Goal: Transaction & Acquisition: Purchase product/service

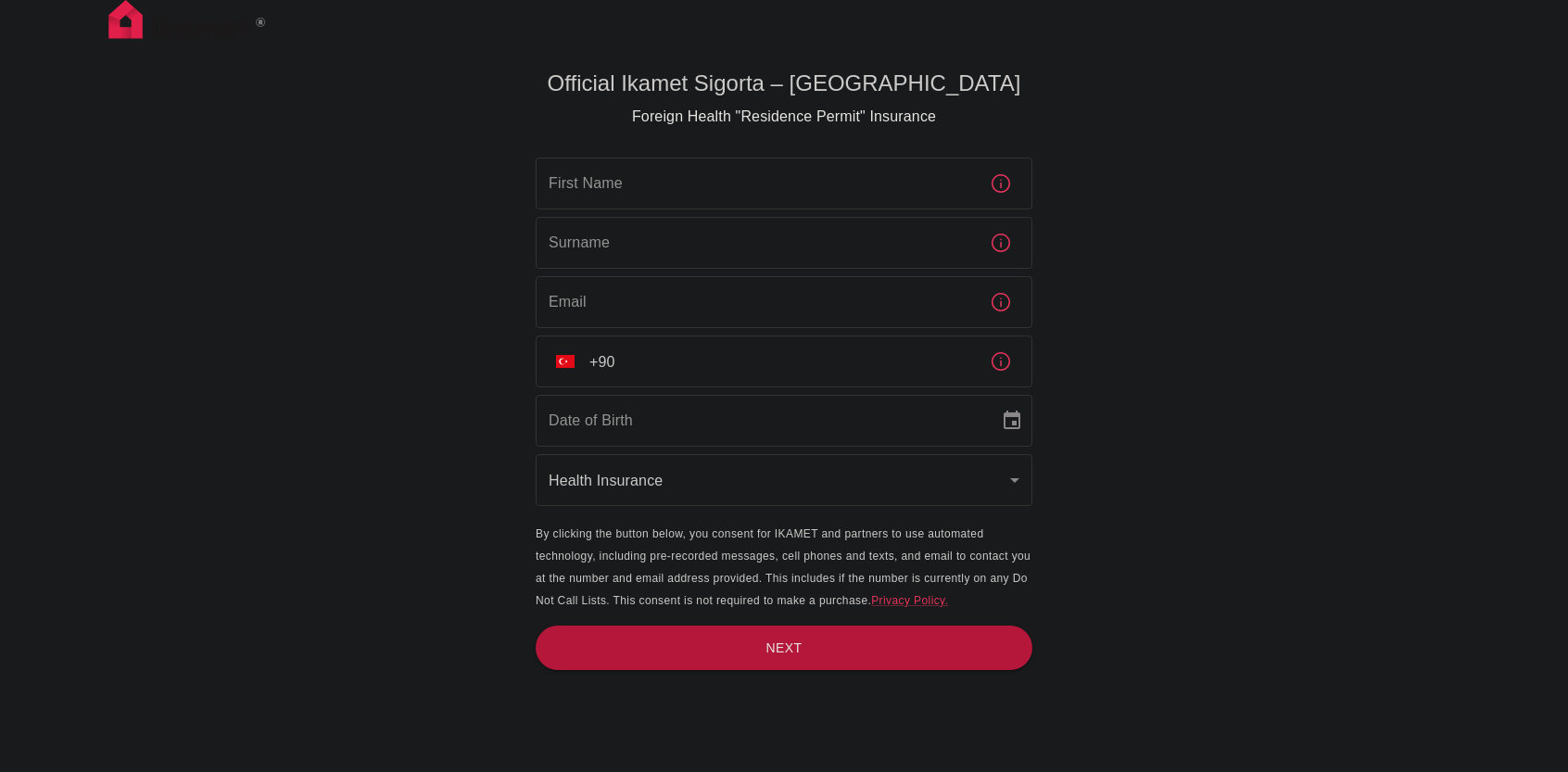
click at [670, 190] on input "First Name" at bounding box center [754, 184] width 439 height 52
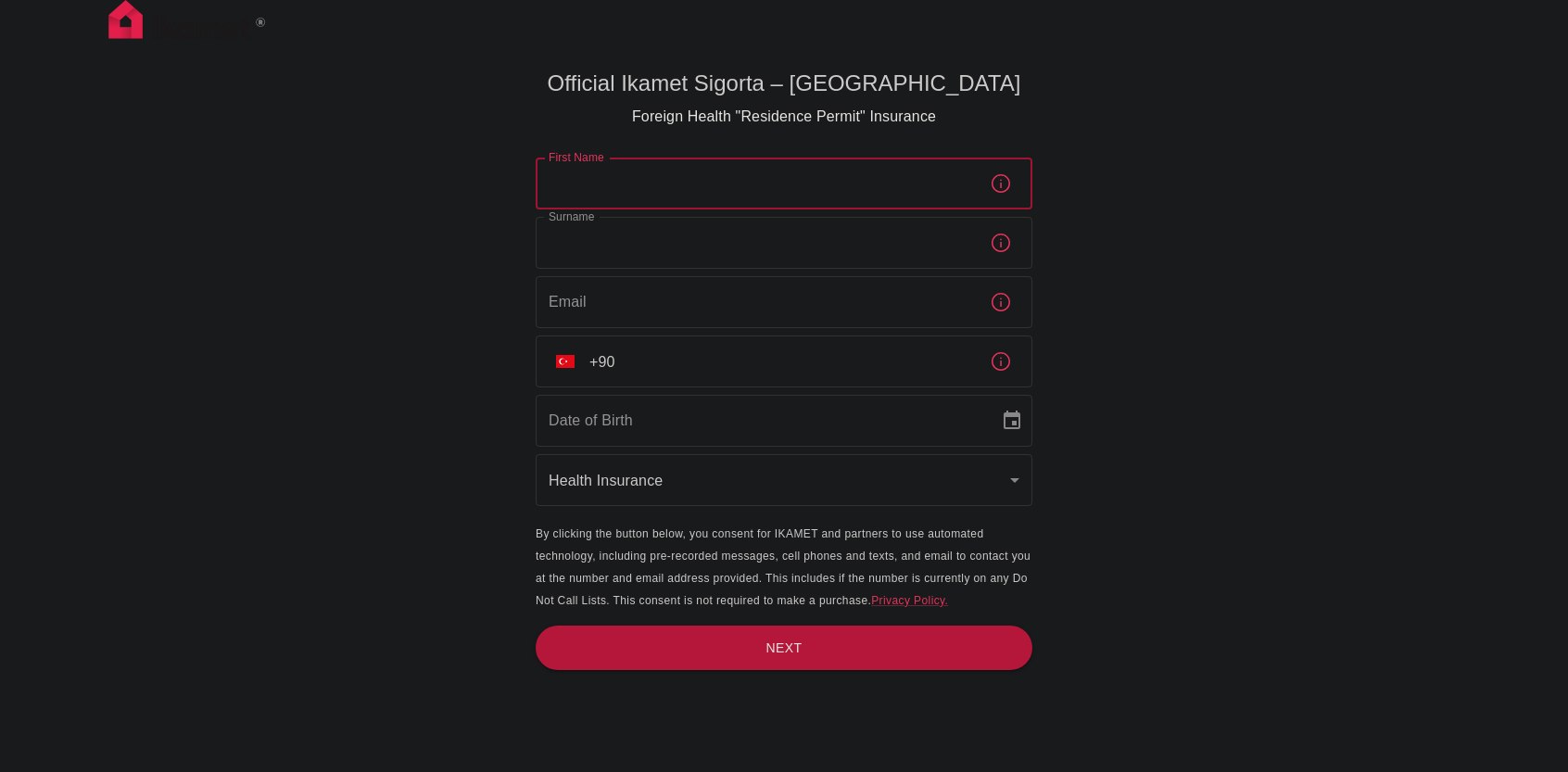
type input "Yago"
type input "Rodríguez De Pauli"
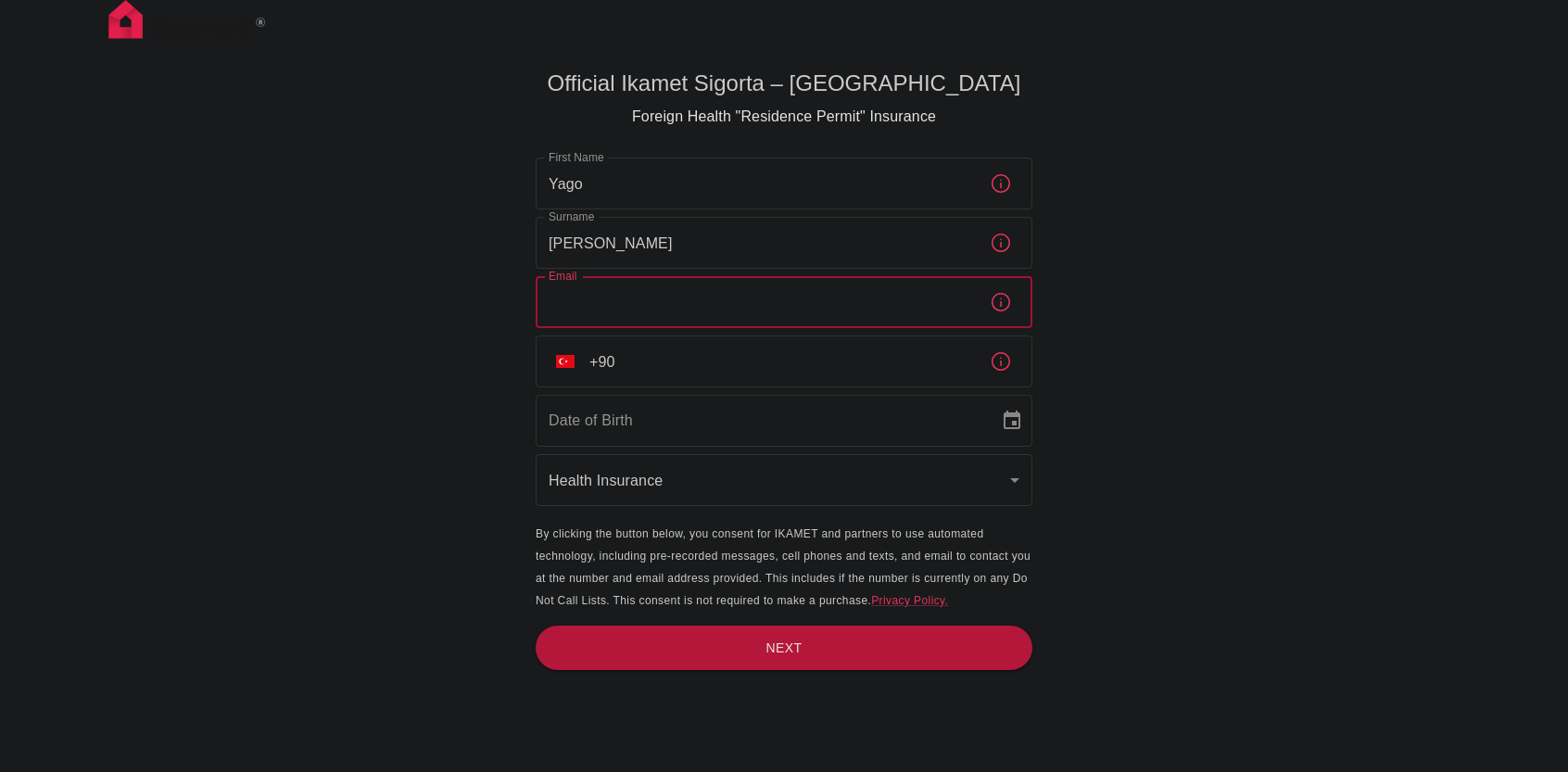
click at [672, 318] on input "Email" at bounding box center [754, 302] width 439 height 52
type input "yagodepauli@gmail.com"
click at [660, 358] on input "+90" at bounding box center [782, 361] width 385 height 52
type input "+34 638 74 12 98"
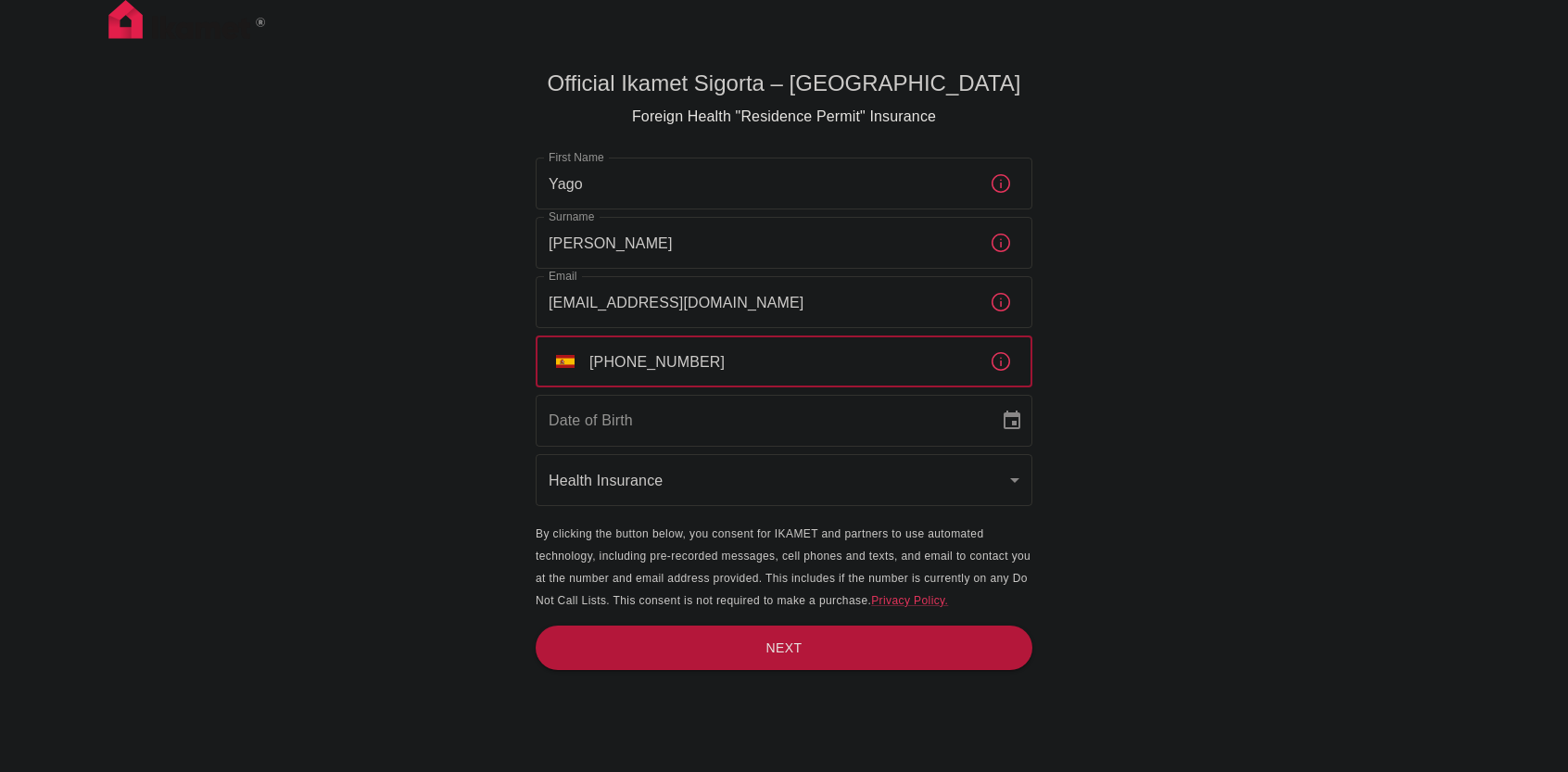
type input "DD/MM/YYYY"
click at [605, 431] on input "DD/MM/YYYY" at bounding box center [760, 421] width 450 height 52
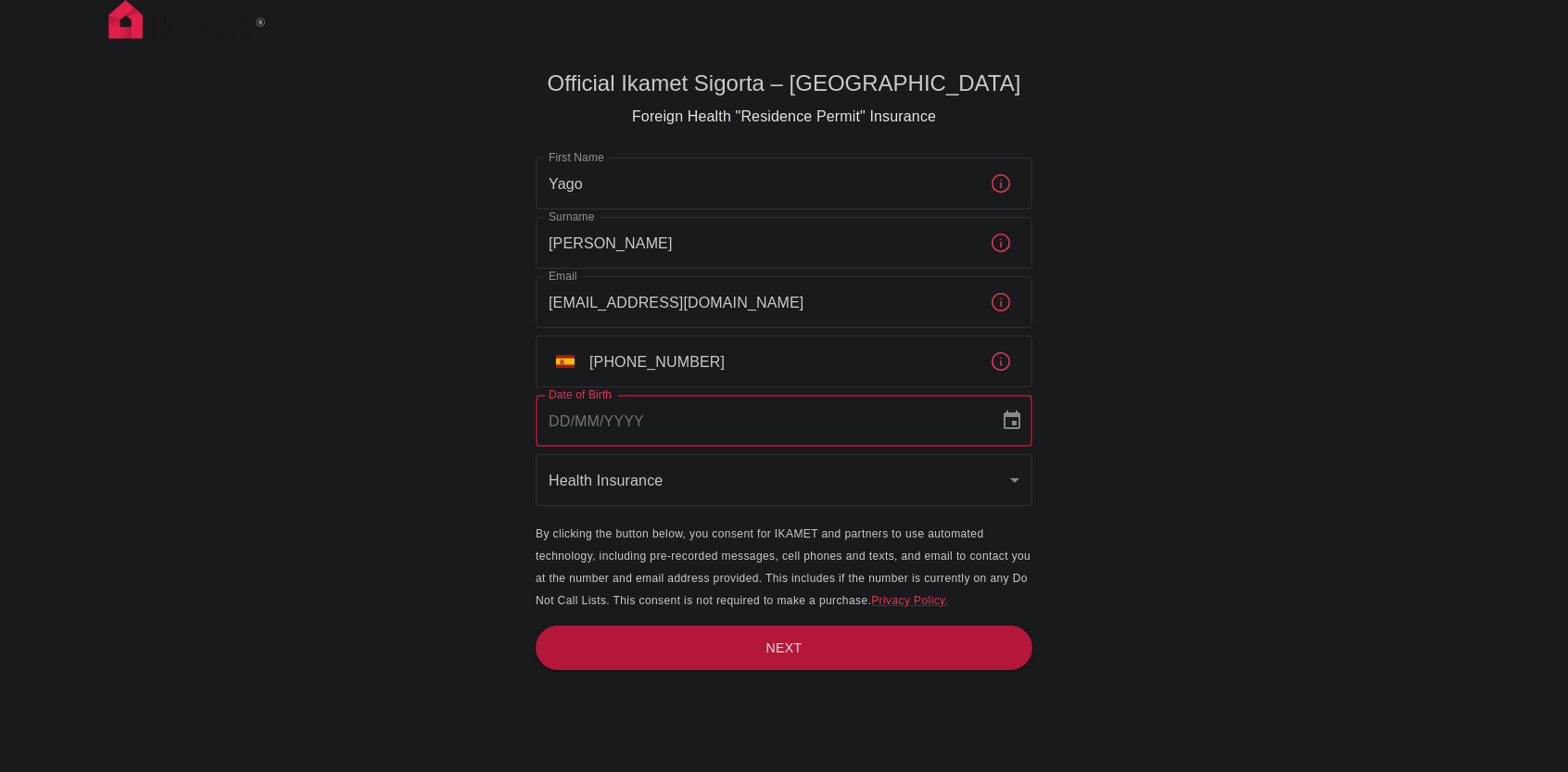
click at [999, 427] on button "Choose date" at bounding box center [1011, 420] width 37 height 37
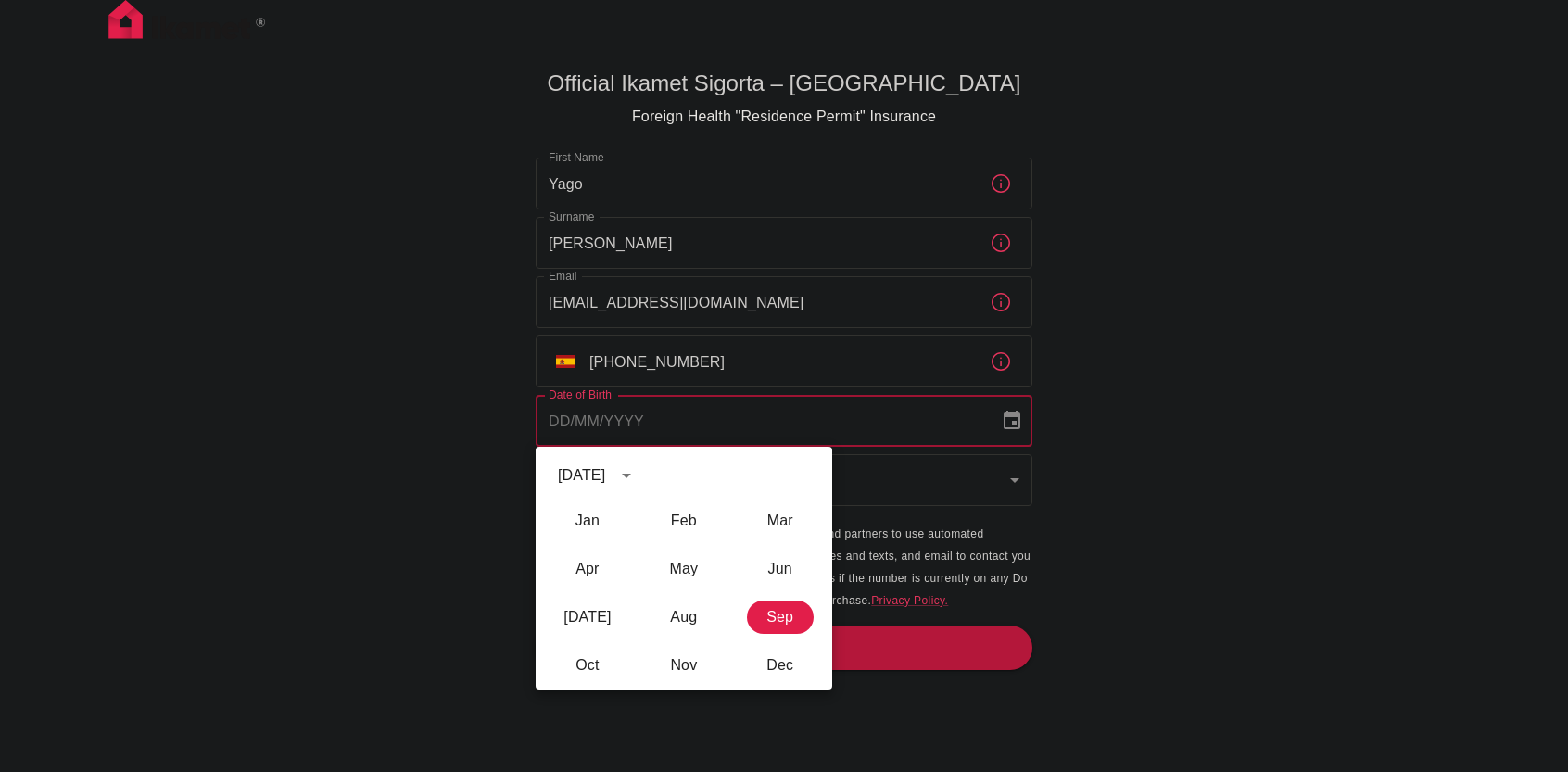
click at [1012, 421] on icon "Choose date" at bounding box center [1011, 419] width 16 height 18
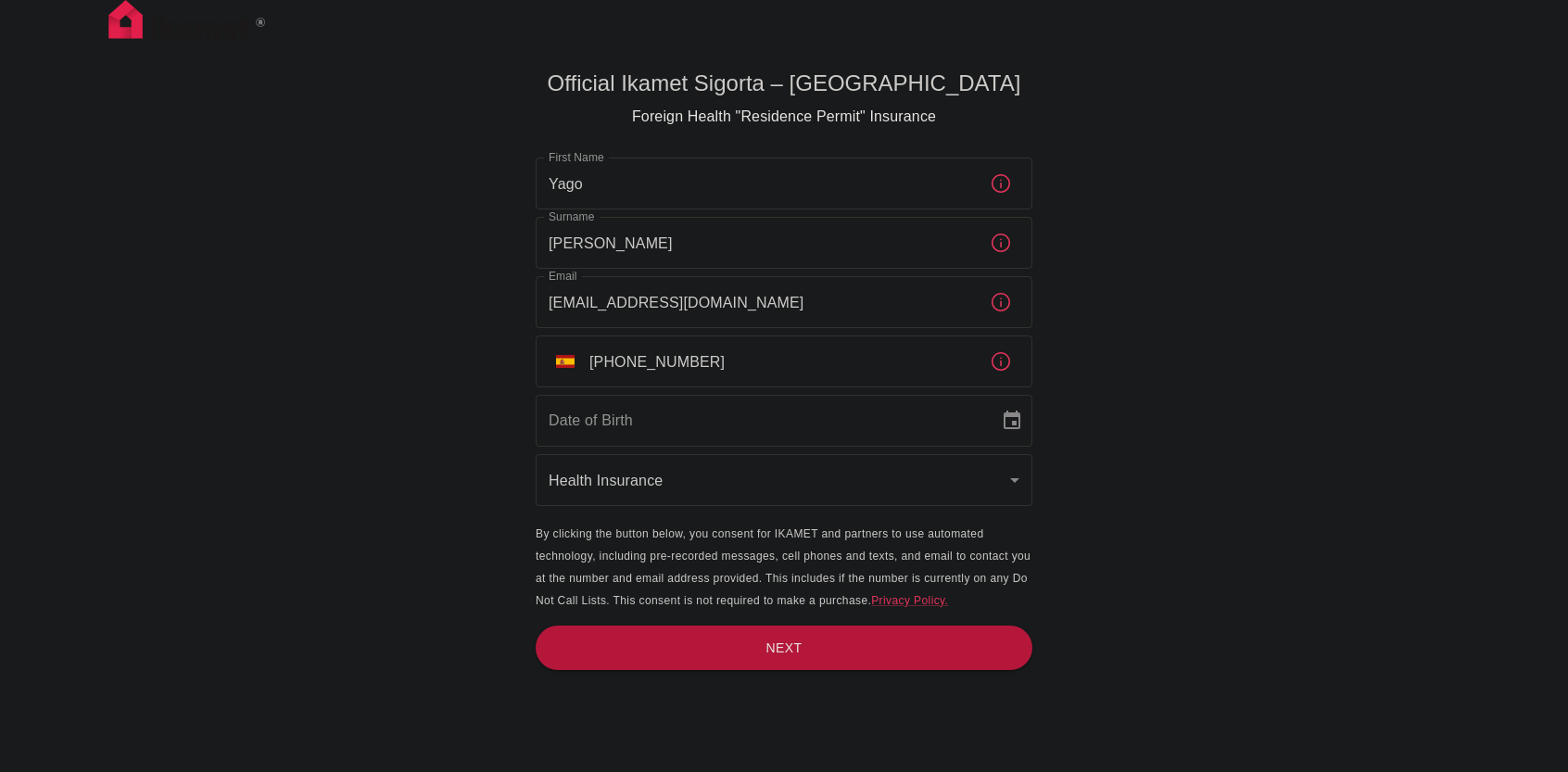
click at [1009, 414] on button "Choose date" at bounding box center [1011, 420] width 37 height 37
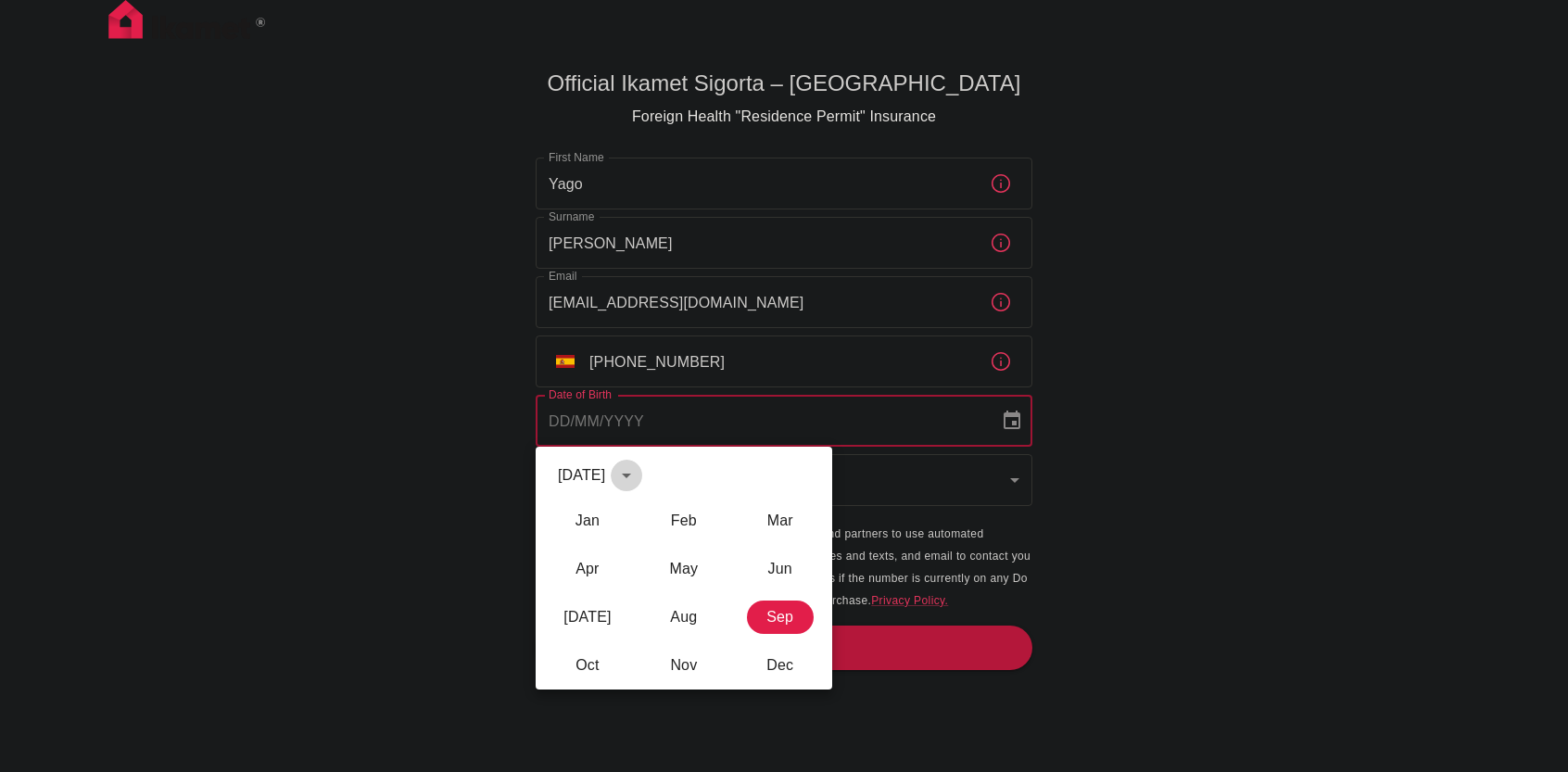
click at [642, 479] on button "calendar view is open, switch to year view" at bounding box center [626, 475] width 32 height 32
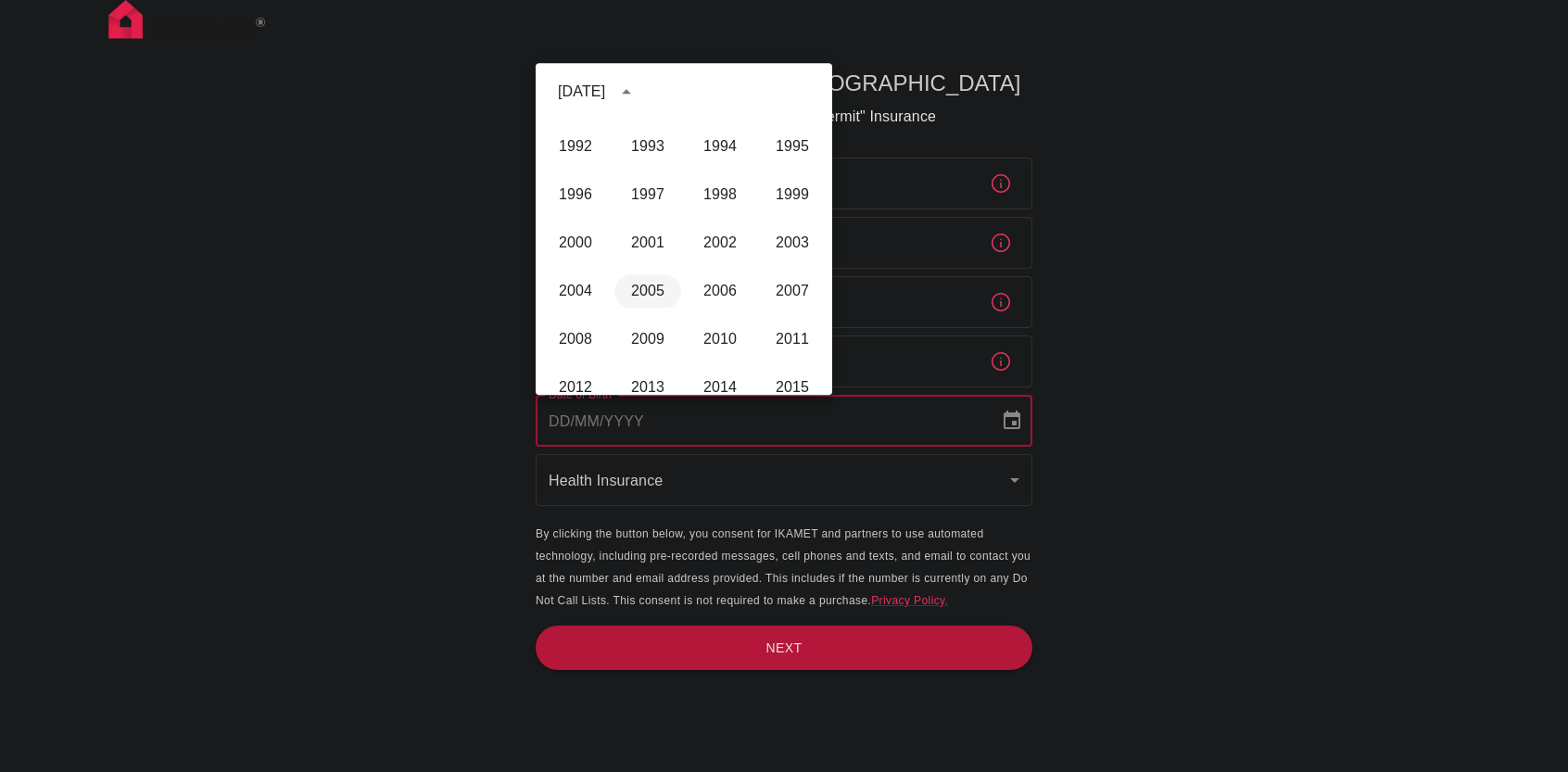
scroll to position [1191, 0]
click at [557, 182] on button "2004" at bounding box center [575, 198] width 67 height 33
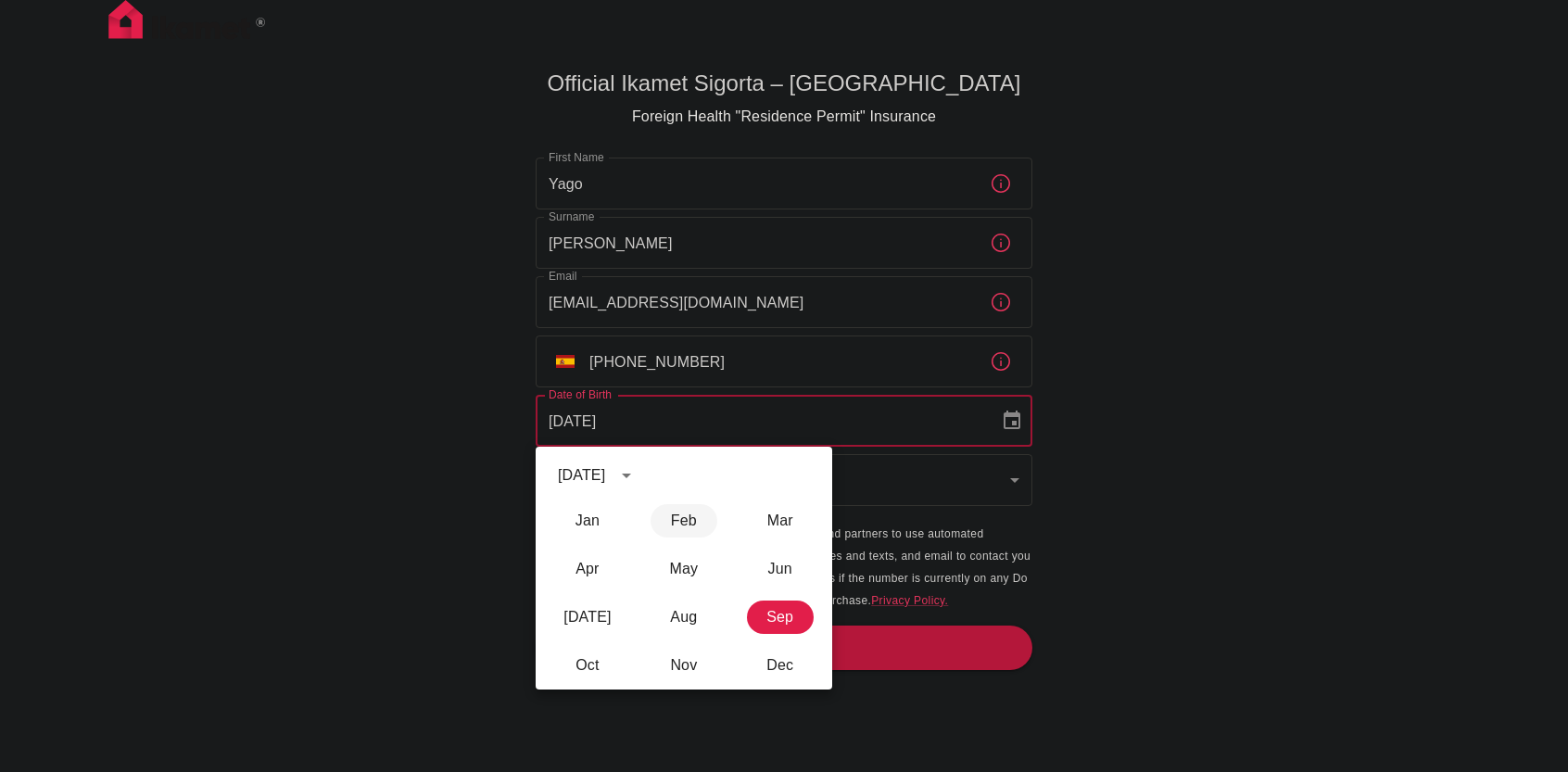
click at [673, 520] on button "Feb" at bounding box center [684, 520] width 67 height 33
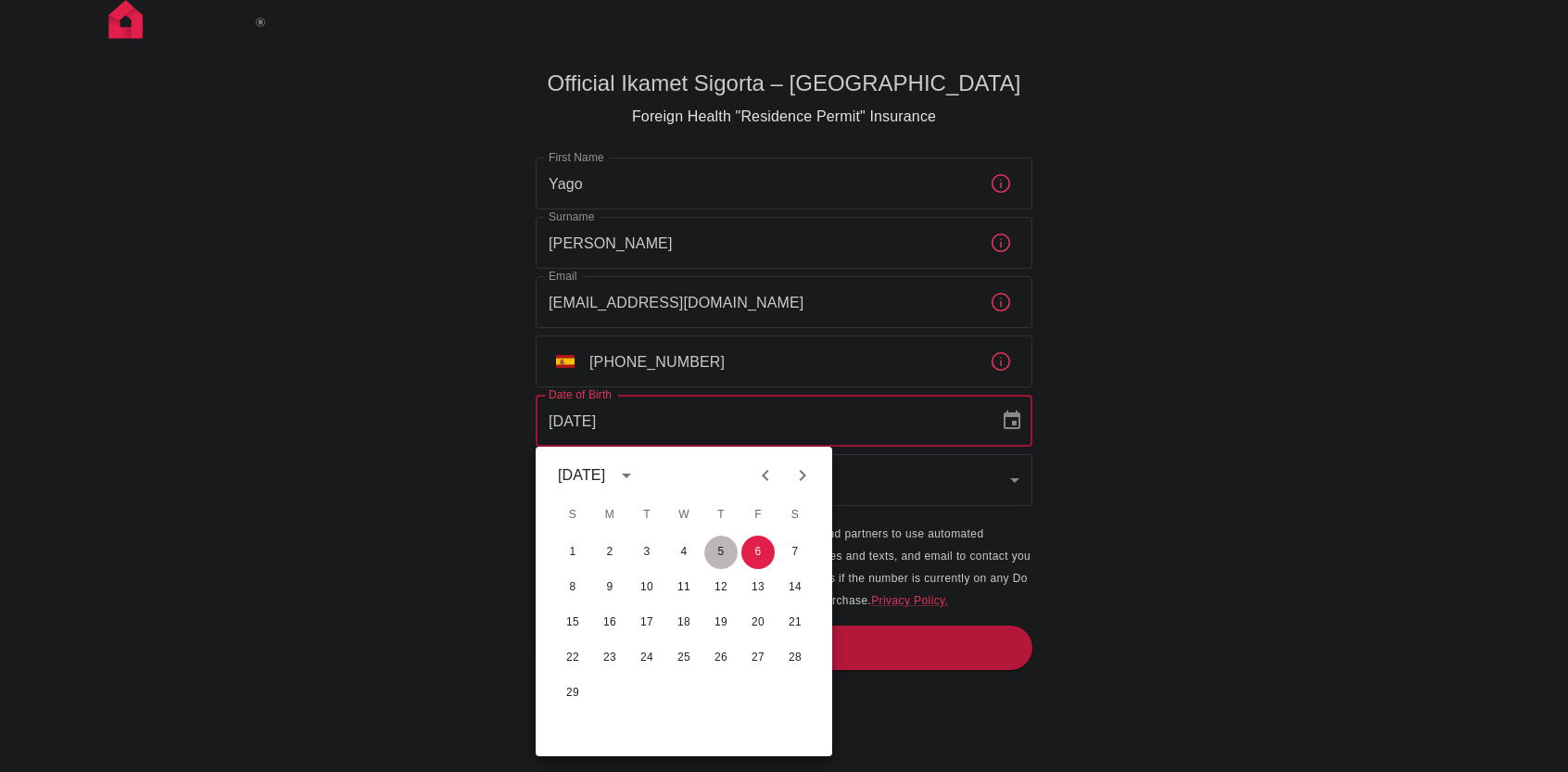
click at [724, 544] on button "5" at bounding box center [721, 552] width 33 height 33
type input "05/02/2004"
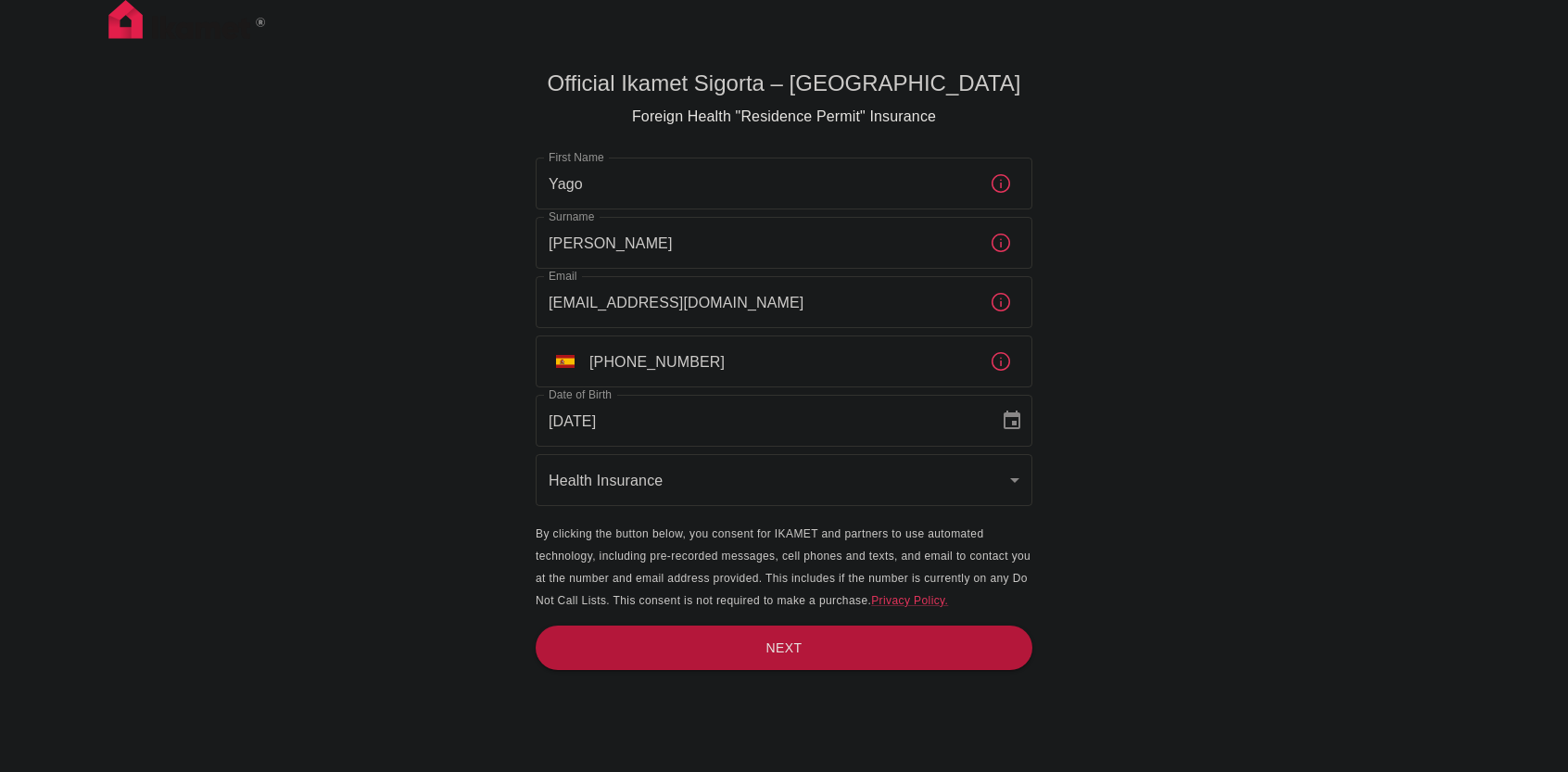
click at [671, 472] on body "Official Ikamet Sigorta – Turkey Foreign Health "Residence Permit" Insurance Fi…" at bounding box center [784, 417] width 1568 height 833
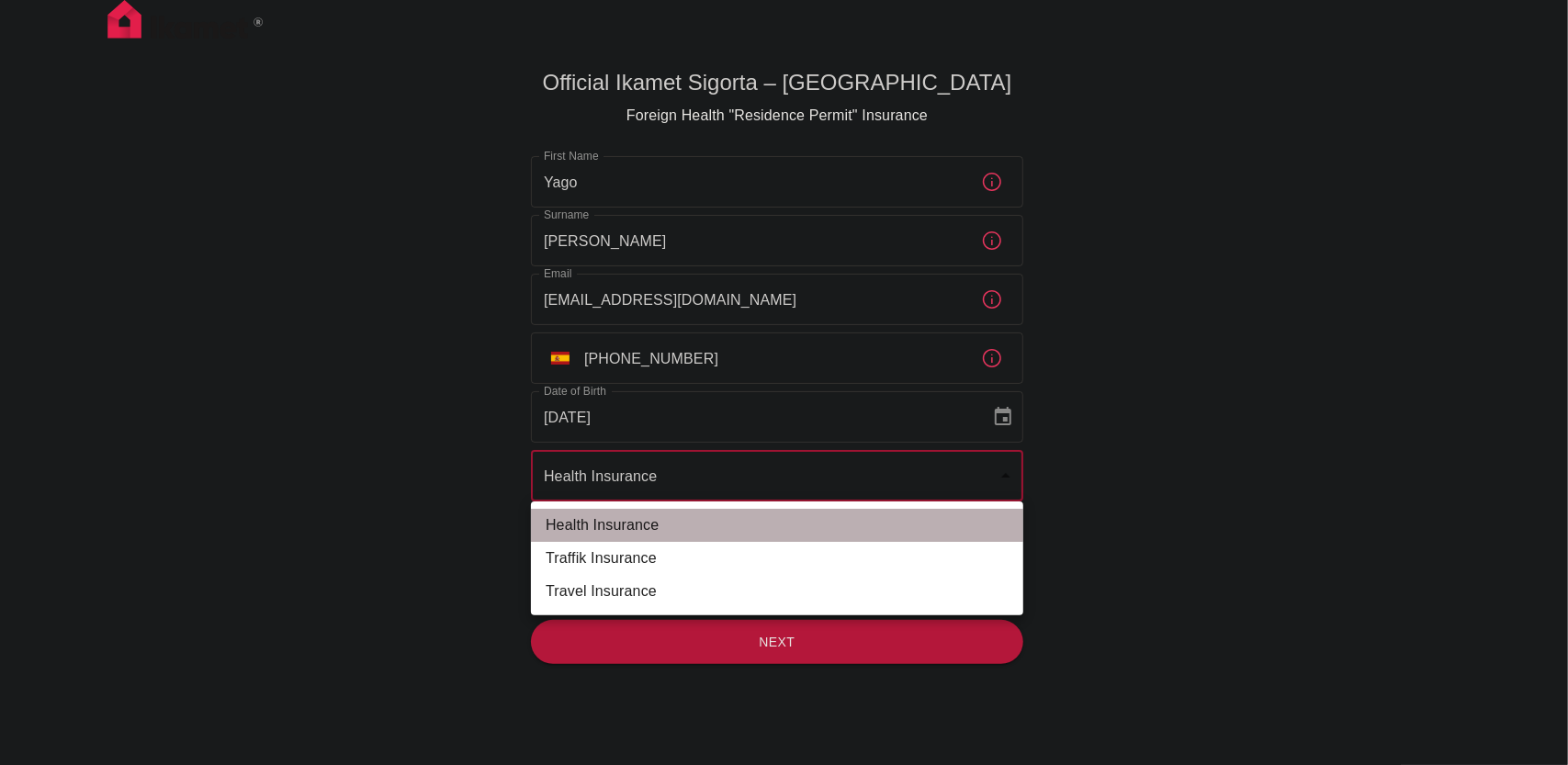
click at [676, 522] on li "Health Insurance" at bounding box center [777, 525] width 493 height 33
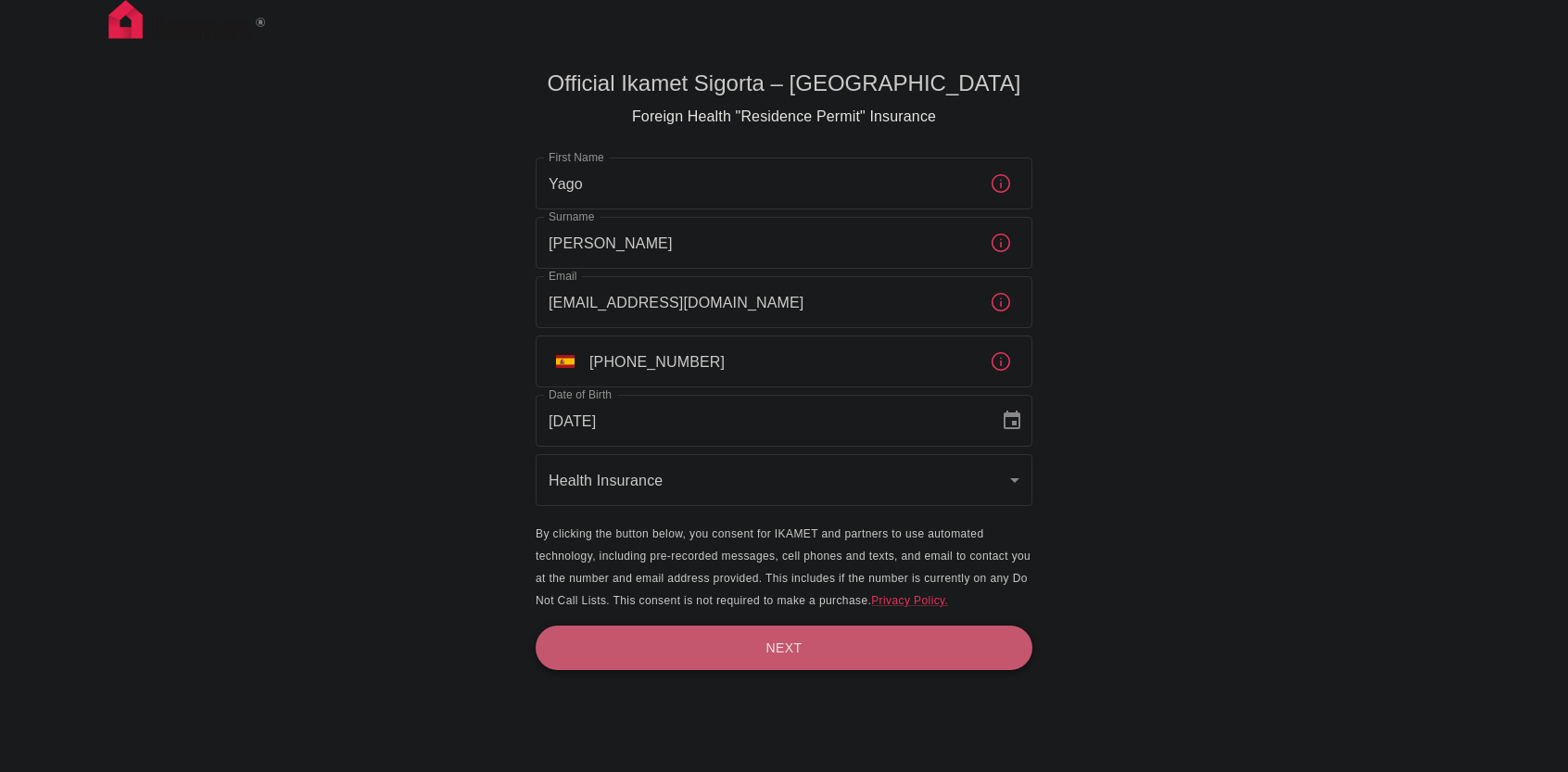
click at [747, 644] on button "Next" at bounding box center [784, 648] width 497 height 46
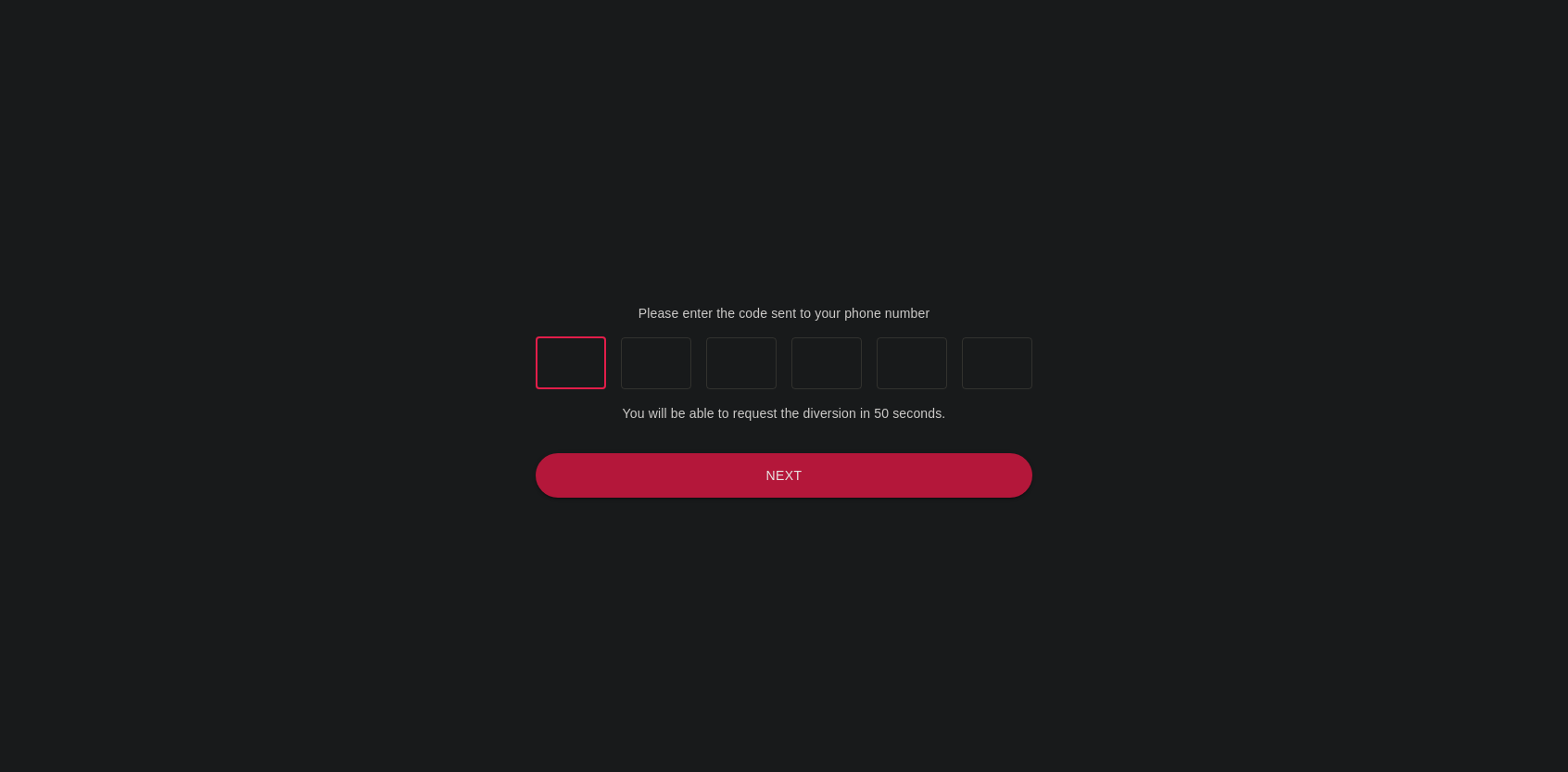
click at [564, 362] on input "text" at bounding box center [570, 363] width 71 height 52
type input "7"
type input "8"
type input "3"
type input "7"
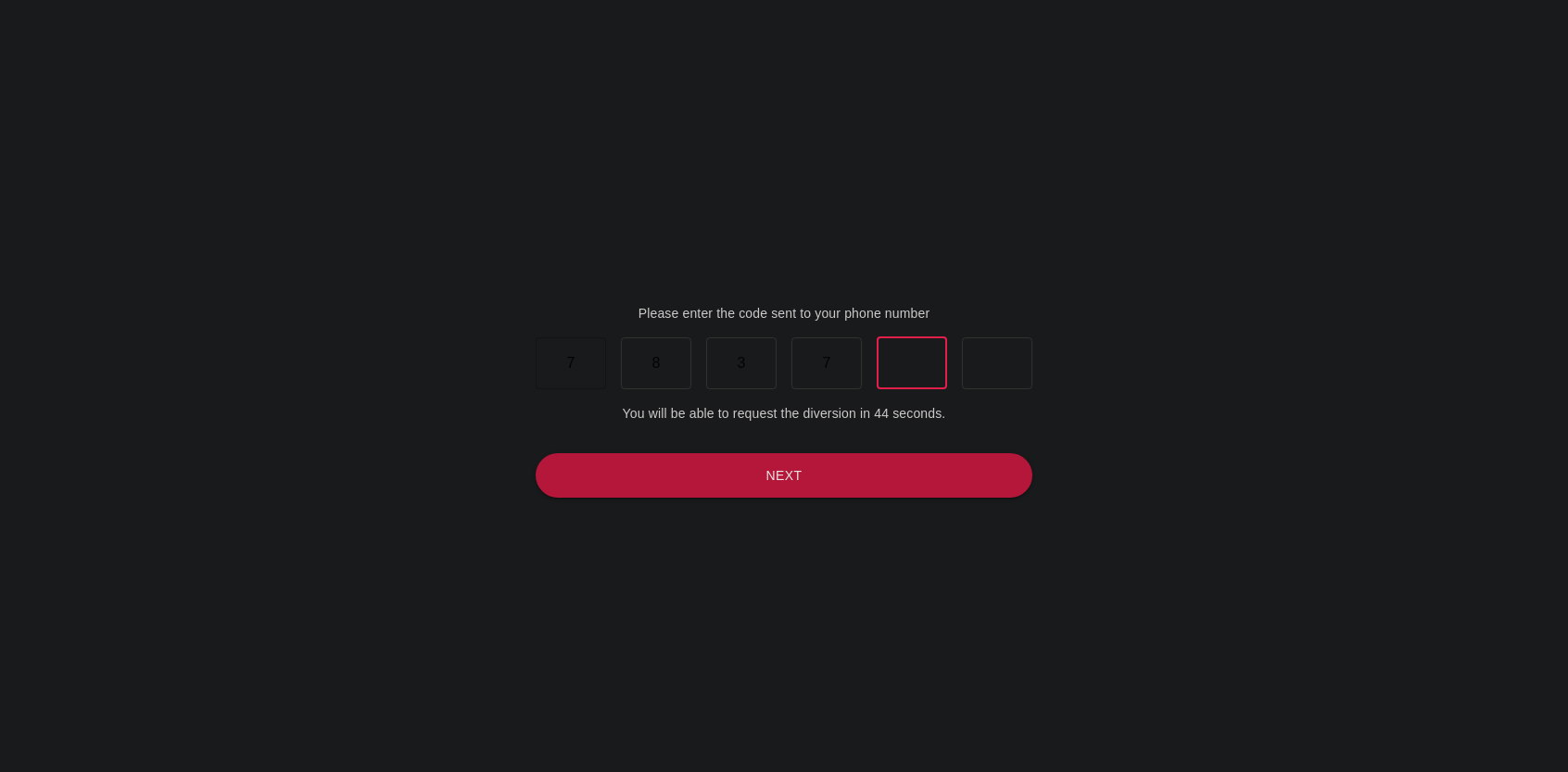
type input "0"
type input "3"
click at [891, 459] on button "Next" at bounding box center [784, 476] width 497 height 46
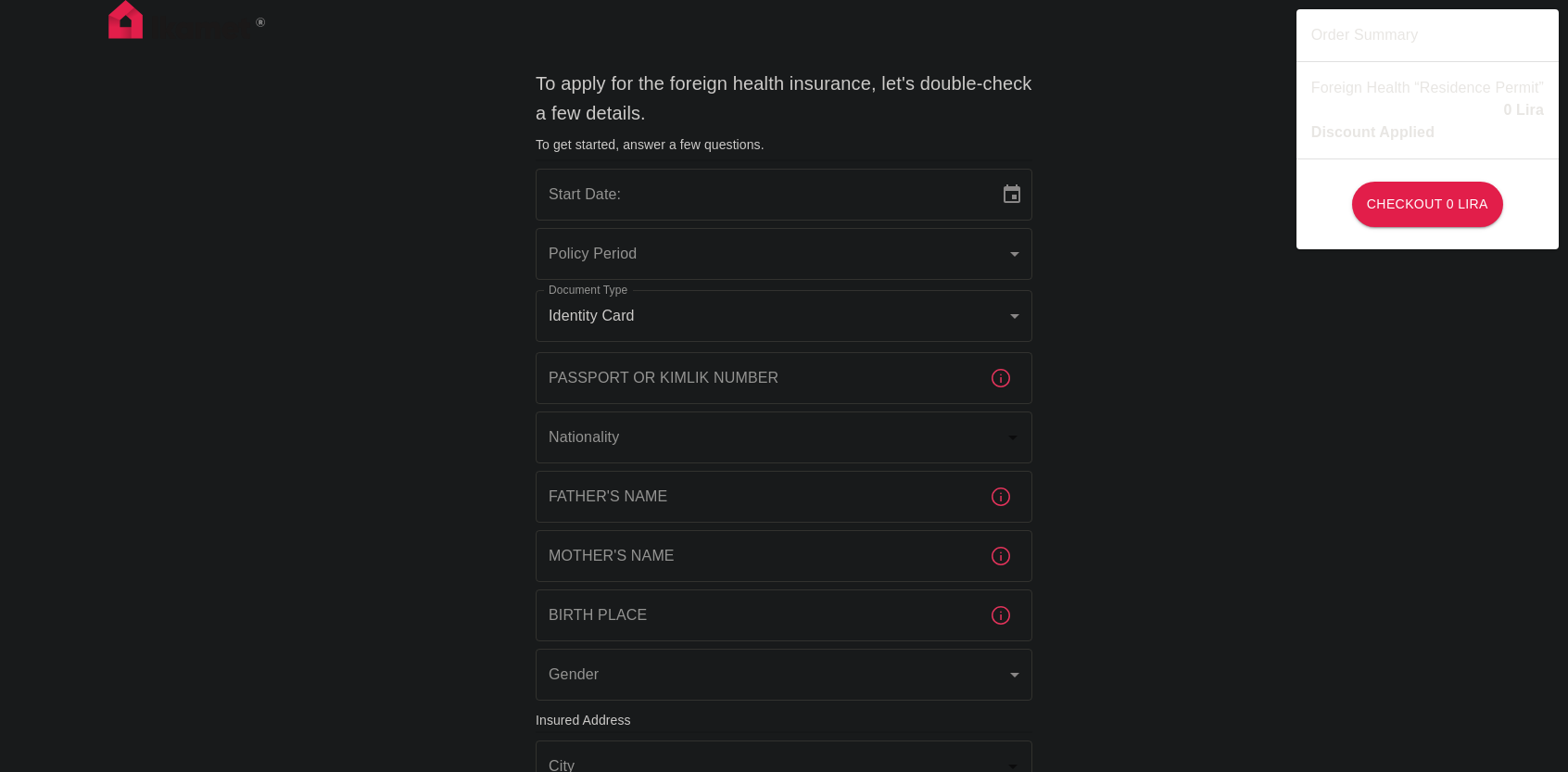
type input "b7343ef8-d55e-4554-96a8-76e30347e985"
click at [696, 182] on input "06/09/2025" at bounding box center [760, 195] width 450 height 52
click at [1011, 190] on icon "Choose date, selected date is Sep 6, 2025" at bounding box center [1011, 193] width 16 height 18
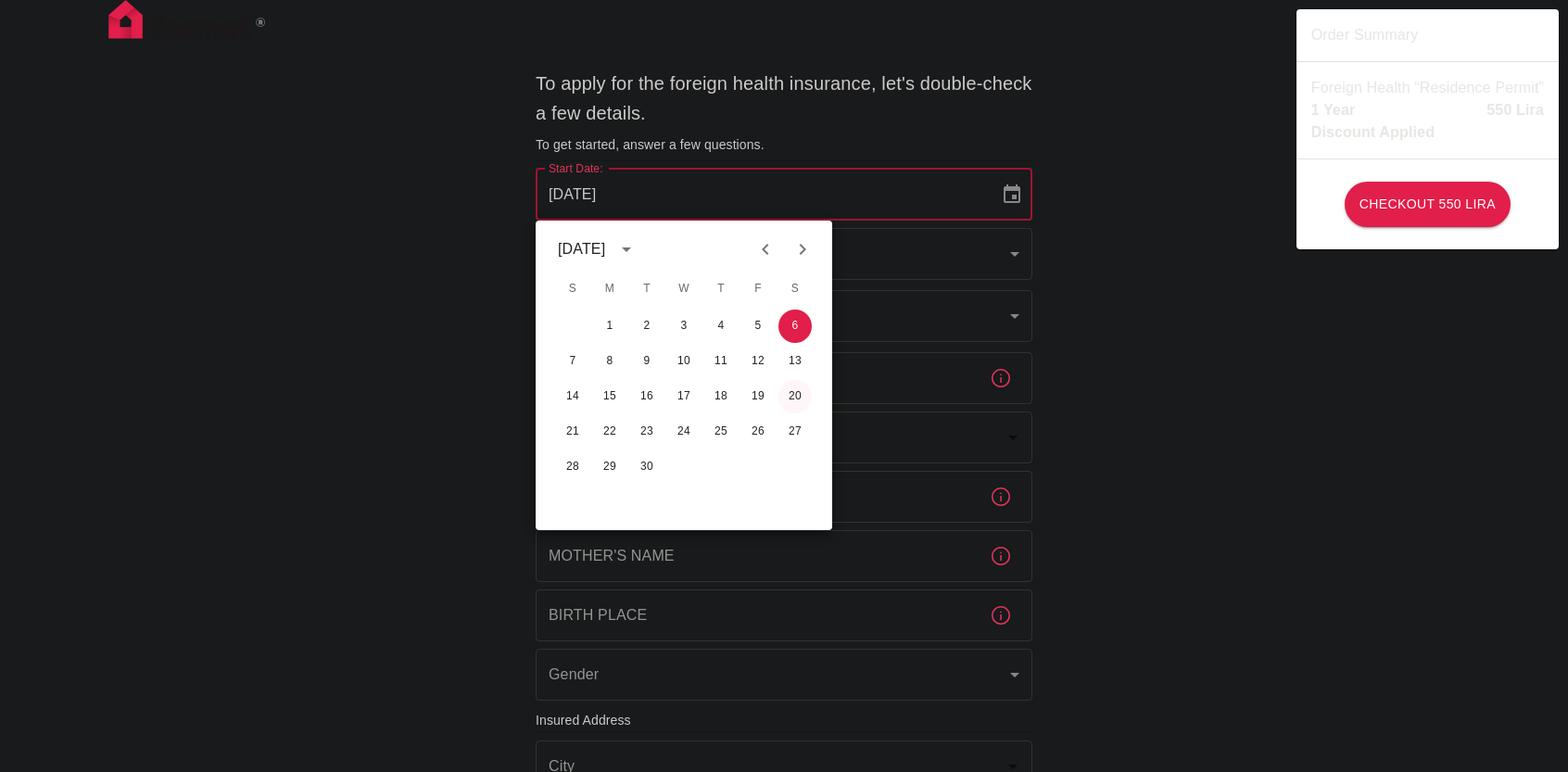
click at [799, 399] on button "20" at bounding box center [795, 396] width 33 height 33
type input "20/09/2025"
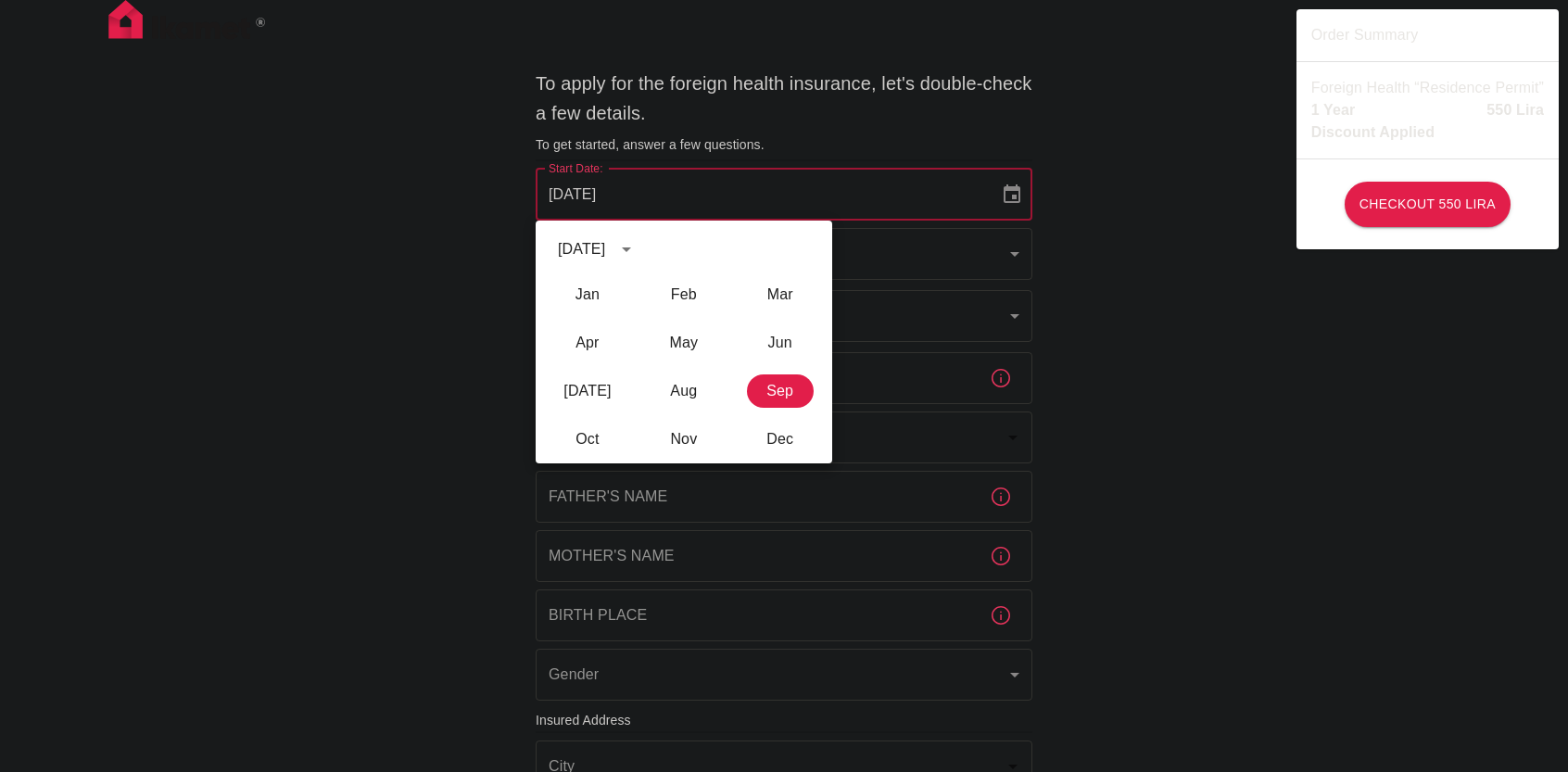
click at [1193, 322] on div "To apply for the foreign health insurance, let's double-check a few details. To…" at bounding box center [784, 718] width 1568 height 1436
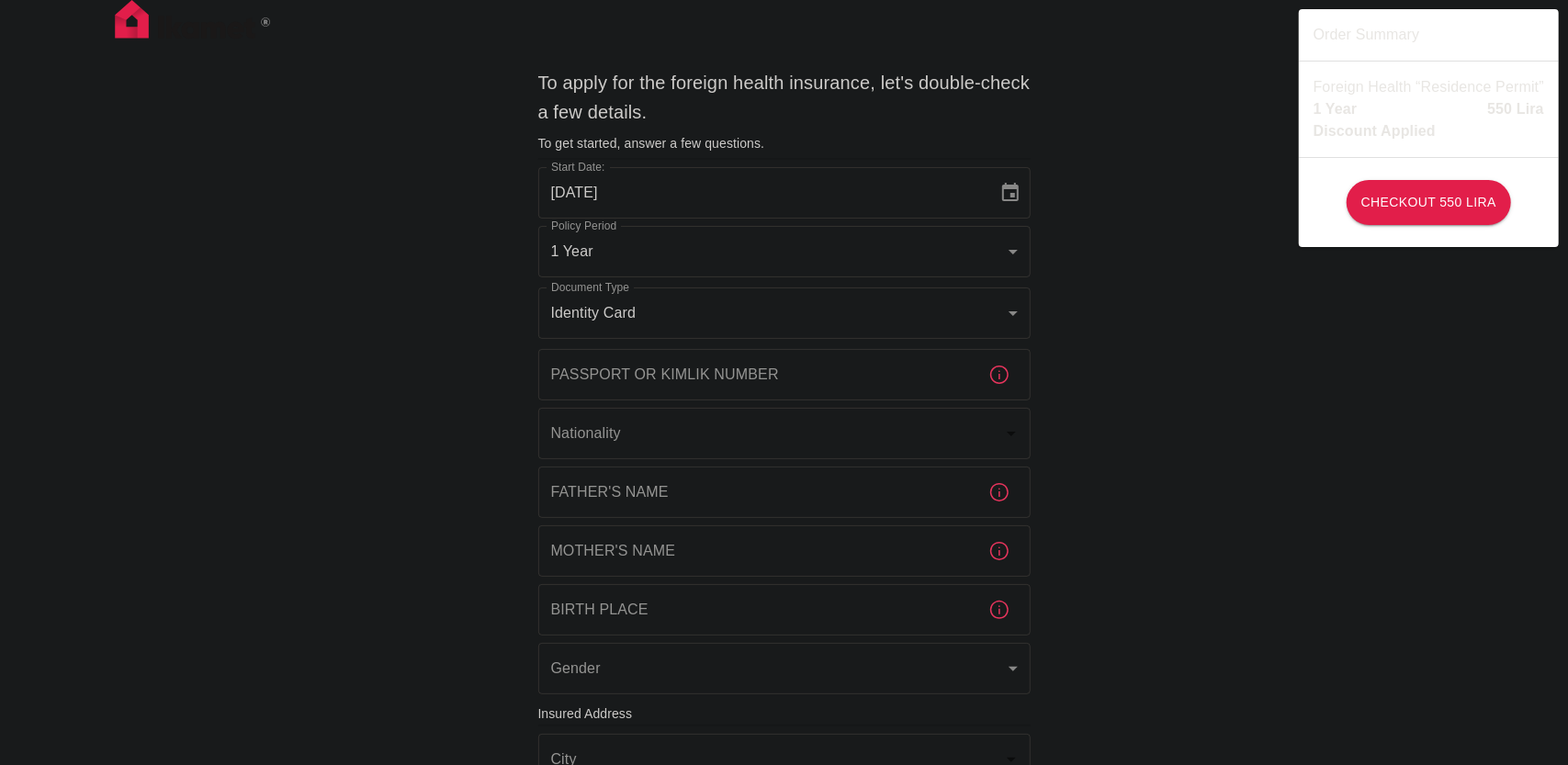
click at [862, 254] on body "To apply for the foreign health insurance, let's double-check a few details. To…" at bounding box center [784, 711] width 1568 height 1423
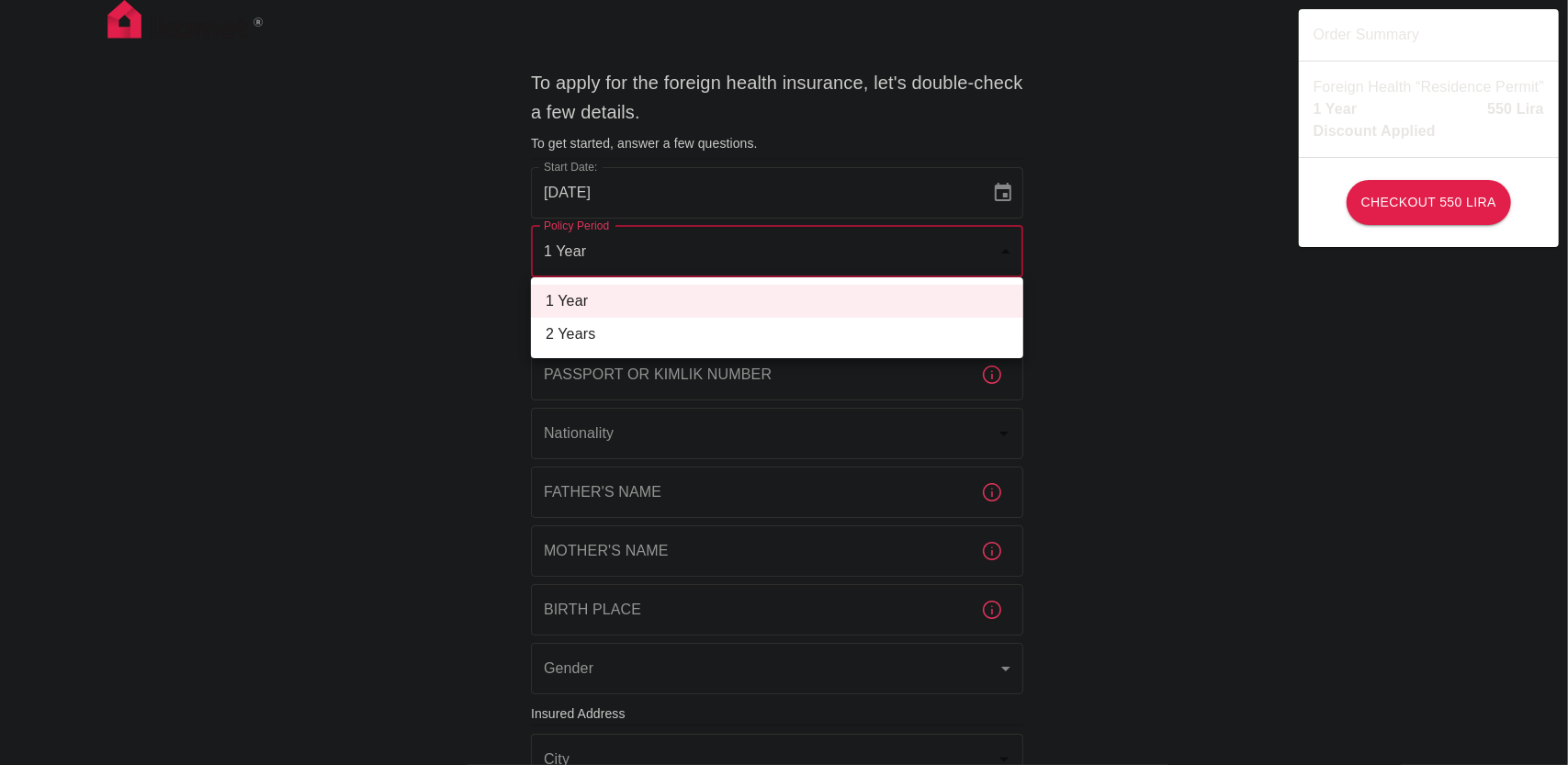
click at [862, 254] on div at bounding box center [784, 382] width 1568 height 765
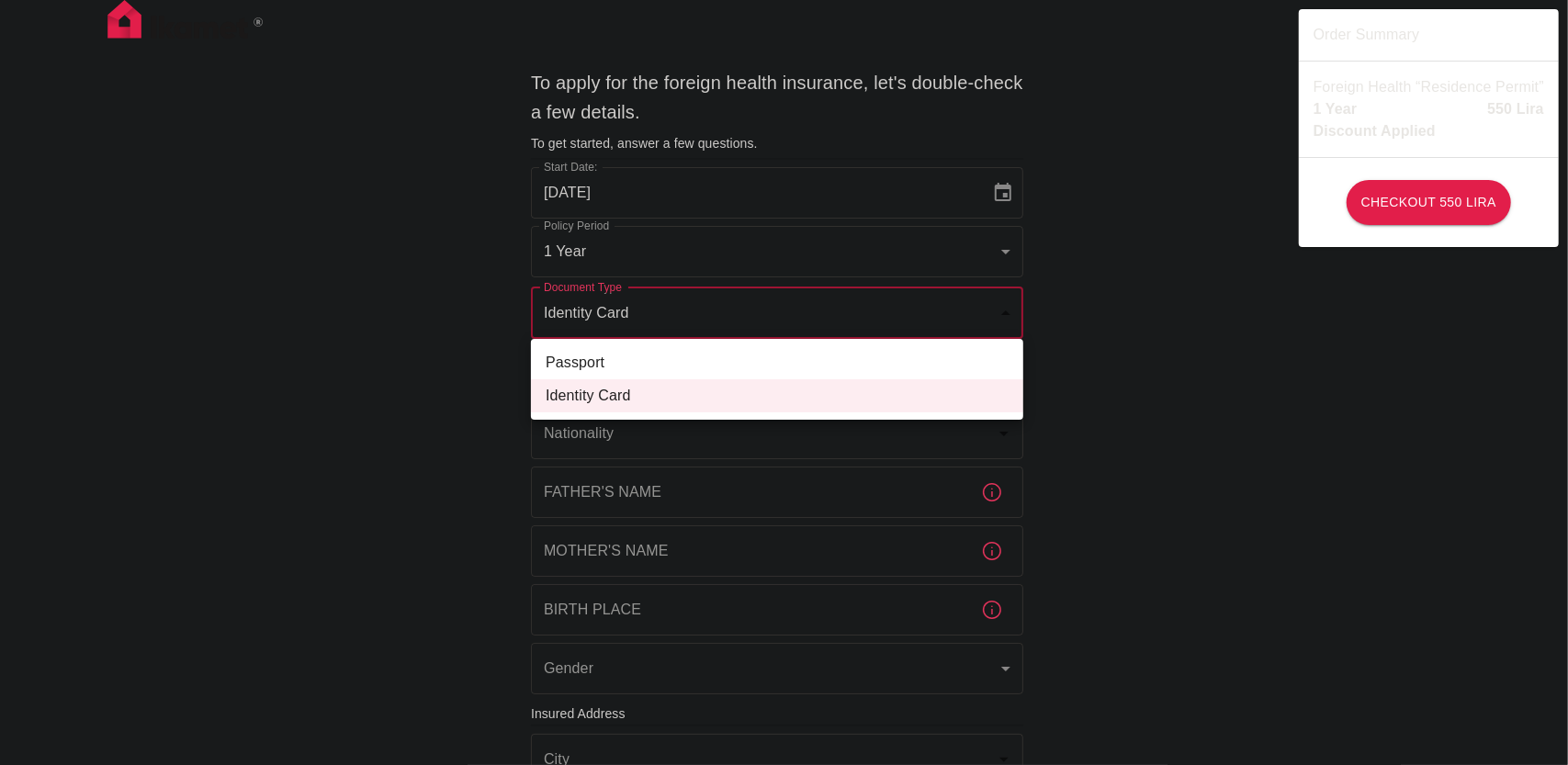
click at [777, 328] on body "To apply for the foreign health insurance, let's double-check a few details. To…" at bounding box center [784, 711] width 1568 height 1423
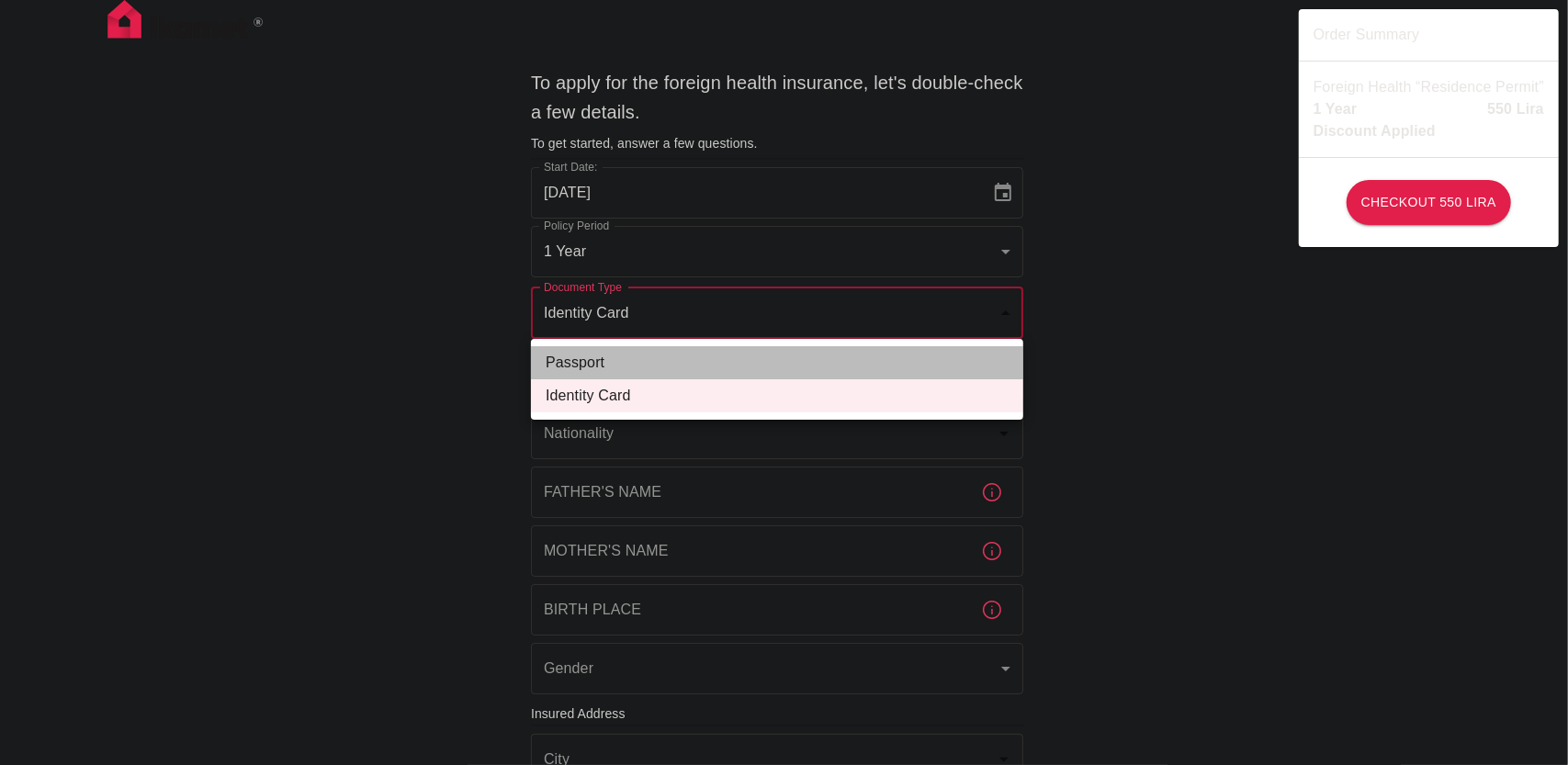
click at [693, 369] on li "Passport" at bounding box center [777, 363] width 493 height 33
type input "passport"
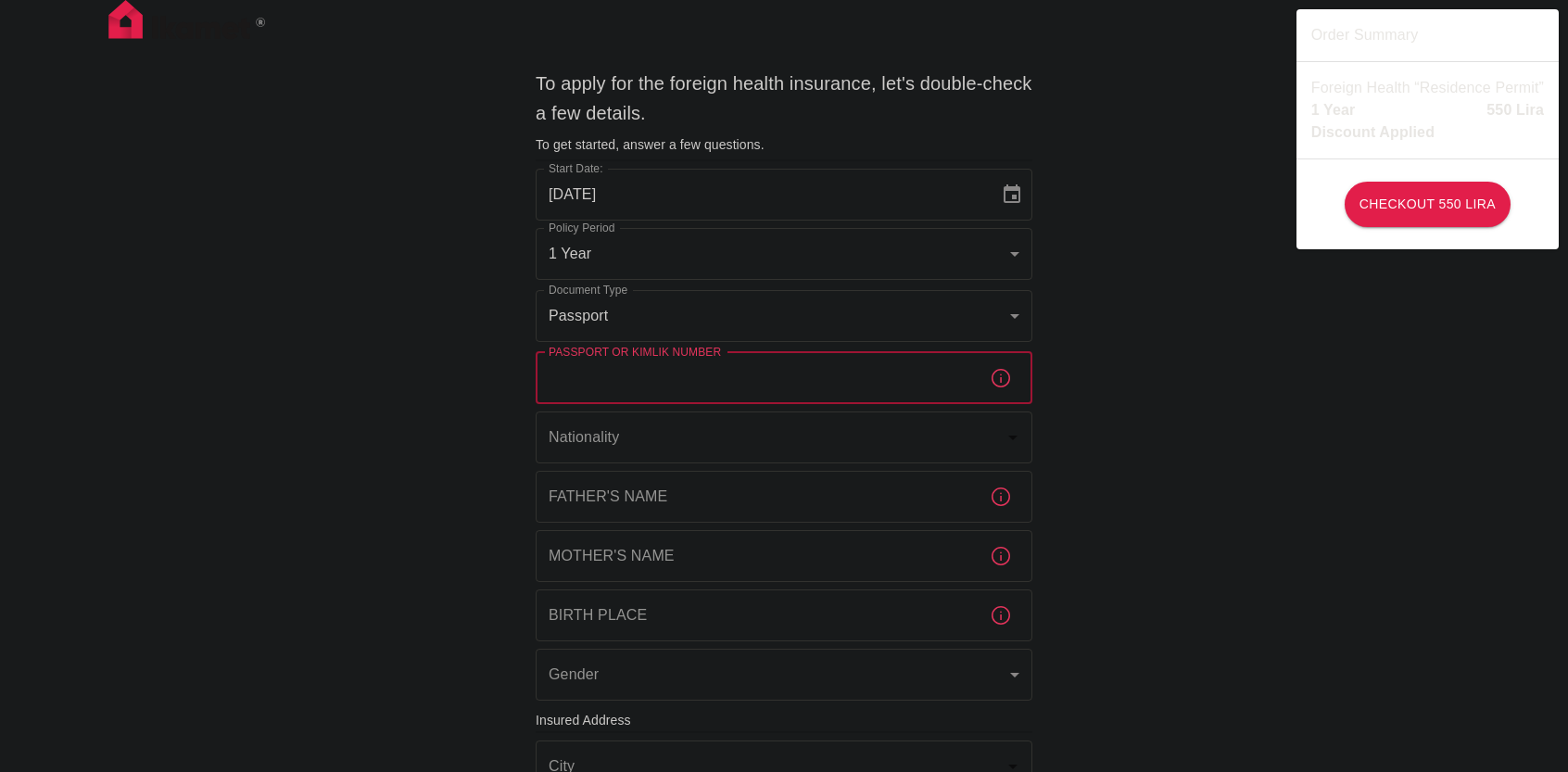
click at [676, 382] on input "Passport or Kimlik Number" at bounding box center [754, 379] width 439 height 52
type input "p"
type input "j"
type input "L"
type input "PAW433400V"
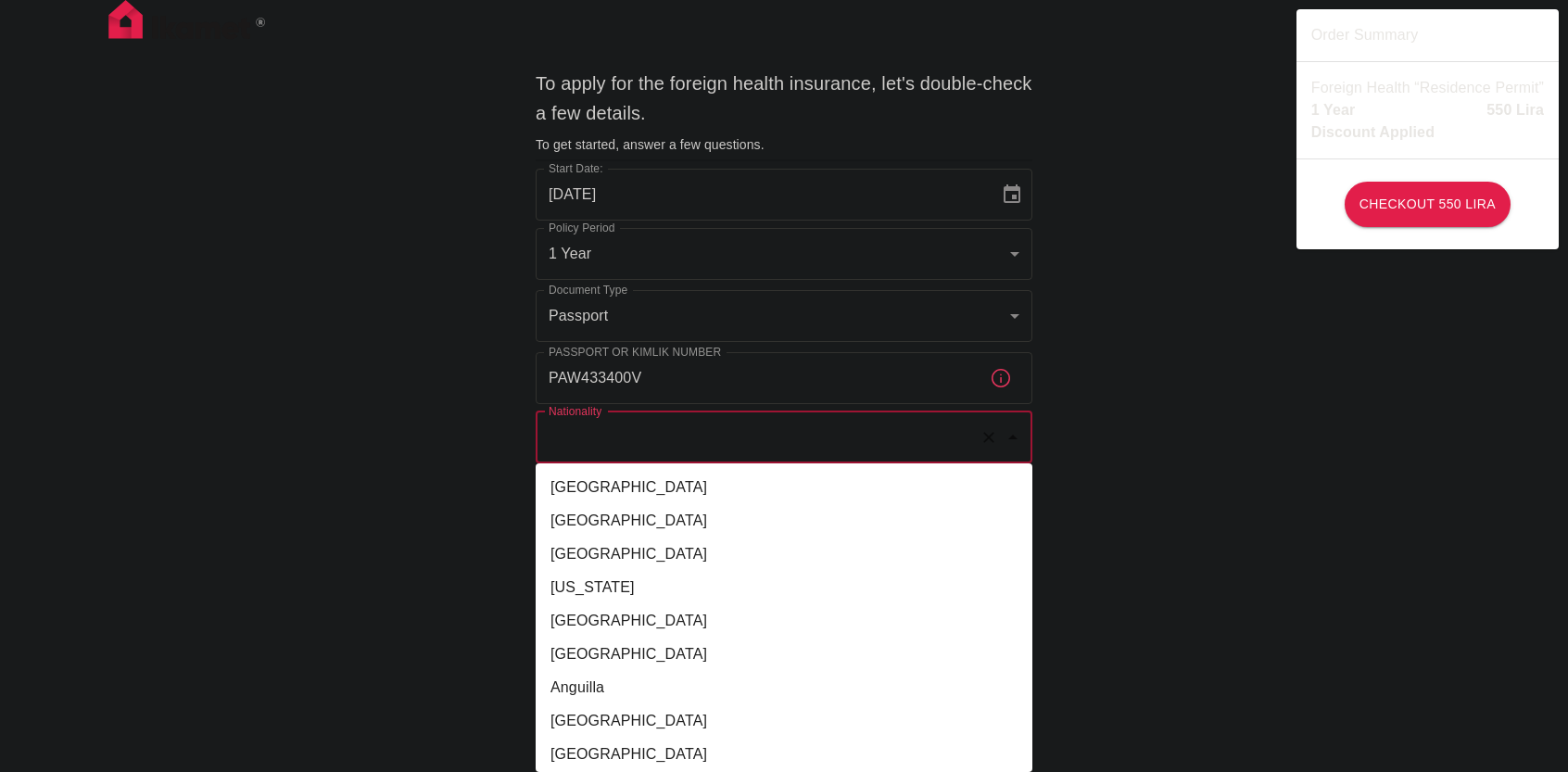
click at [703, 437] on input "Nationality" at bounding box center [758, 437] width 428 height 35
type input "E"
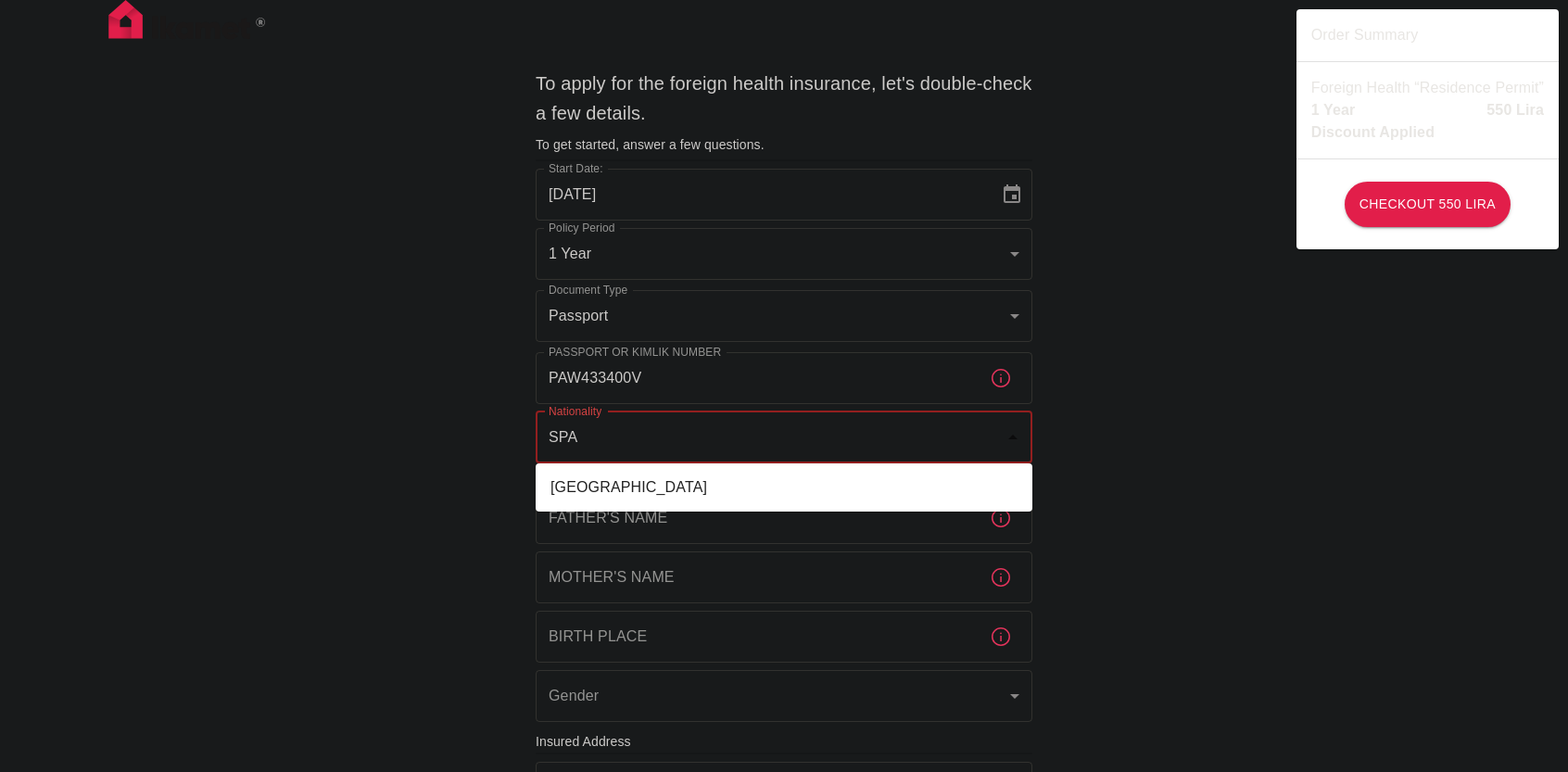
click at [584, 481] on li "Spain" at bounding box center [784, 487] width 497 height 33
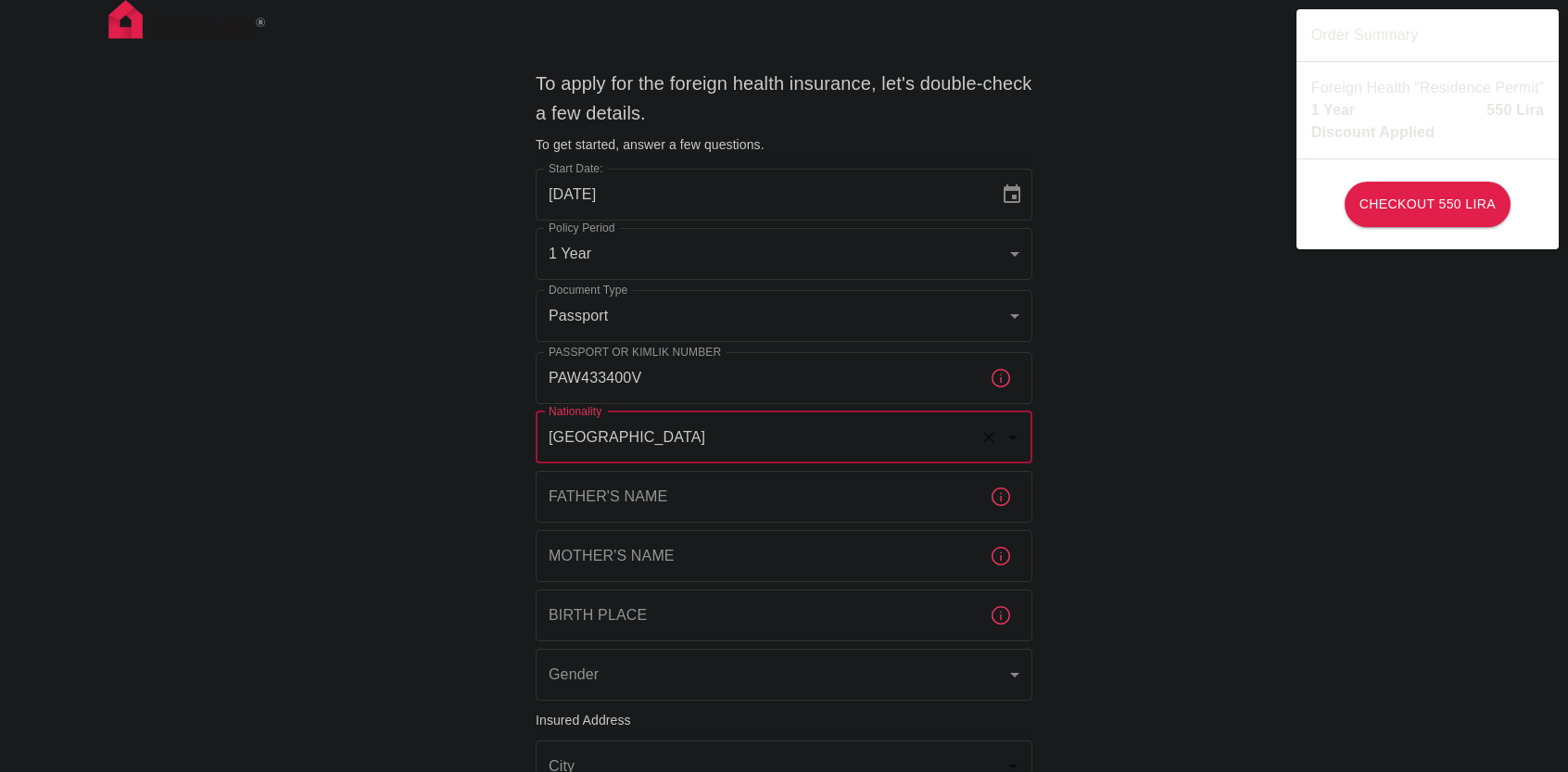
type input "Spain"
click at [652, 494] on input "Father's Name" at bounding box center [754, 497] width 439 height 52
type input "C"
type input "carlos"
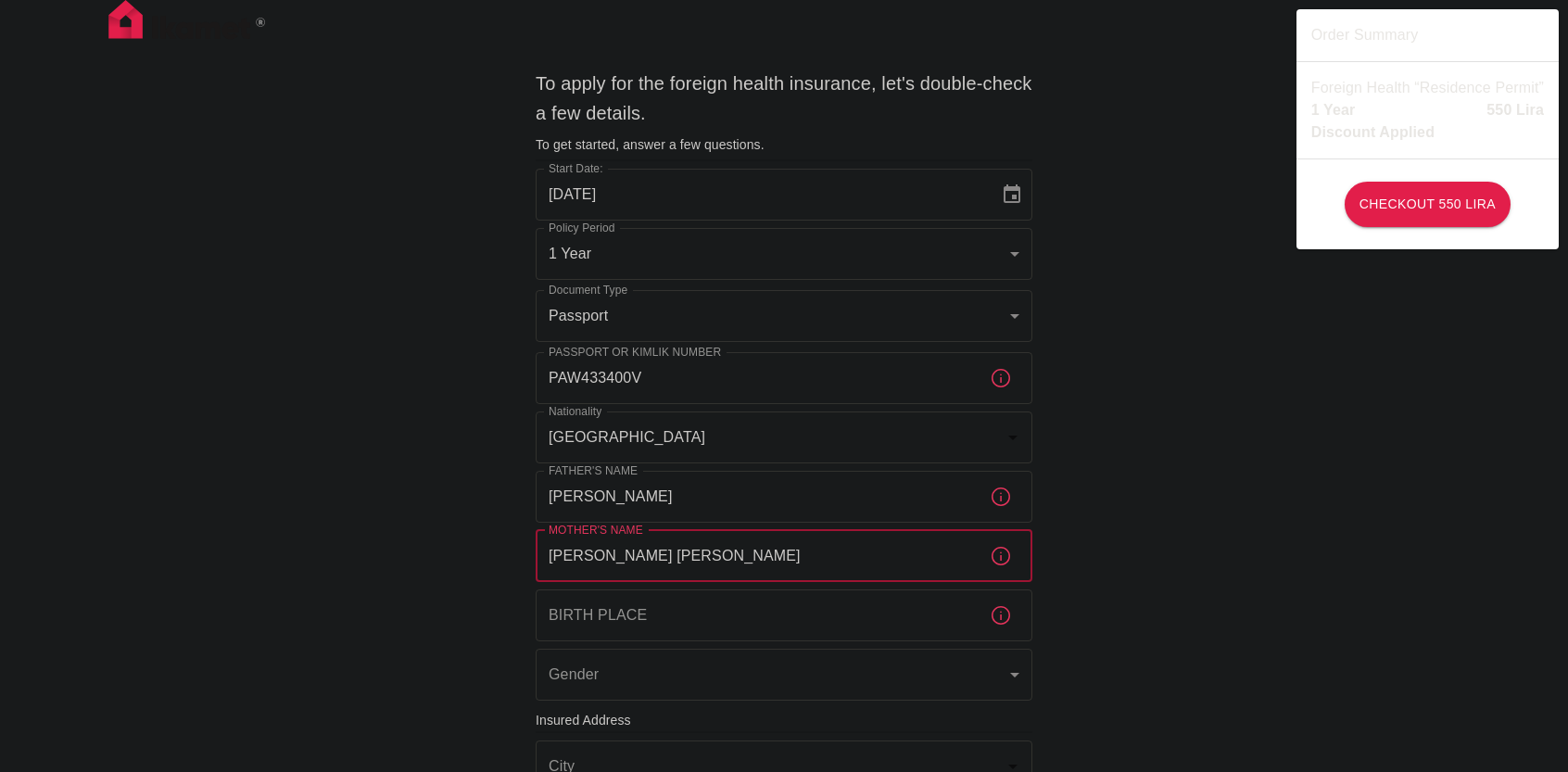
type input "Sabrina Alejandra"
click at [715, 618] on input "Birth Place" at bounding box center [754, 615] width 439 height 52
type input "P"
type input "Ourense"
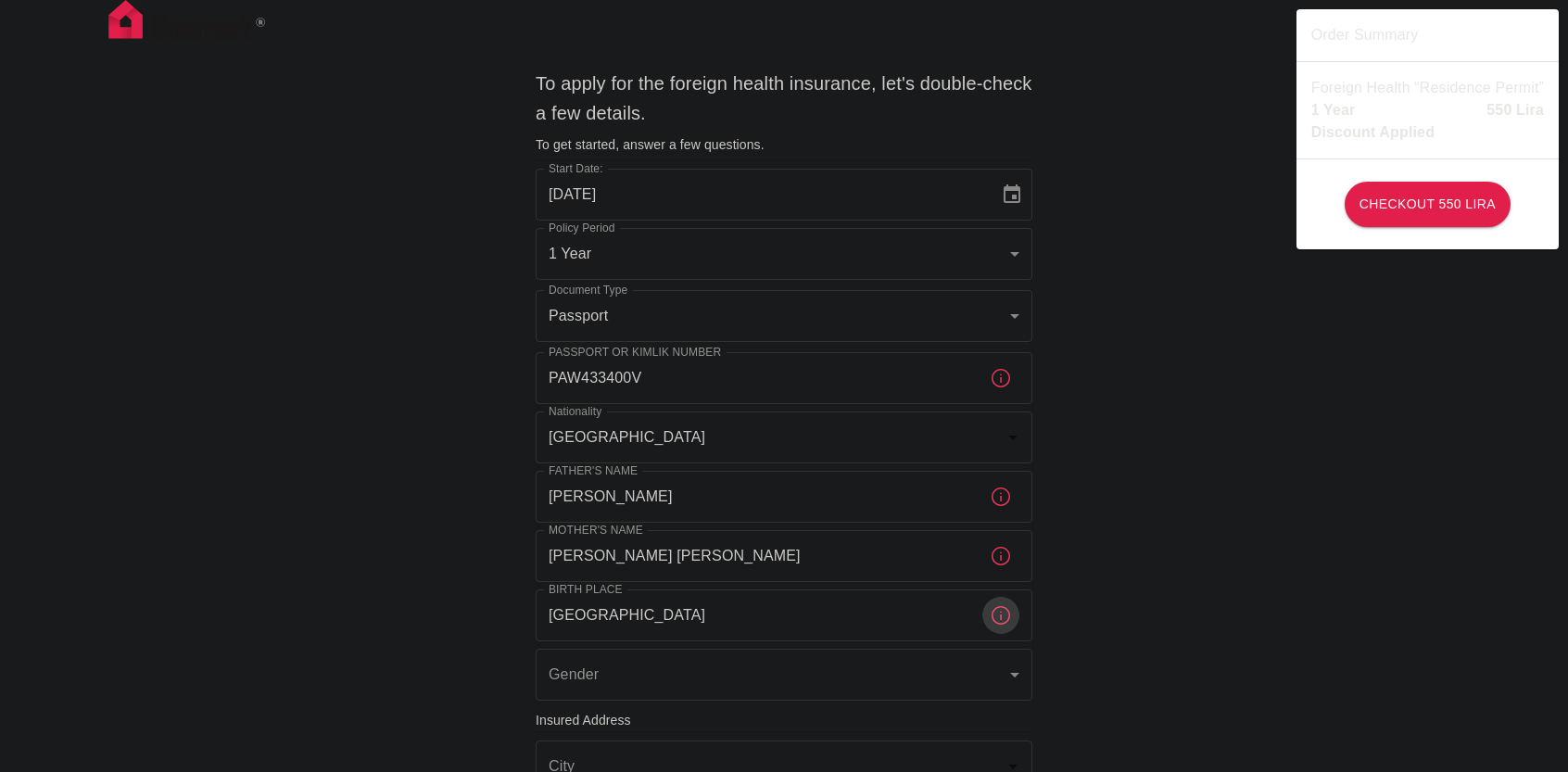
scroll to position [278, 0]
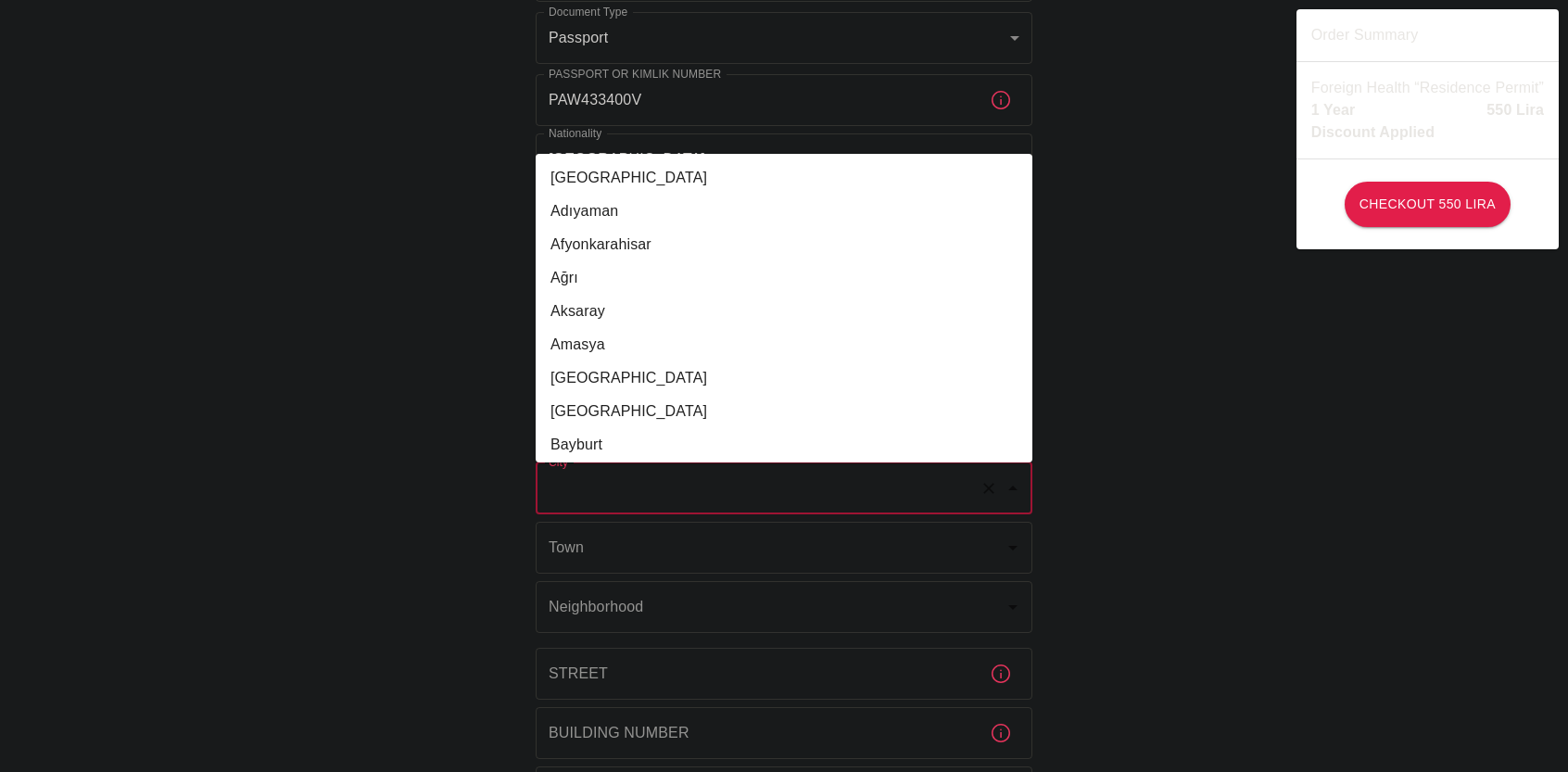
drag, startPoint x: 736, startPoint y: 484, endPoint x: 735, endPoint y: 437, distance: 47.0
click at [733, 478] on input "City" at bounding box center [758, 488] width 428 height 35
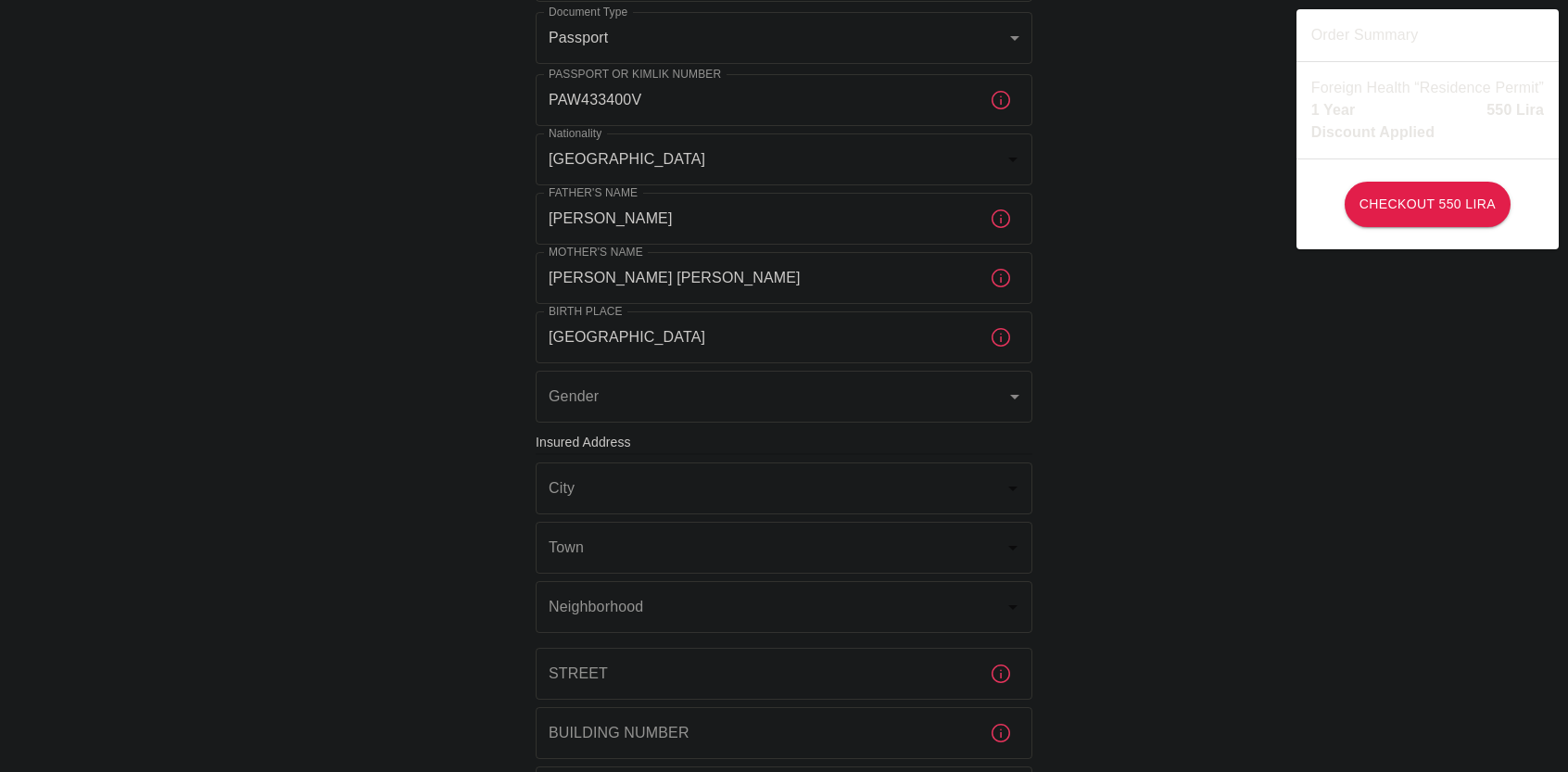
click at [438, 494] on div "To apply for the foreign health insurance, let's double-check a few details. To…" at bounding box center [784, 440] width 1568 height 1436
click at [635, 479] on input "City" at bounding box center [758, 488] width 428 height 35
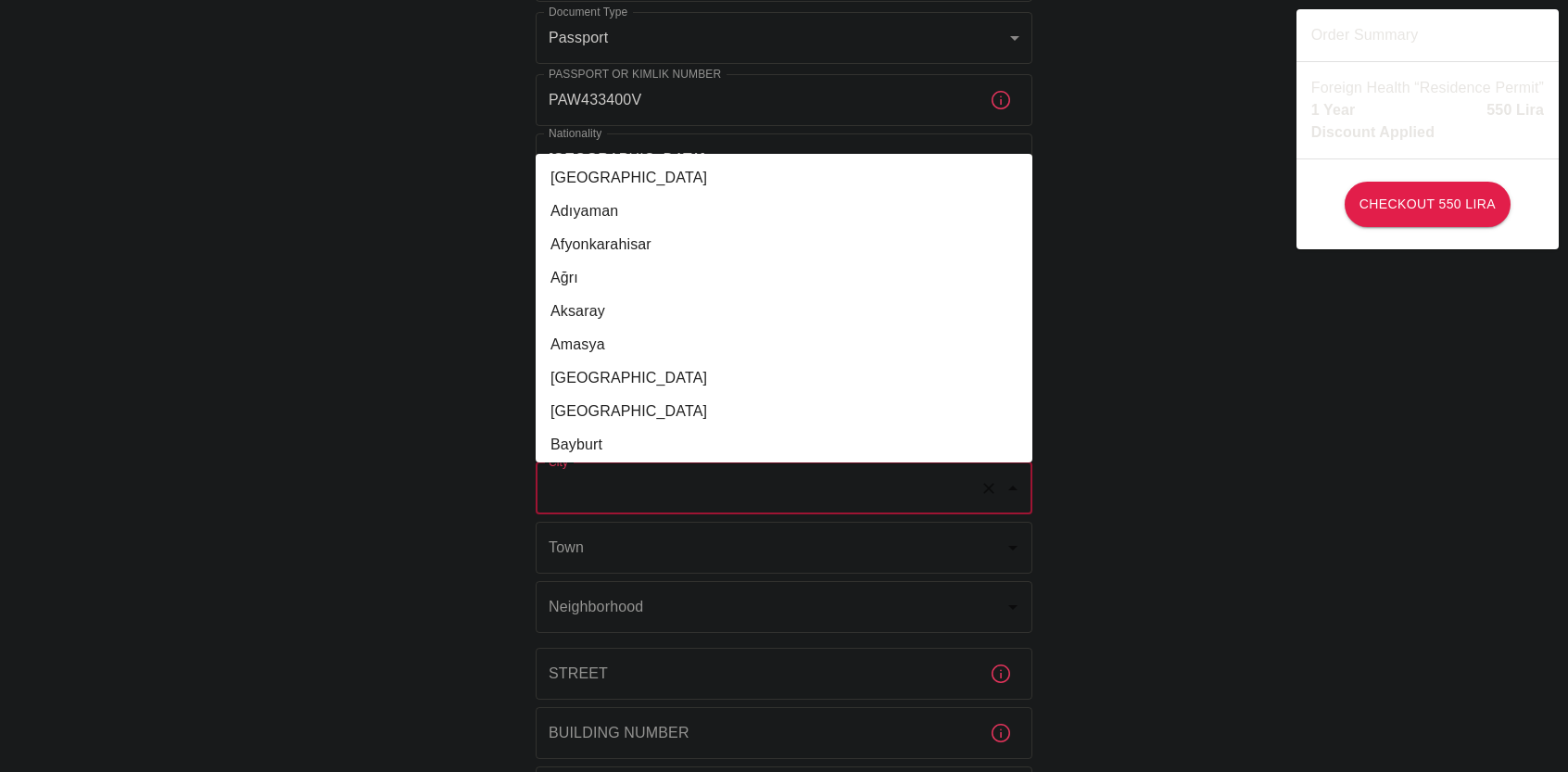
click at [630, 390] on li "Ankara" at bounding box center [784, 378] width 497 height 33
type input "Ankara"
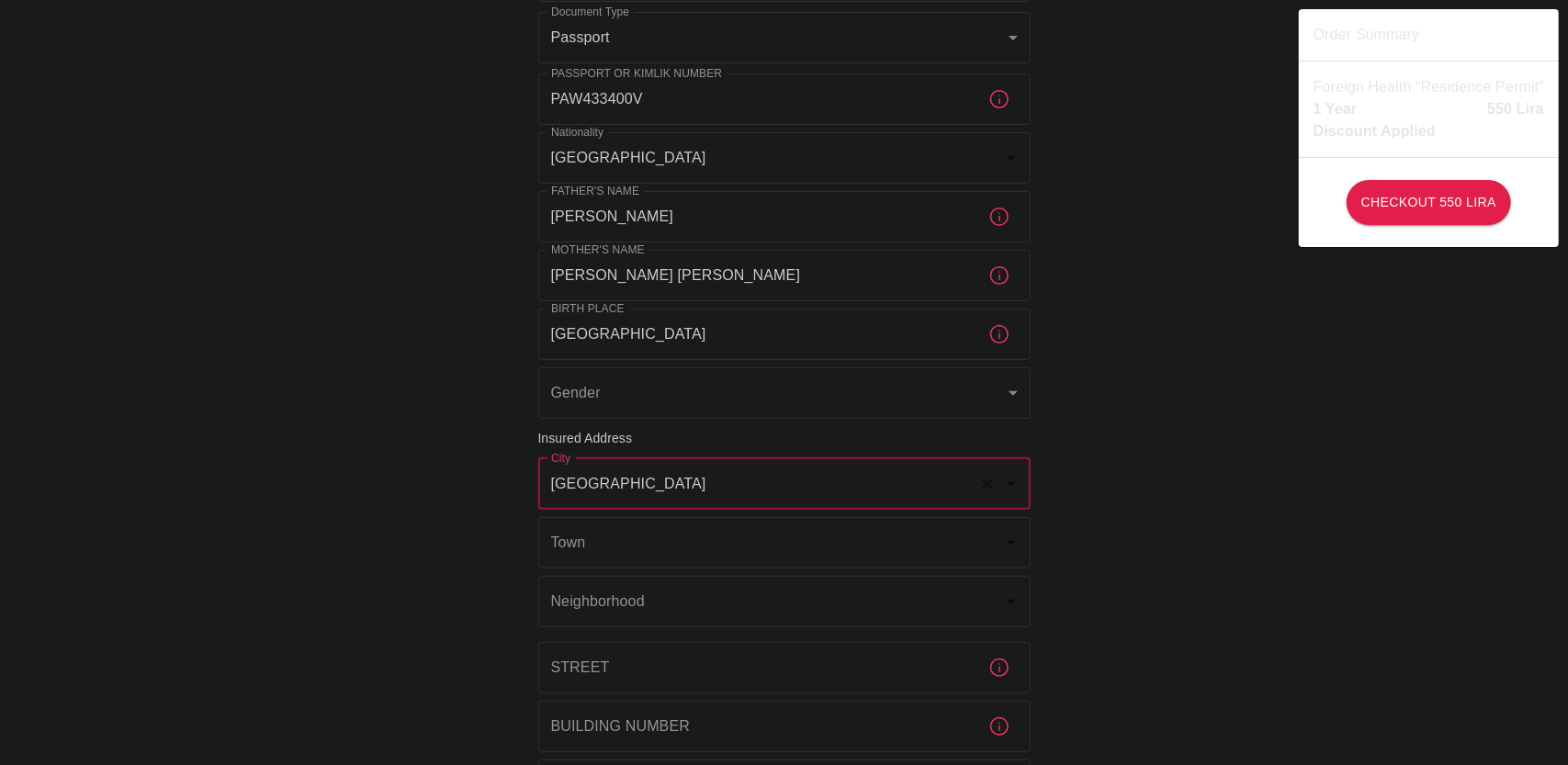
click at [658, 386] on body "To apply for the foreign health insurance, let's double-check a few details. To…" at bounding box center [784, 436] width 1568 height 1423
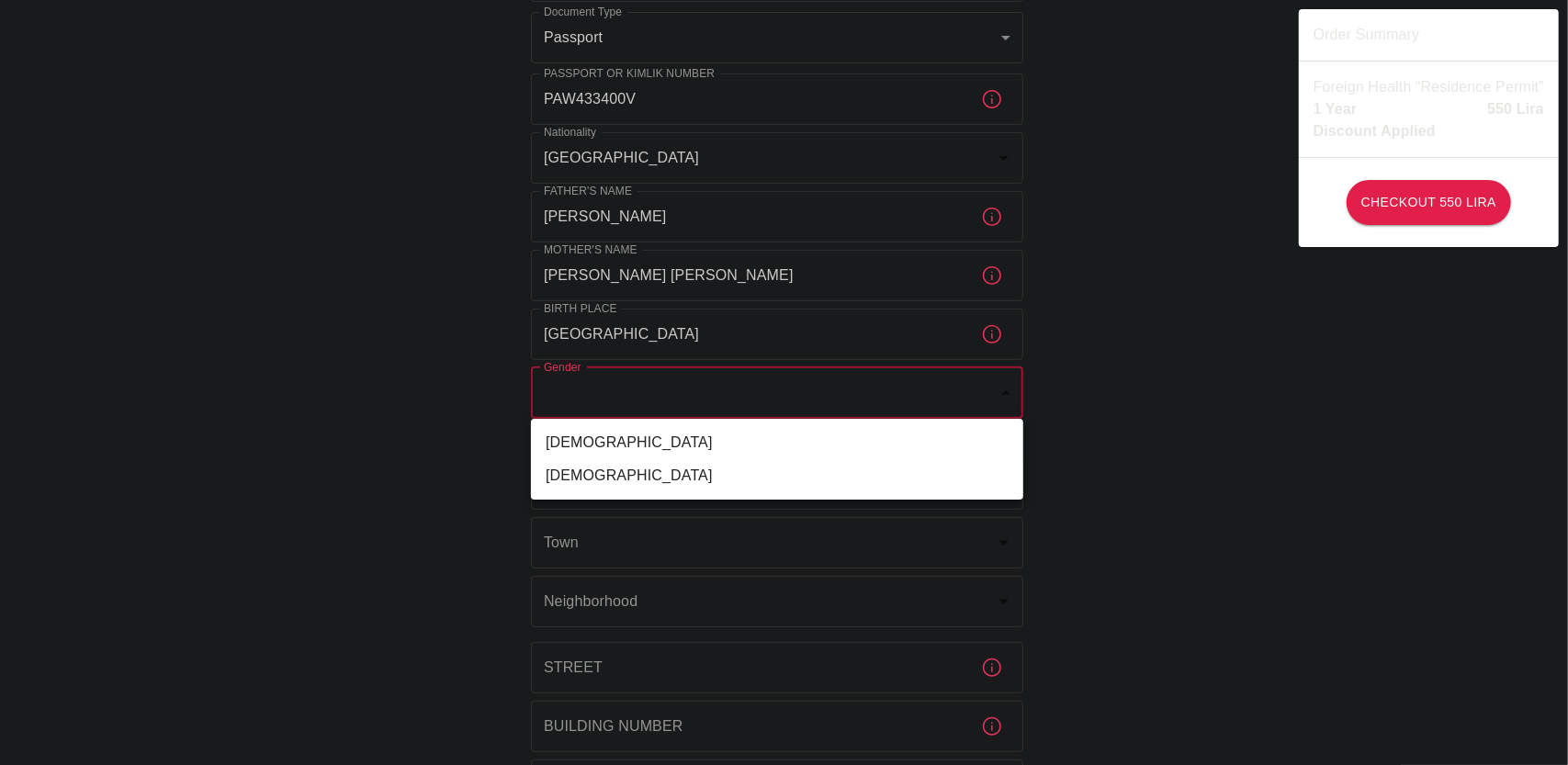
click at [608, 447] on li "Male" at bounding box center [777, 442] width 493 height 33
type input "male"
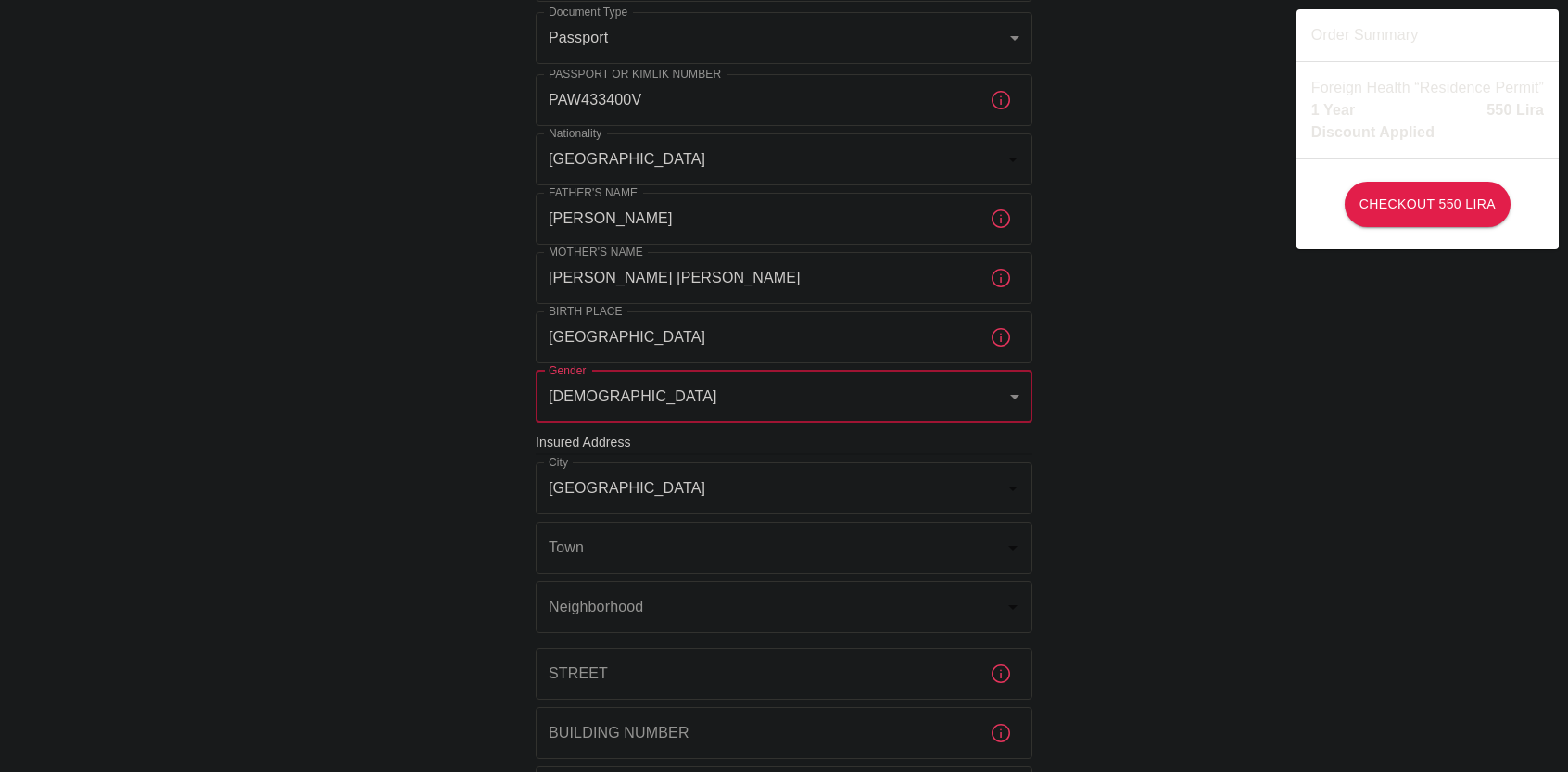
scroll to position [463, 0]
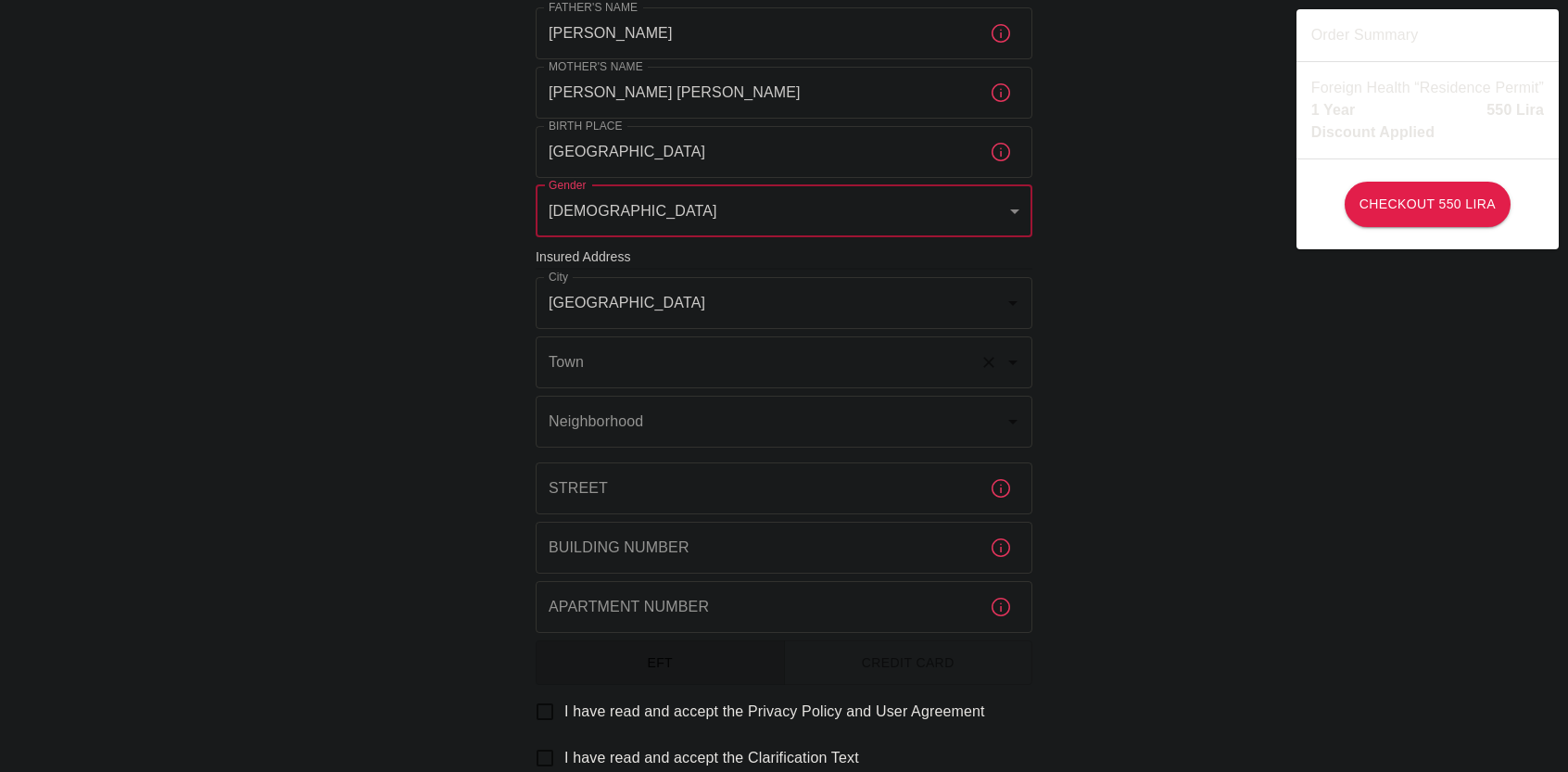
click at [677, 366] on input "Town" at bounding box center [758, 362] width 428 height 35
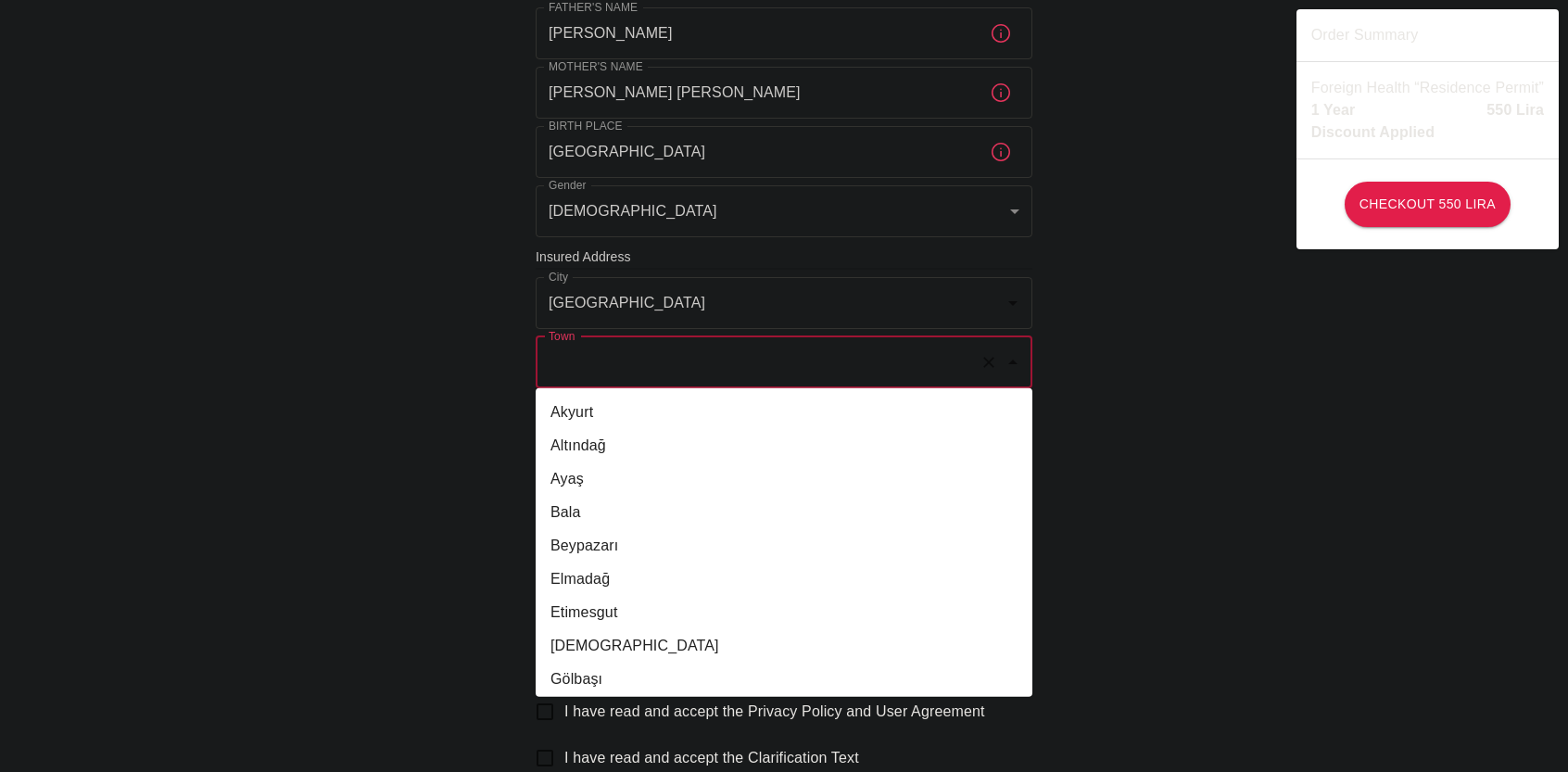
click at [478, 371] on div "To apply for the foreign health insurance, let's double-check a few details. To…" at bounding box center [784, 255] width 1568 height 1436
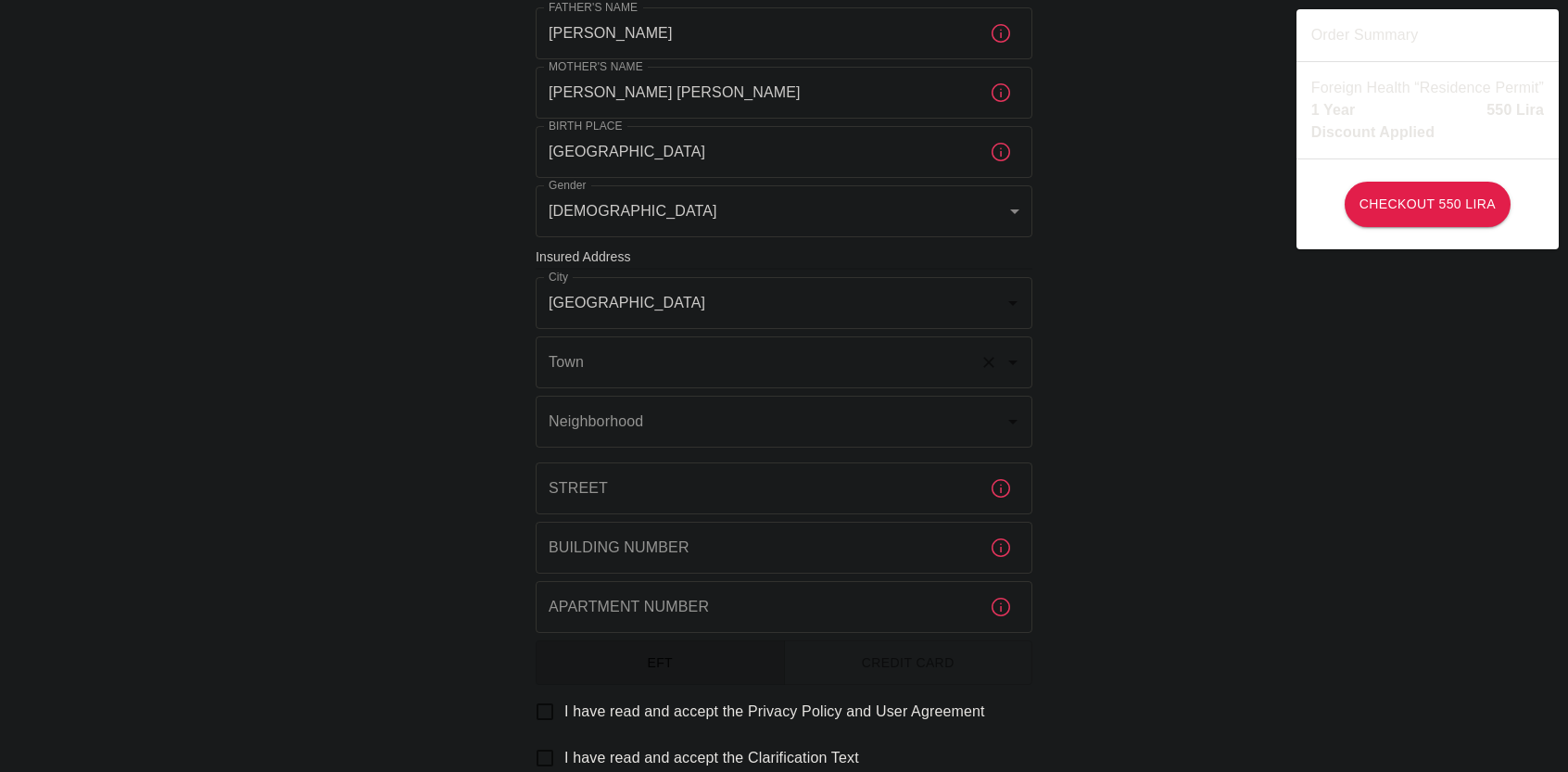
click at [691, 356] on input "Town" at bounding box center [758, 362] width 428 height 35
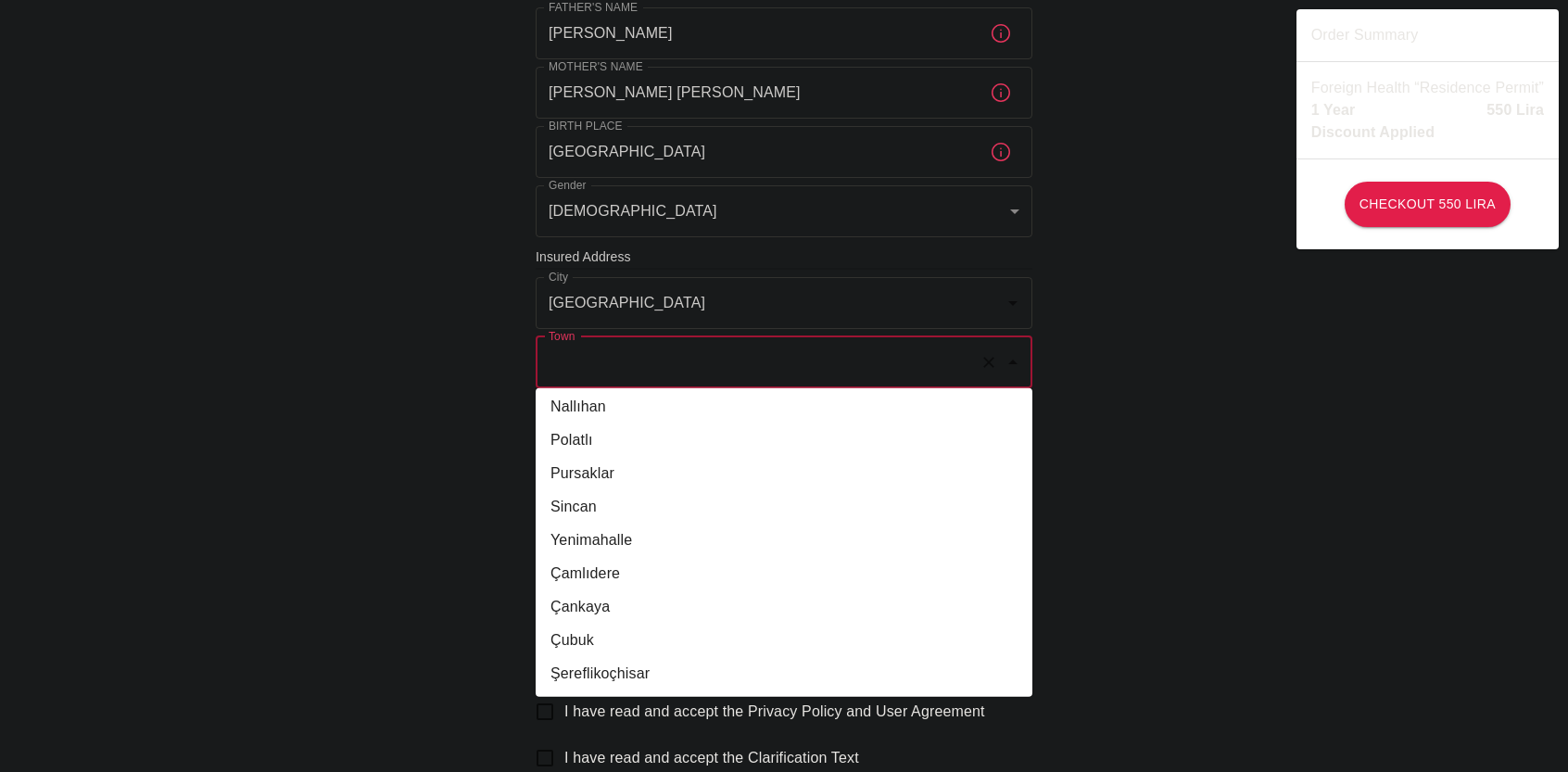
scroll to position [540, 0]
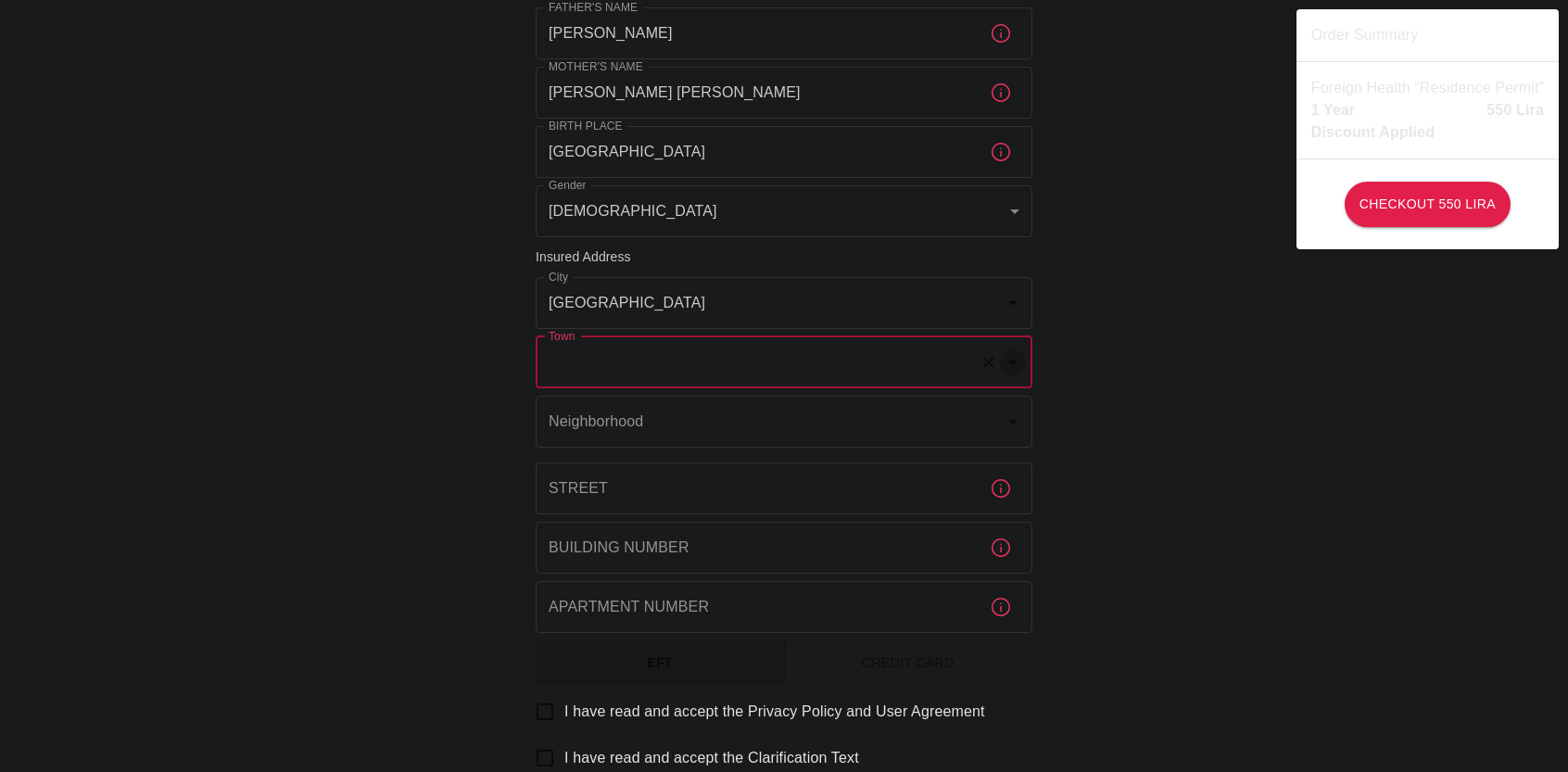
click at [1025, 356] on button "Open" at bounding box center [1012, 362] width 26 height 26
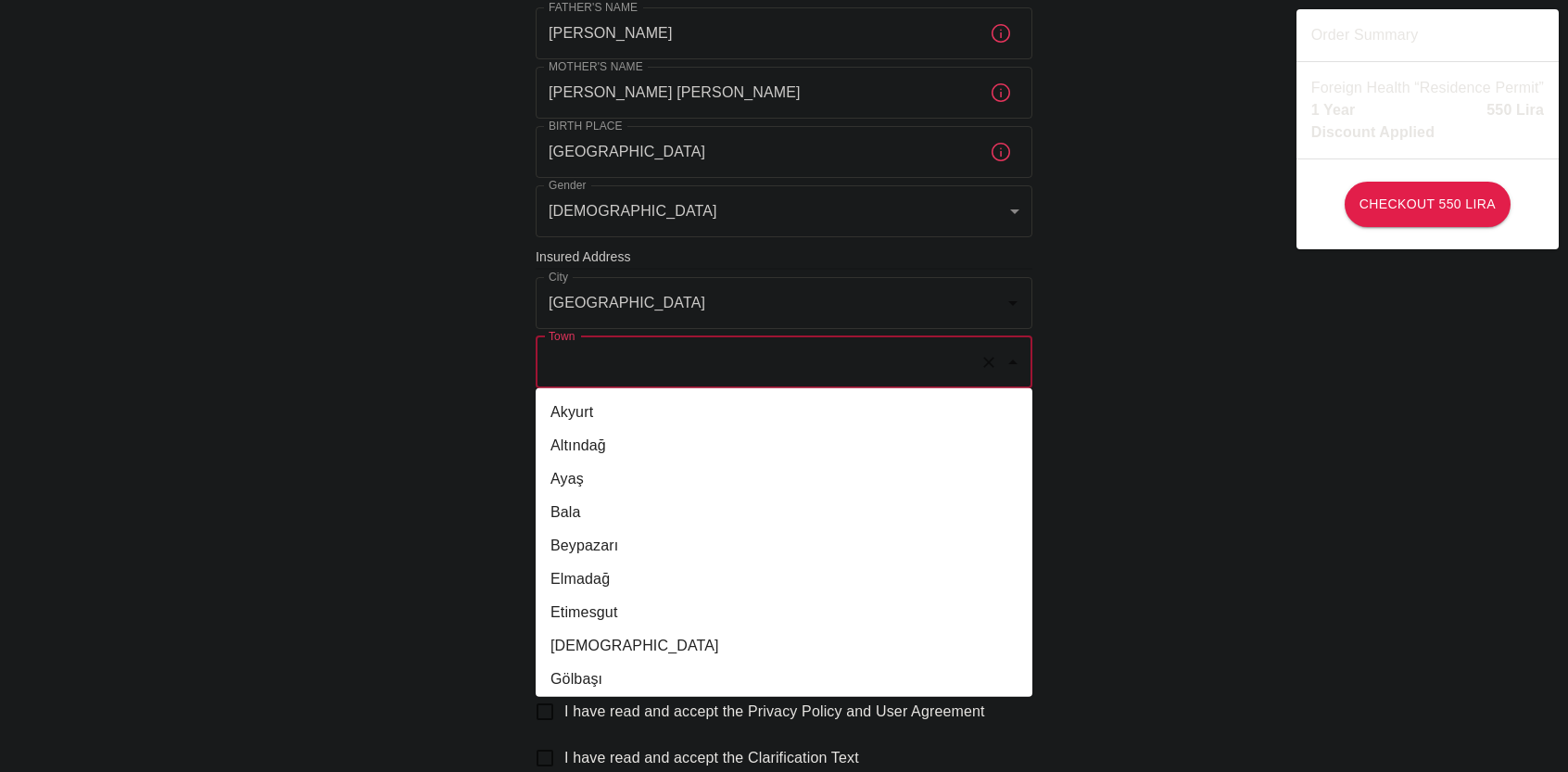
click at [676, 370] on input "Town" at bounding box center [758, 362] width 428 height 35
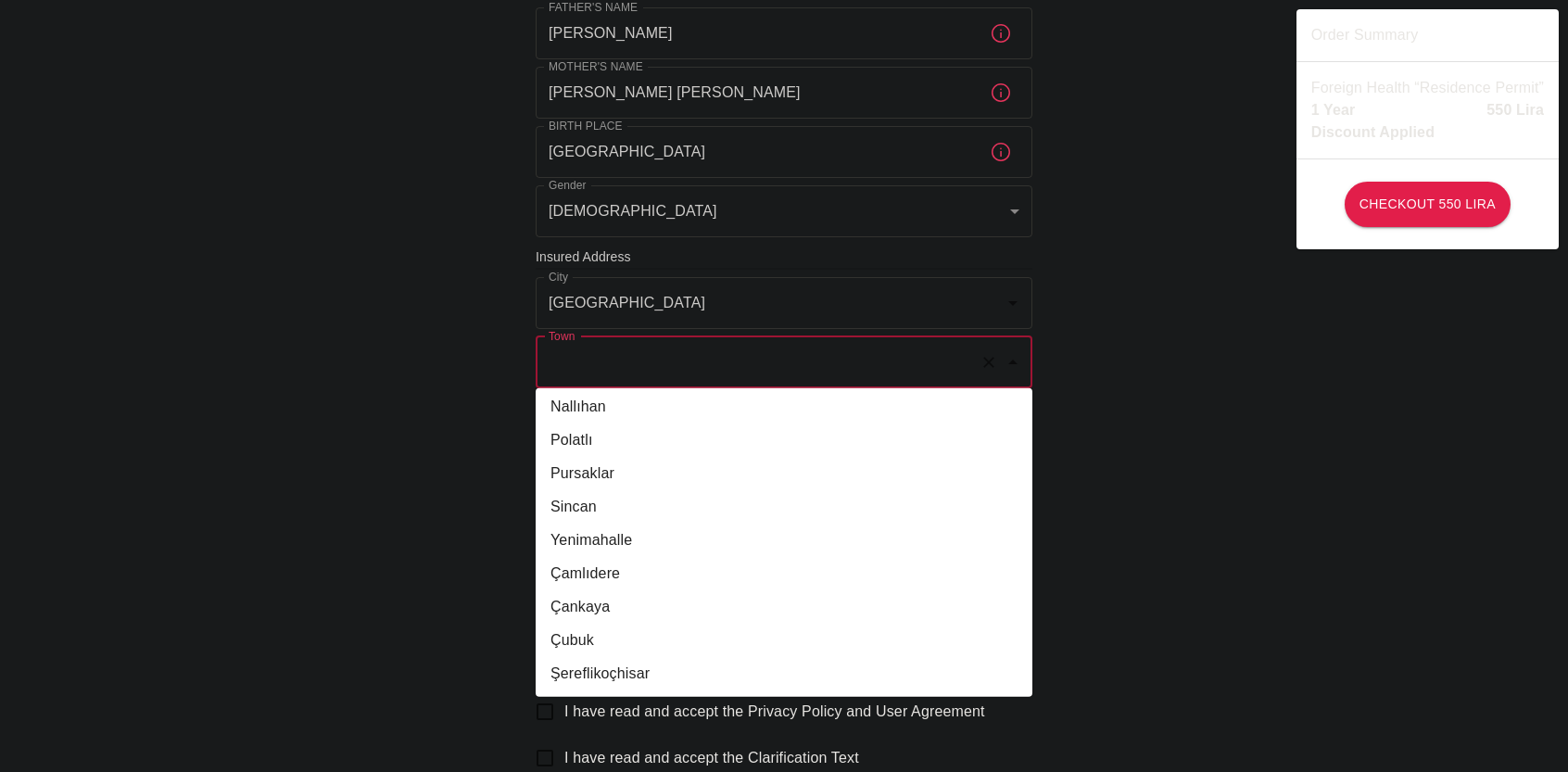
click at [613, 540] on li "Yenimahalle" at bounding box center [784, 540] width 497 height 33
type input "Yenimahalle"
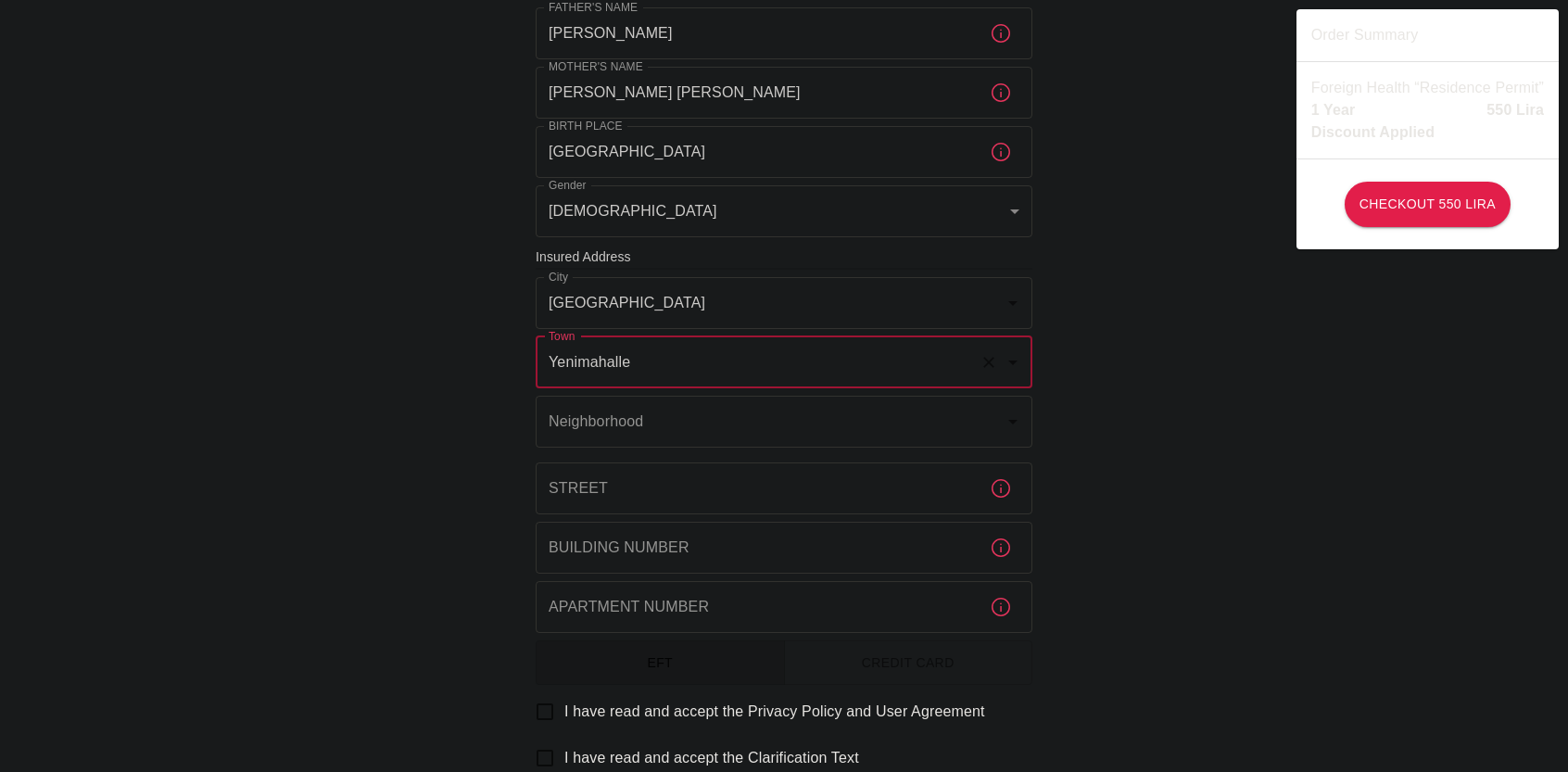
click at [470, 405] on div "To apply for the foreign health insurance, let's double-check a few details. To…" at bounding box center [784, 255] width 1568 height 1436
drag, startPoint x: 682, startPoint y: 409, endPoint x: 693, endPoint y: 425, distance: 19.4
click at [684, 409] on input "Neighborhood" at bounding box center [758, 421] width 428 height 35
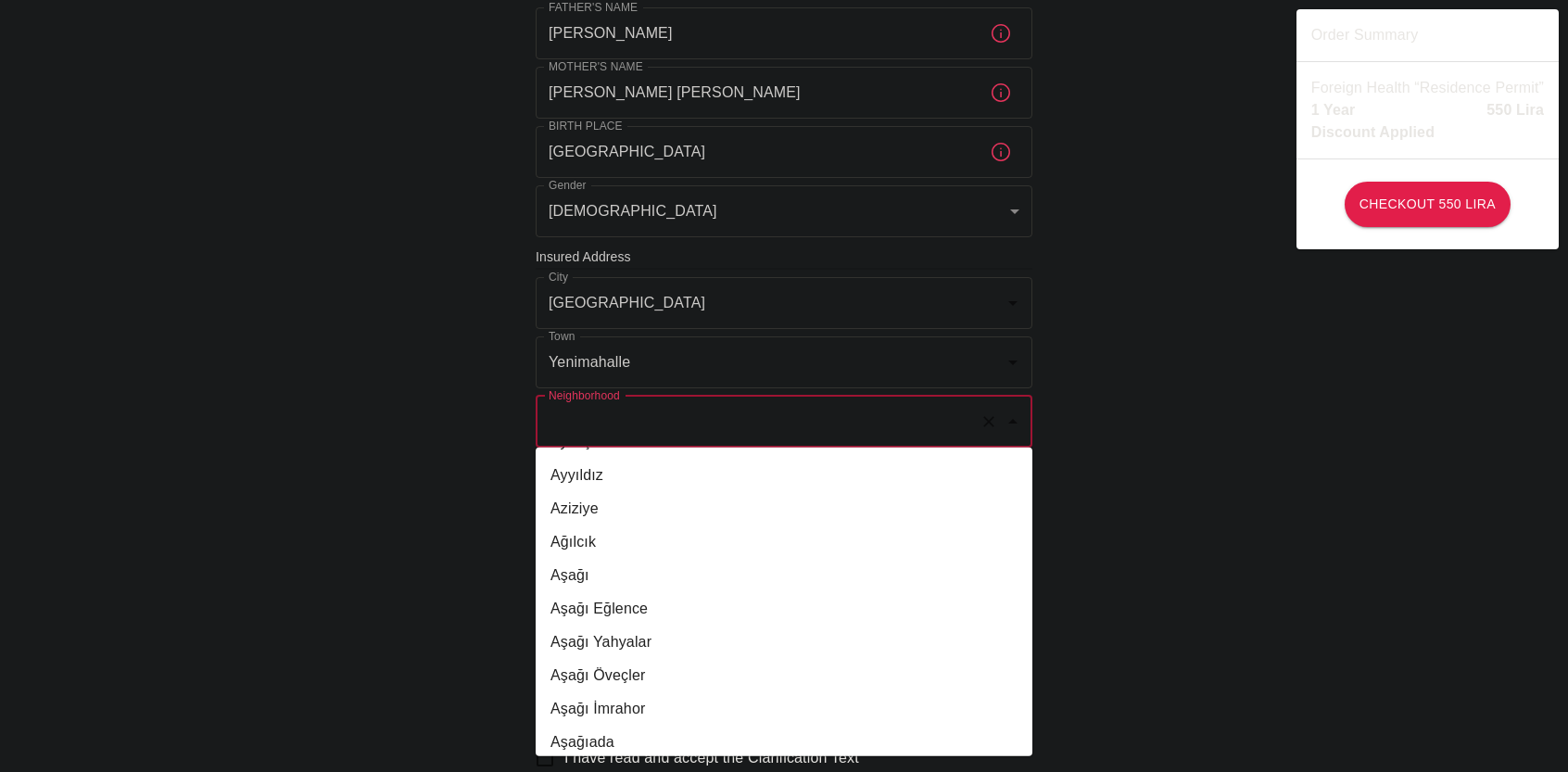
scroll to position [4448, 0]
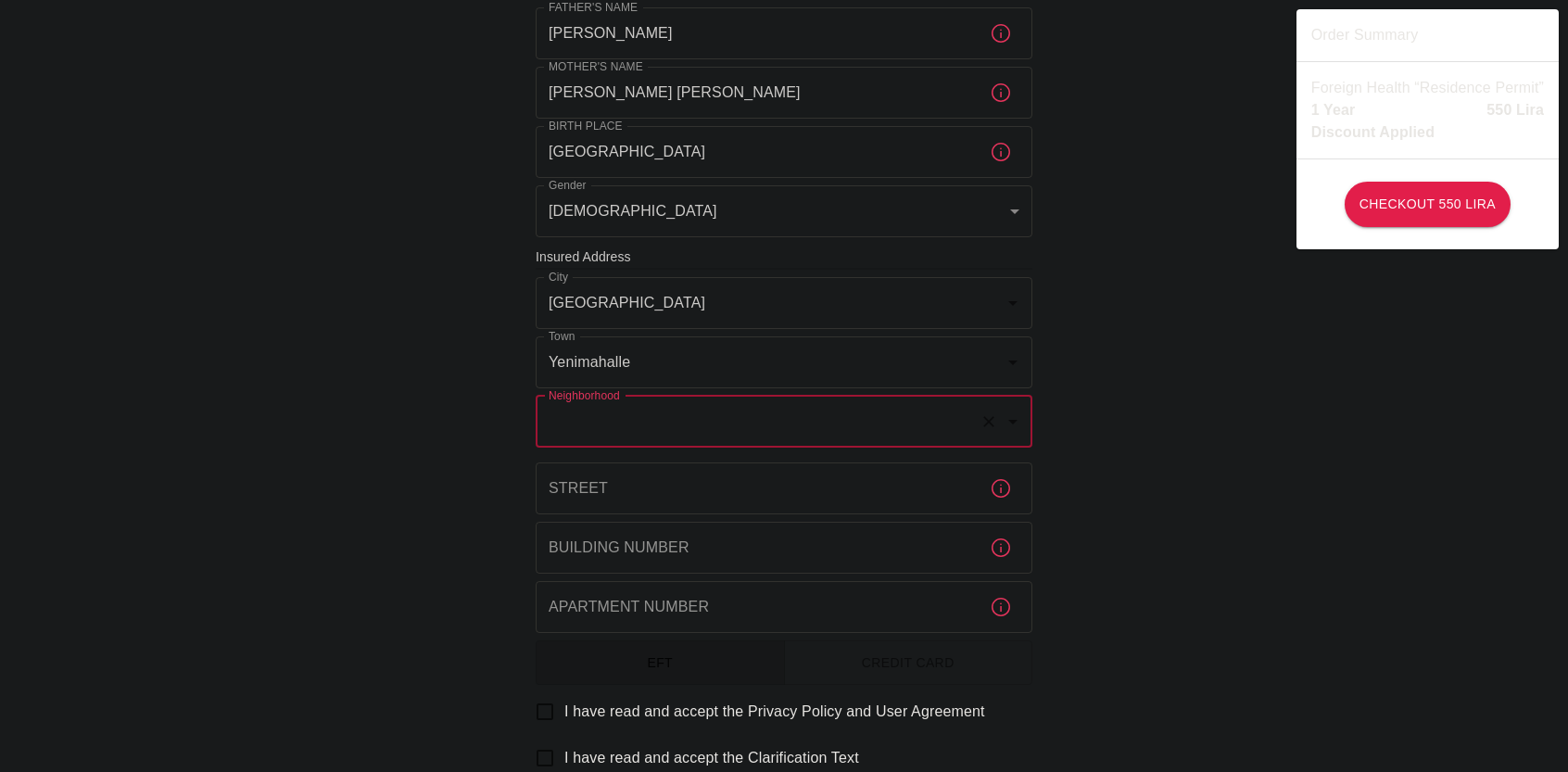
click at [661, 436] on input "Neighborhood" at bounding box center [758, 421] width 428 height 35
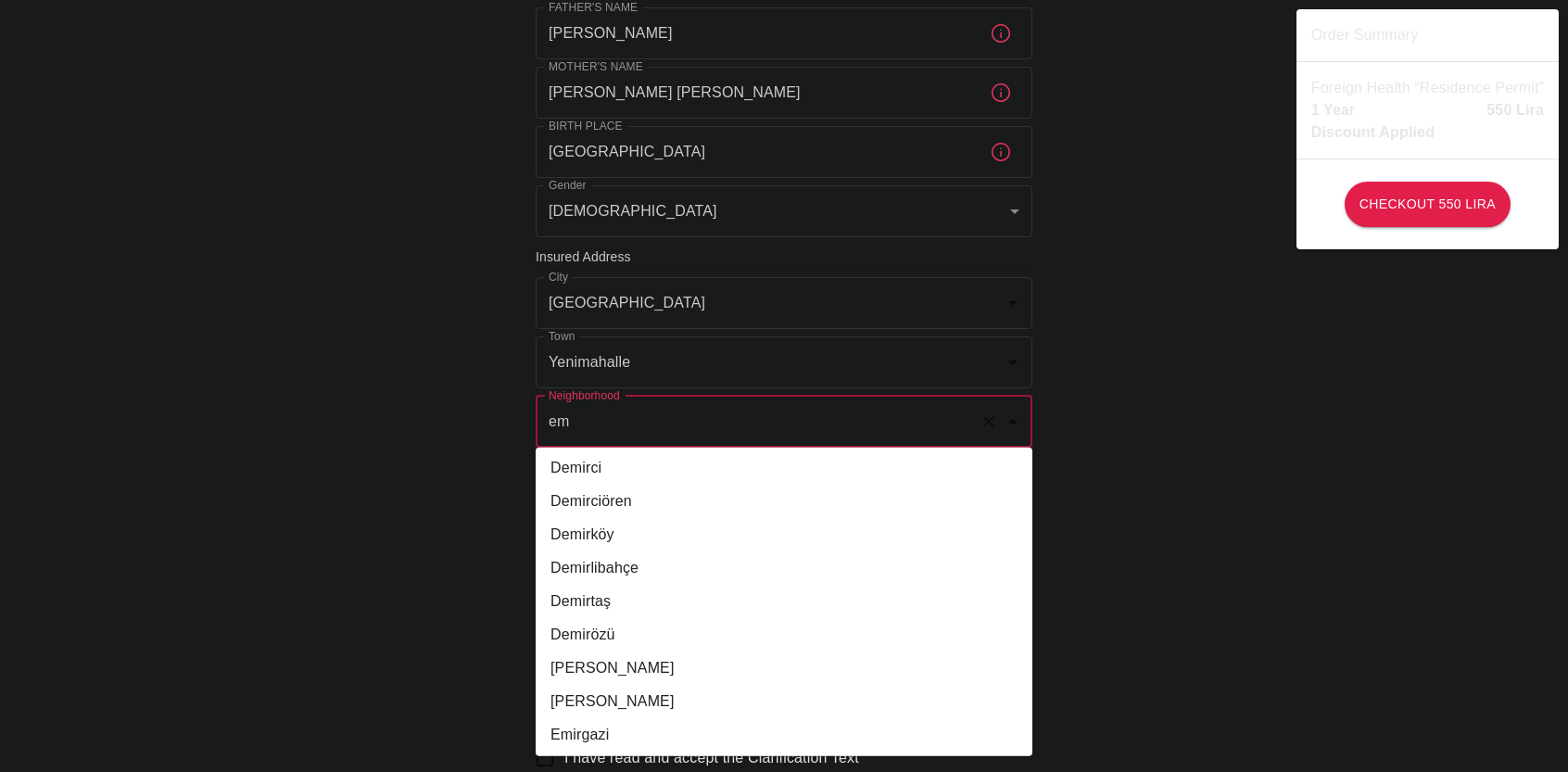
scroll to position [556, 0]
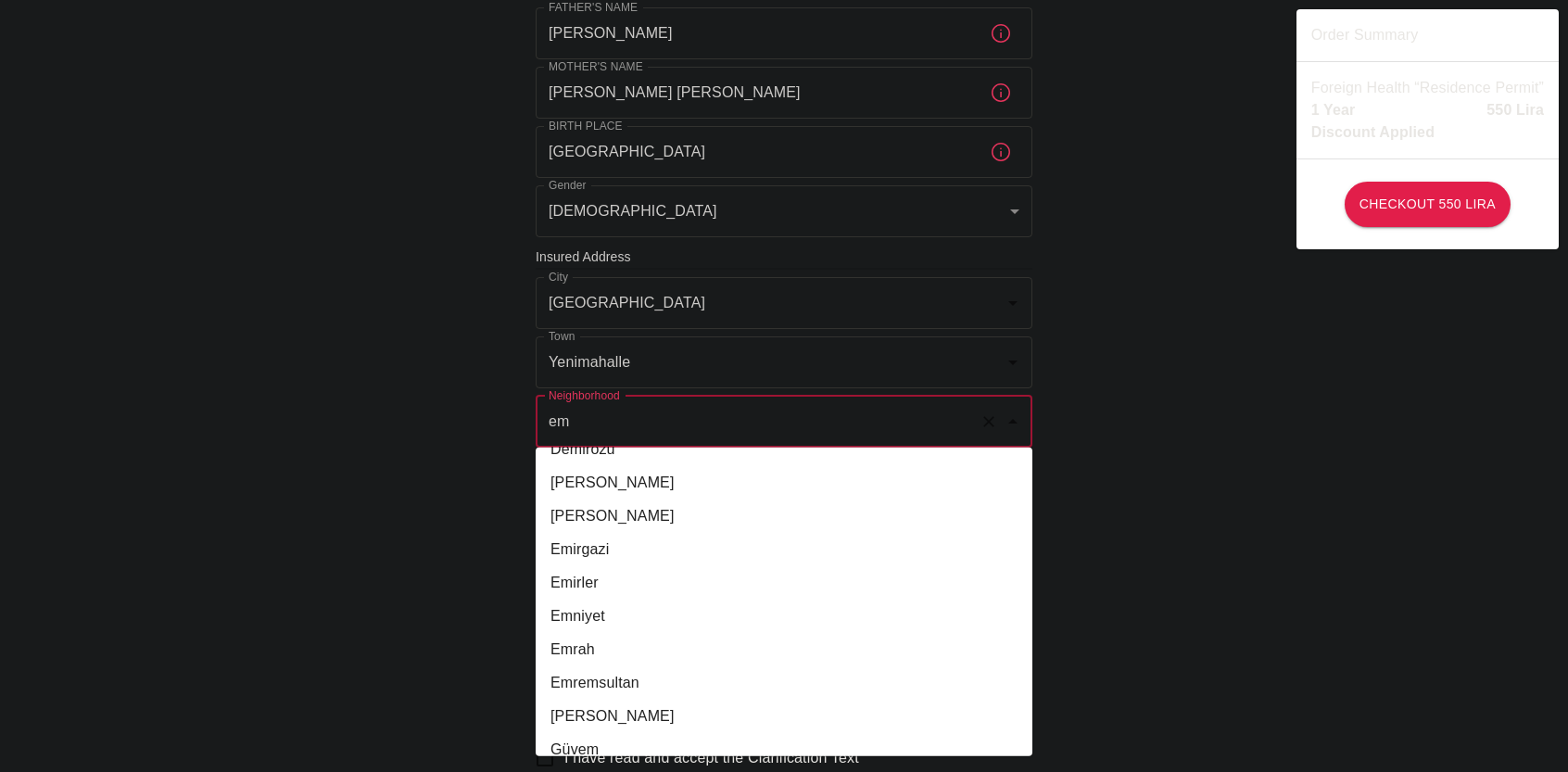
click at [610, 622] on li "Emniyet" at bounding box center [784, 616] width 497 height 33
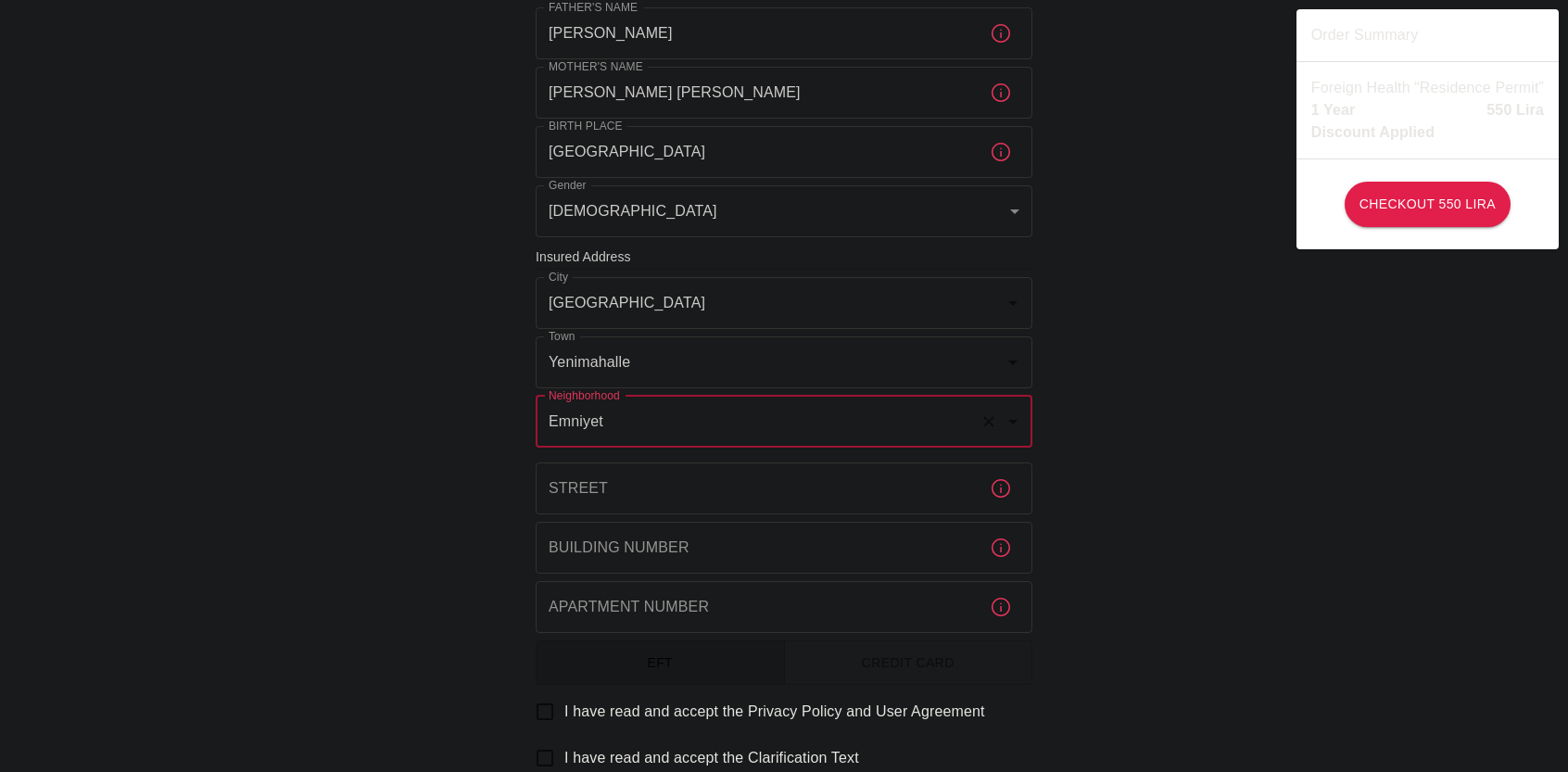
type input "Emniyet"
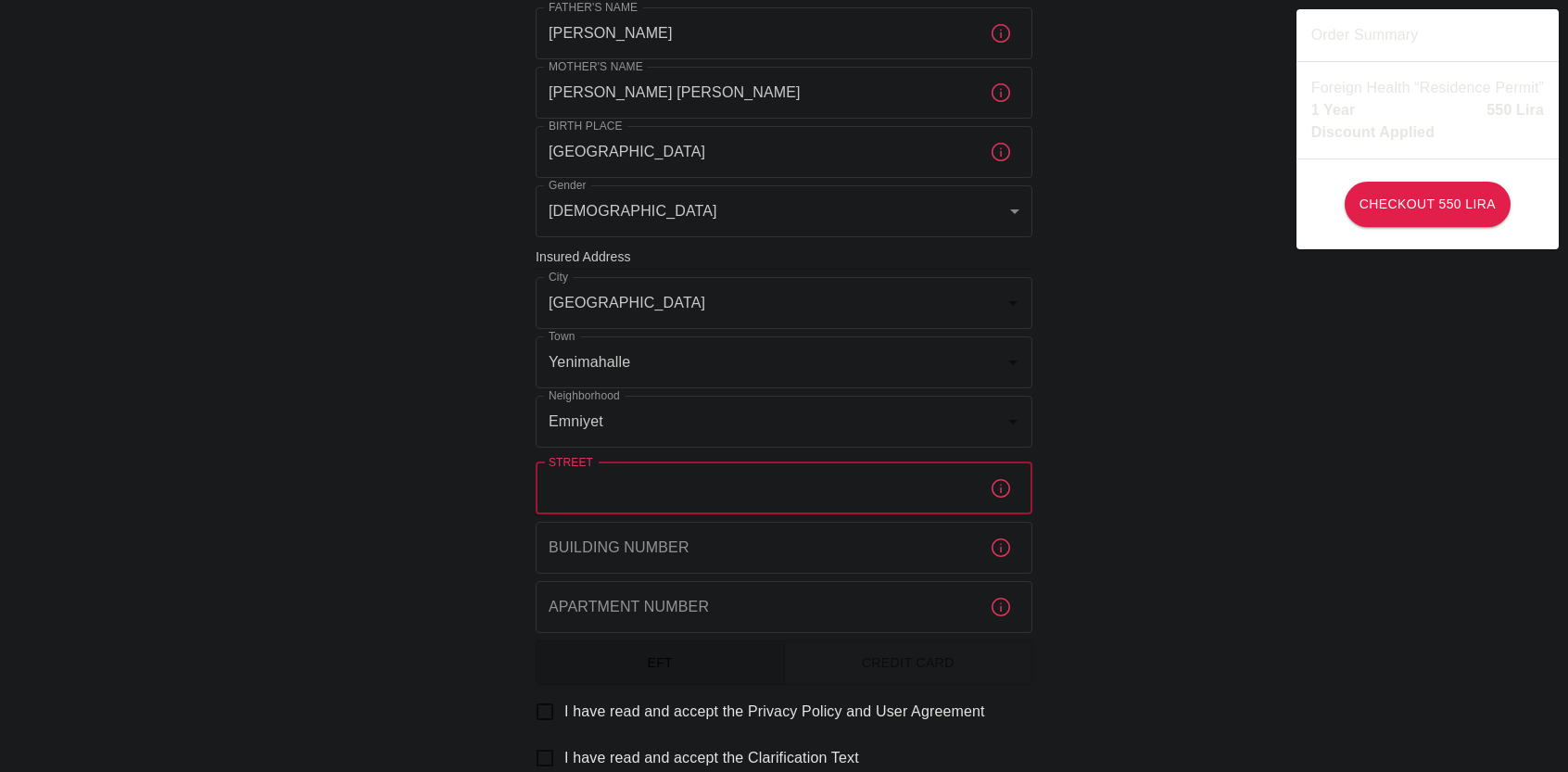
click at [641, 498] on input "Street" at bounding box center [754, 488] width 439 height 52
click at [639, 480] on input "Street" at bounding box center [754, 488] width 439 height 52
type input "bandirma"
click at [694, 563] on input "Building Number" at bounding box center [754, 548] width 439 height 52
click at [576, 610] on input "Apartment Number" at bounding box center [754, 607] width 439 height 52
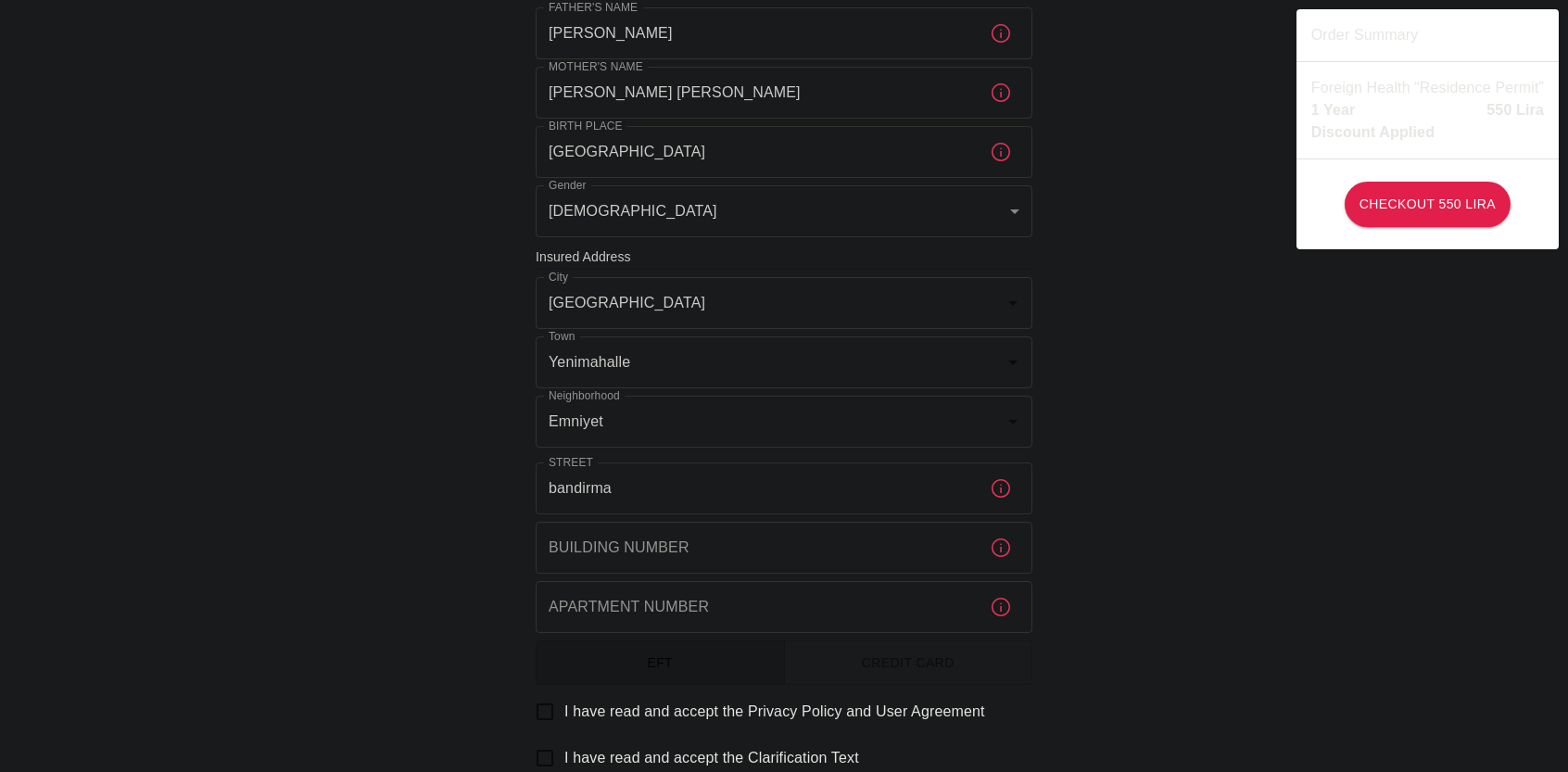
click at [394, 610] on div "To apply for the foreign health insurance, let's double-check a few details. To…" at bounding box center [784, 255] width 1568 height 1436
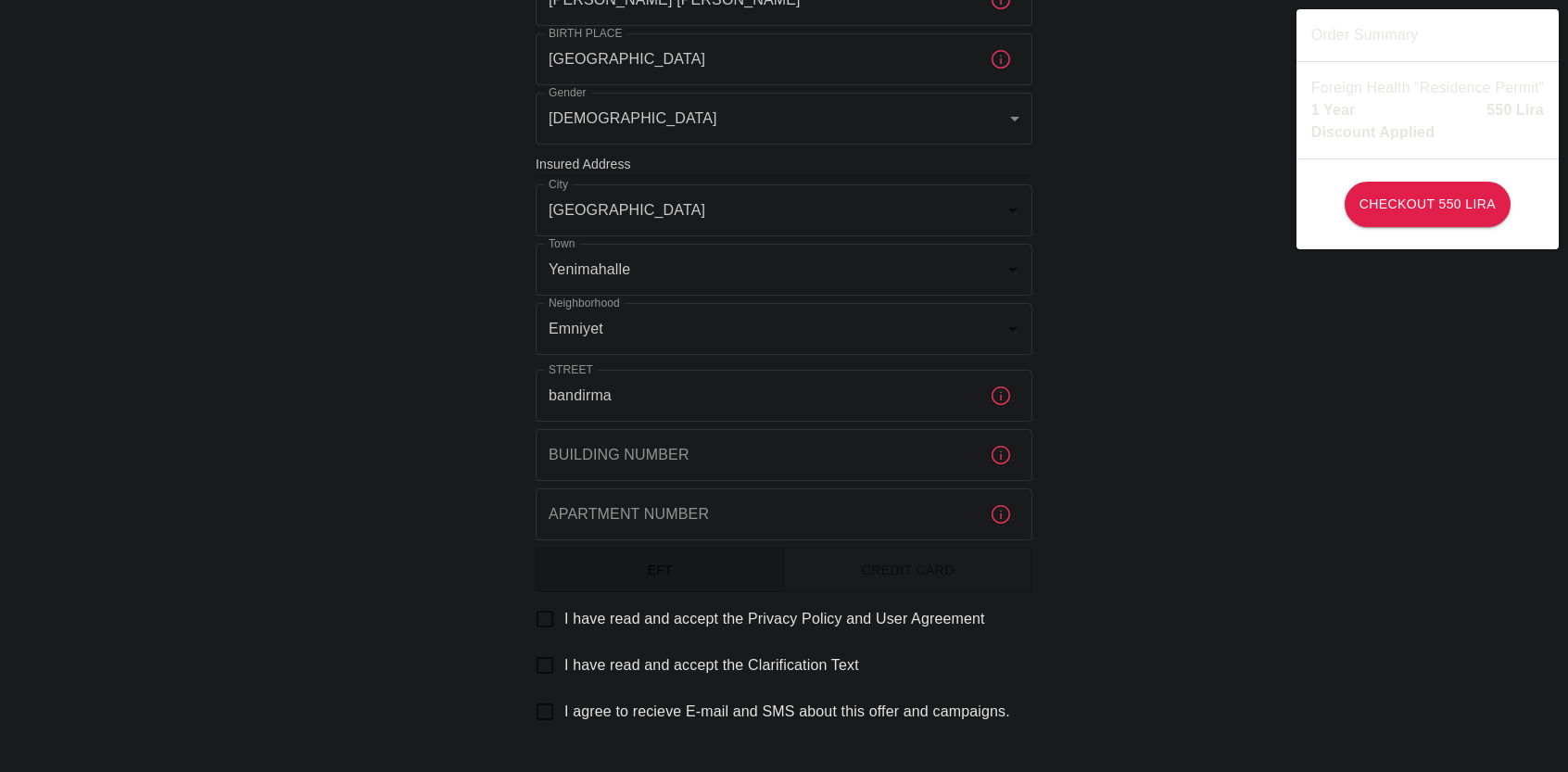
click at [697, 407] on input "bandirma" at bounding box center [754, 396] width 439 height 52
click at [695, 407] on input "bandirma" at bounding box center [754, 396] width 439 height 52
type input "bandirm"
click at [215, 395] on div "To apply for the foreign health insurance, let's double-check a few details. To…" at bounding box center [784, 162] width 1568 height 1436
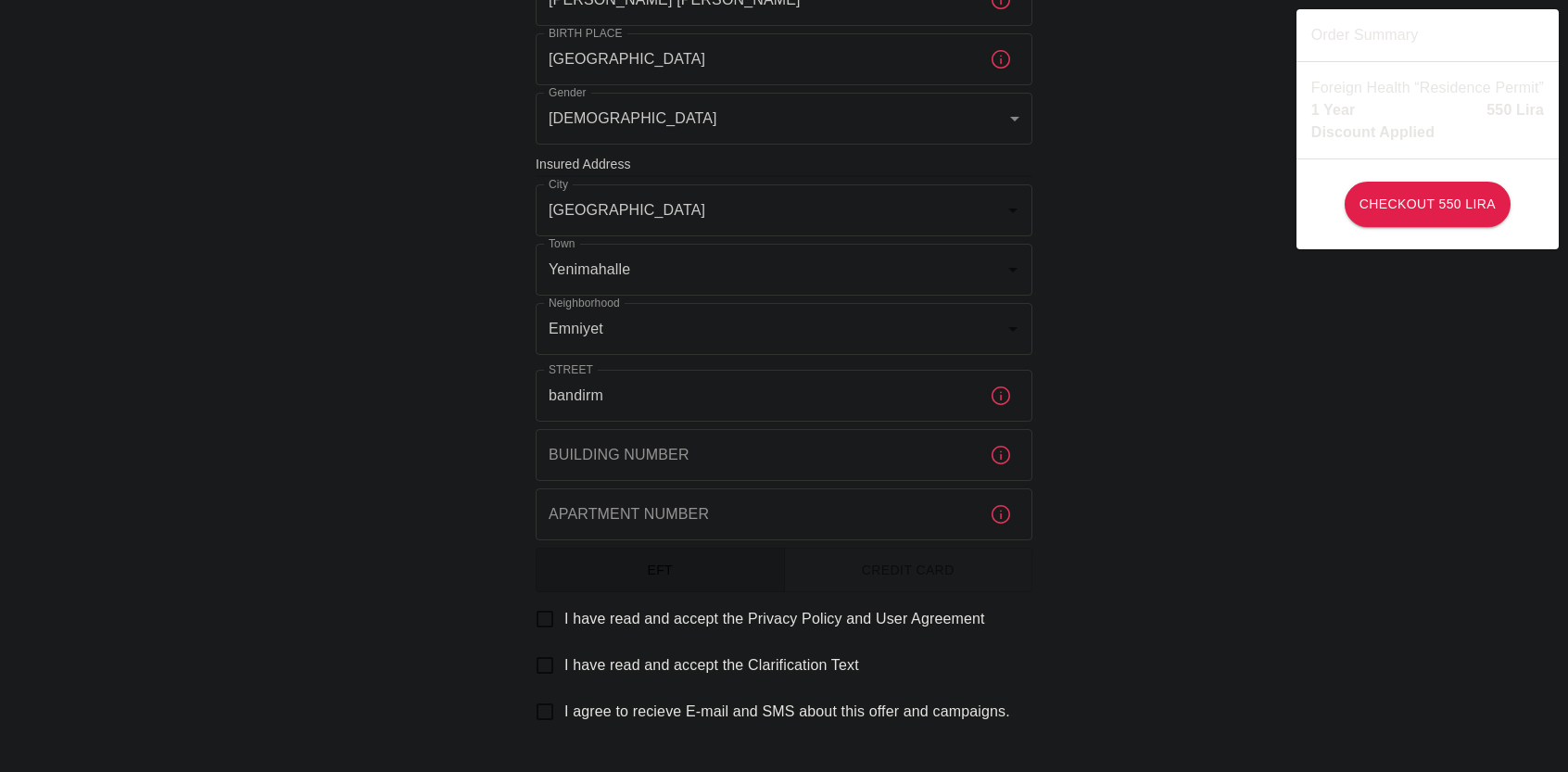
click at [613, 397] on input "bandirm" at bounding box center [754, 396] width 439 height 52
click at [612, 397] on input "bandirm" at bounding box center [754, 396] width 439 height 52
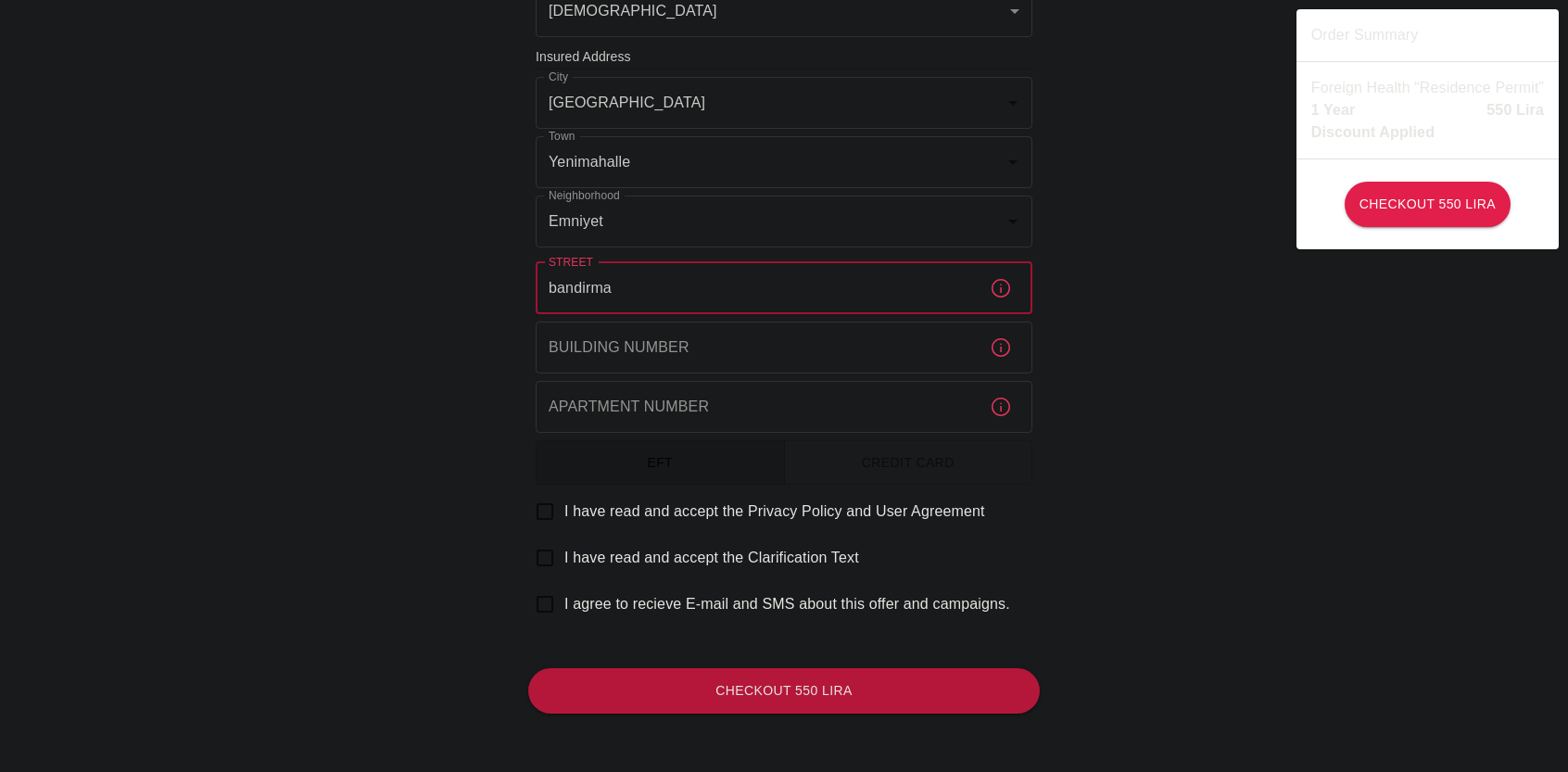
type input "bandirma"
click at [821, 462] on button "Credit Card" at bounding box center [907, 462] width 249 height 46
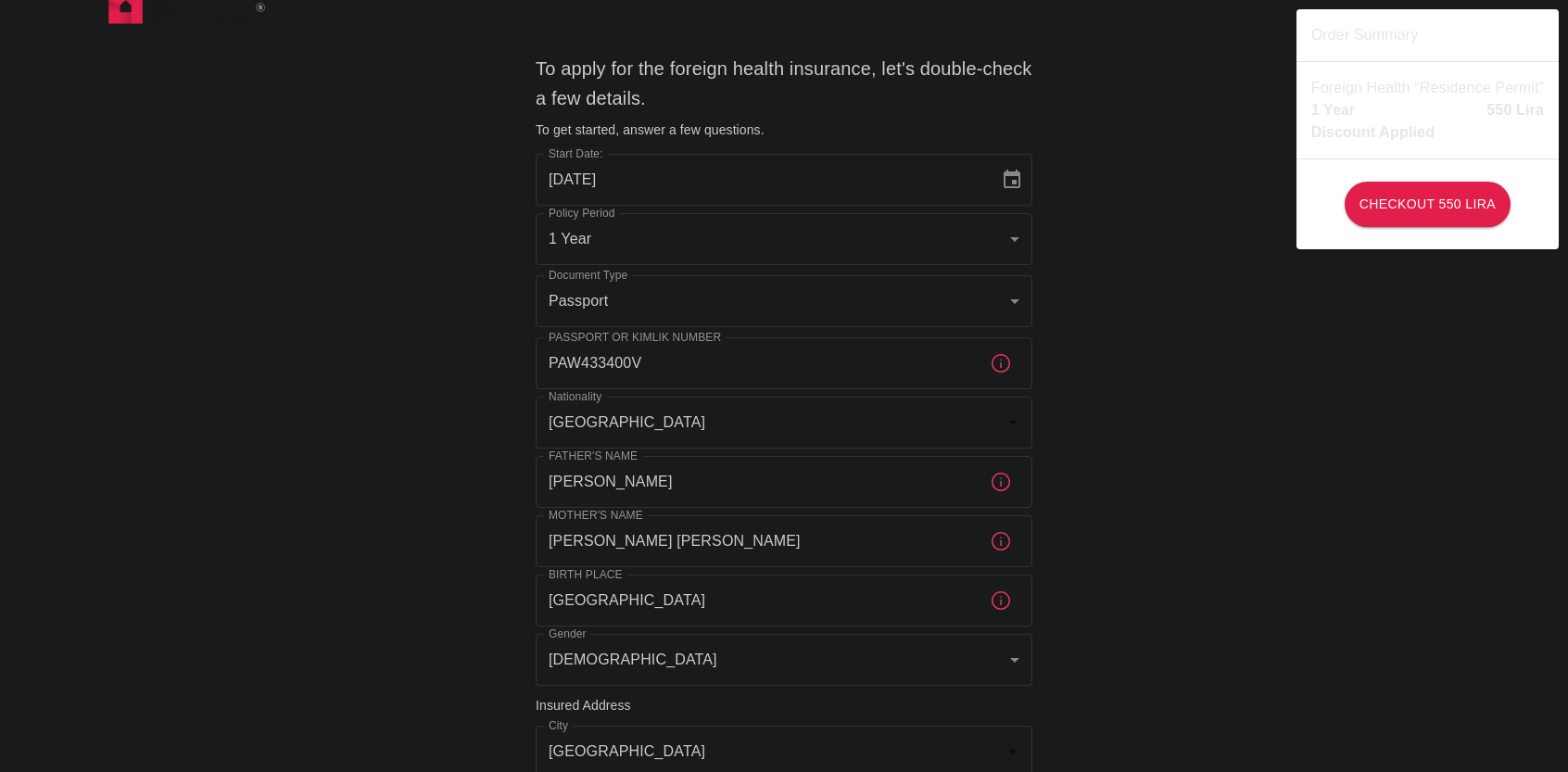
scroll to position [0, 0]
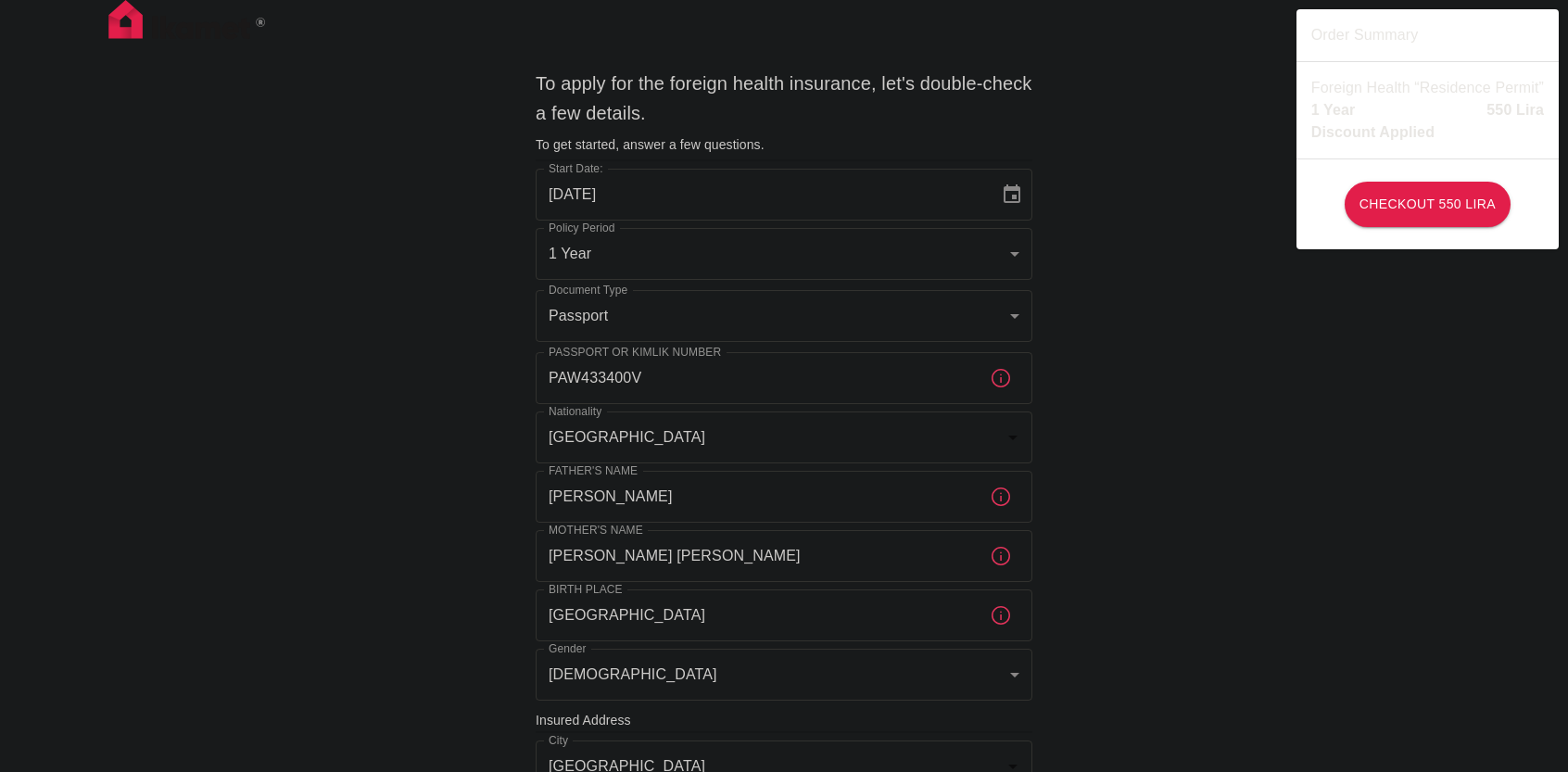
click at [117, 26] on img at bounding box center [187, 23] width 185 height 46
drag, startPoint x: 1312, startPoint y: 90, endPoint x: 1532, endPoint y: 84, distance: 220.1
click at [1532, 84] on p "Foreign Health “Residence Permit”" at bounding box center [1428, 87] width 232 height 22
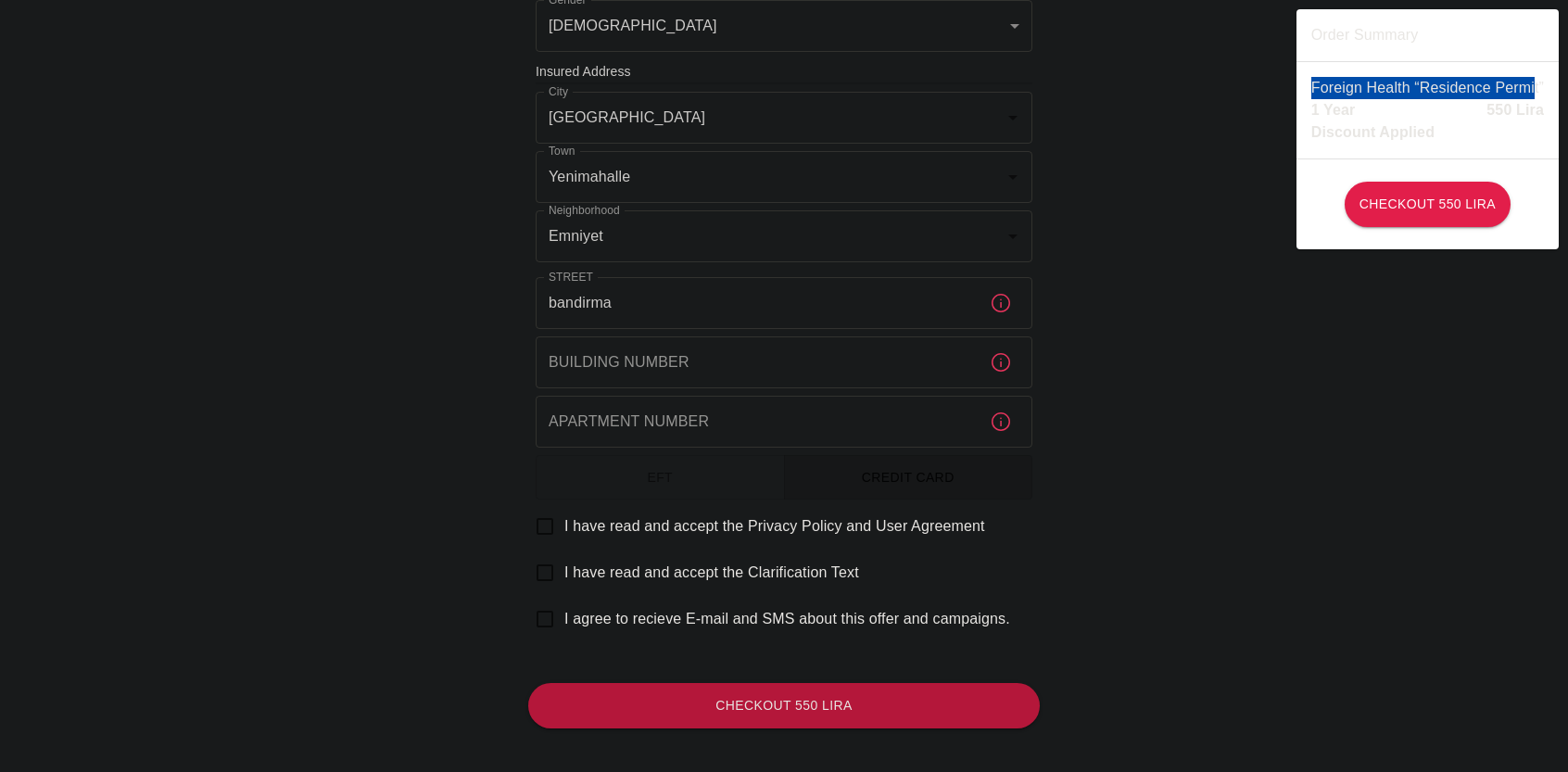
scroll to position [664, 0]
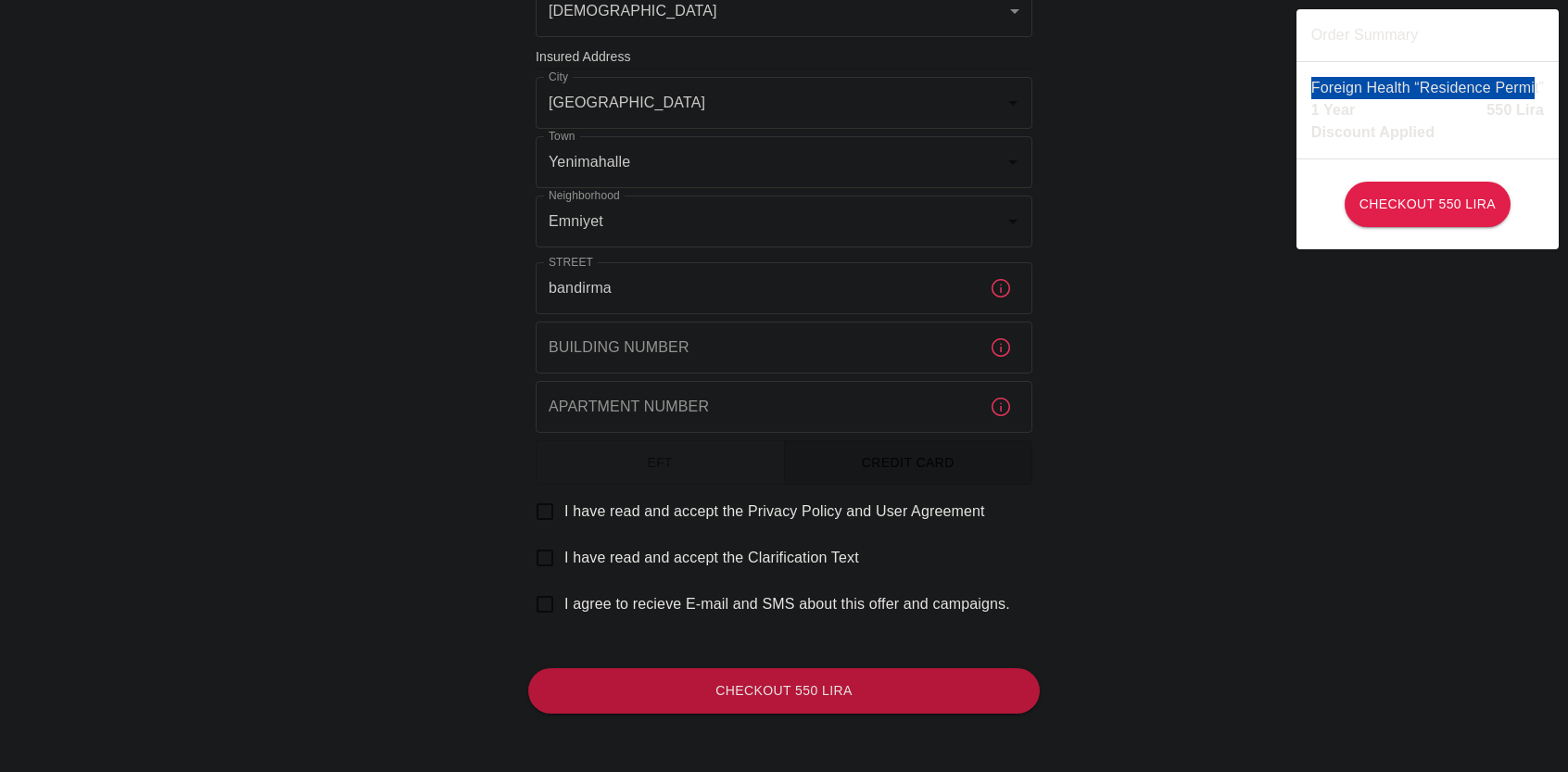
click at [538, 514] on input "I have read and accept the Privacy Policy and User Agreement" at bounding box center [544, 511] width 39 height 39
checkbox input "true"
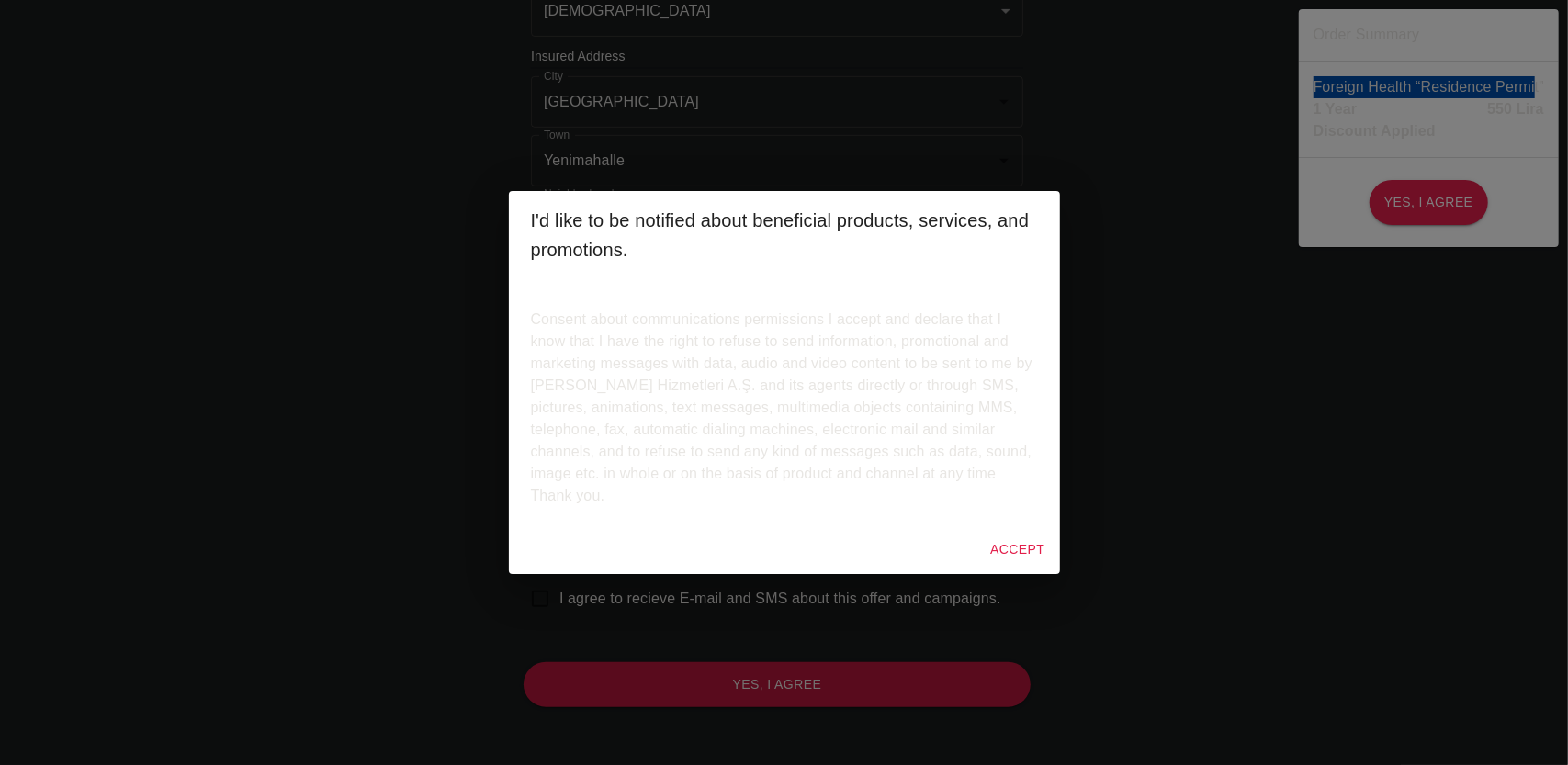
click at [1010, 564] on button "Accept" at bounding box center [1018, 549] width 69 height 34
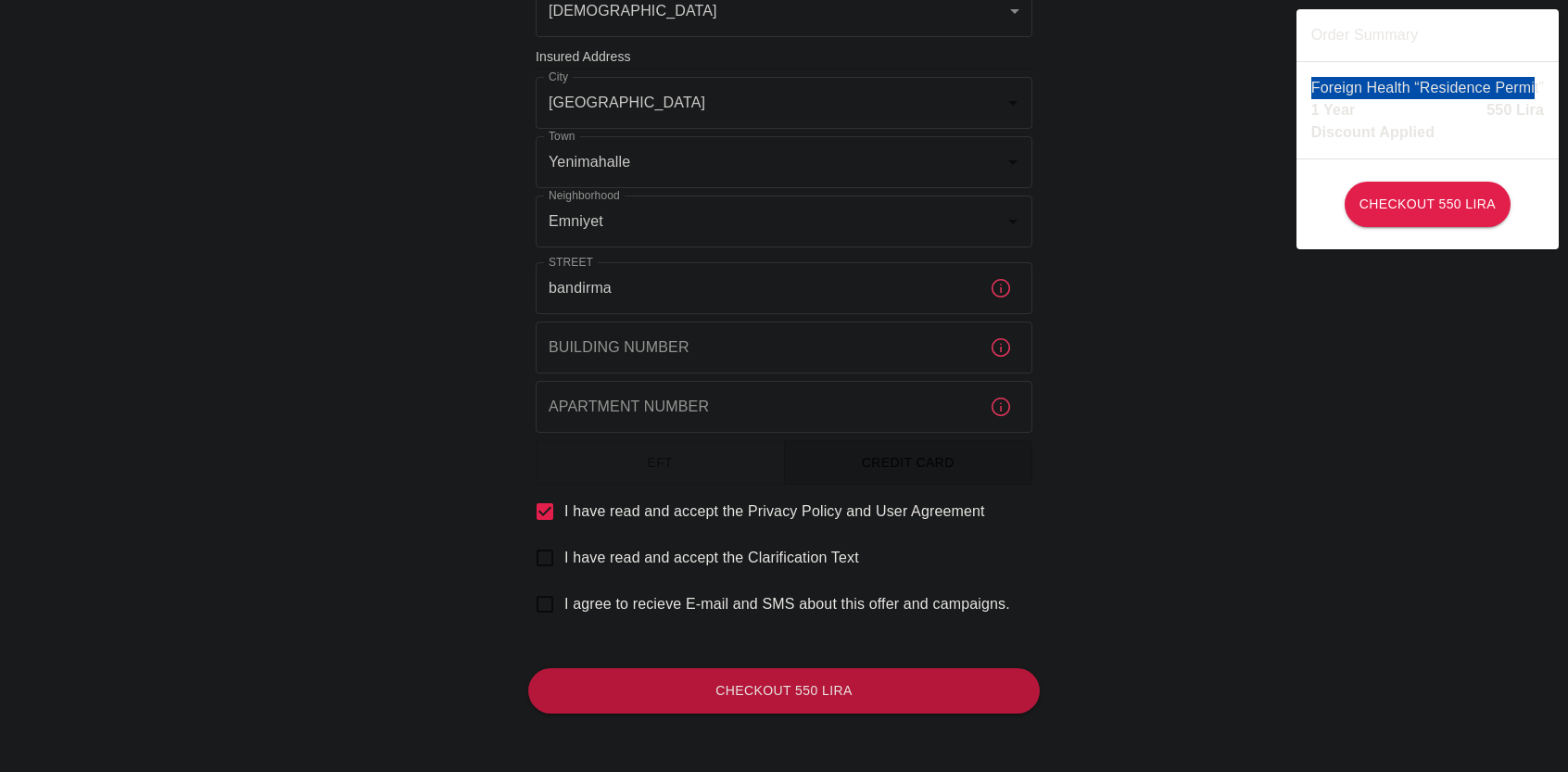
click at [542, 544] on input "I have read and accept the Clarification Text" at bounding box center [544, 558] width 39 height 39
checkbox input "true"
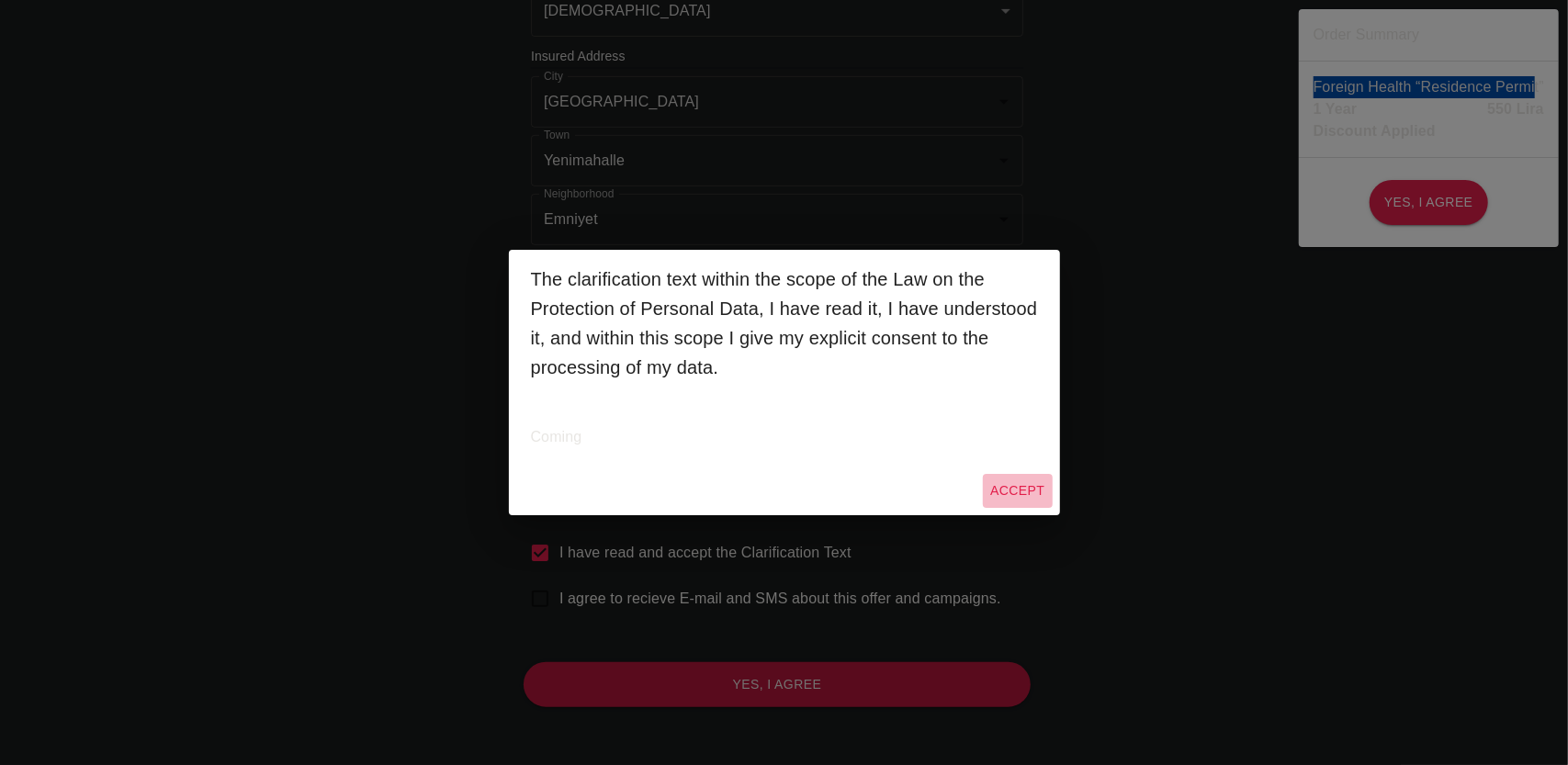
click at [1018, 497] on button "Accept" at bounding box center [1018, 490] width 69 height 34
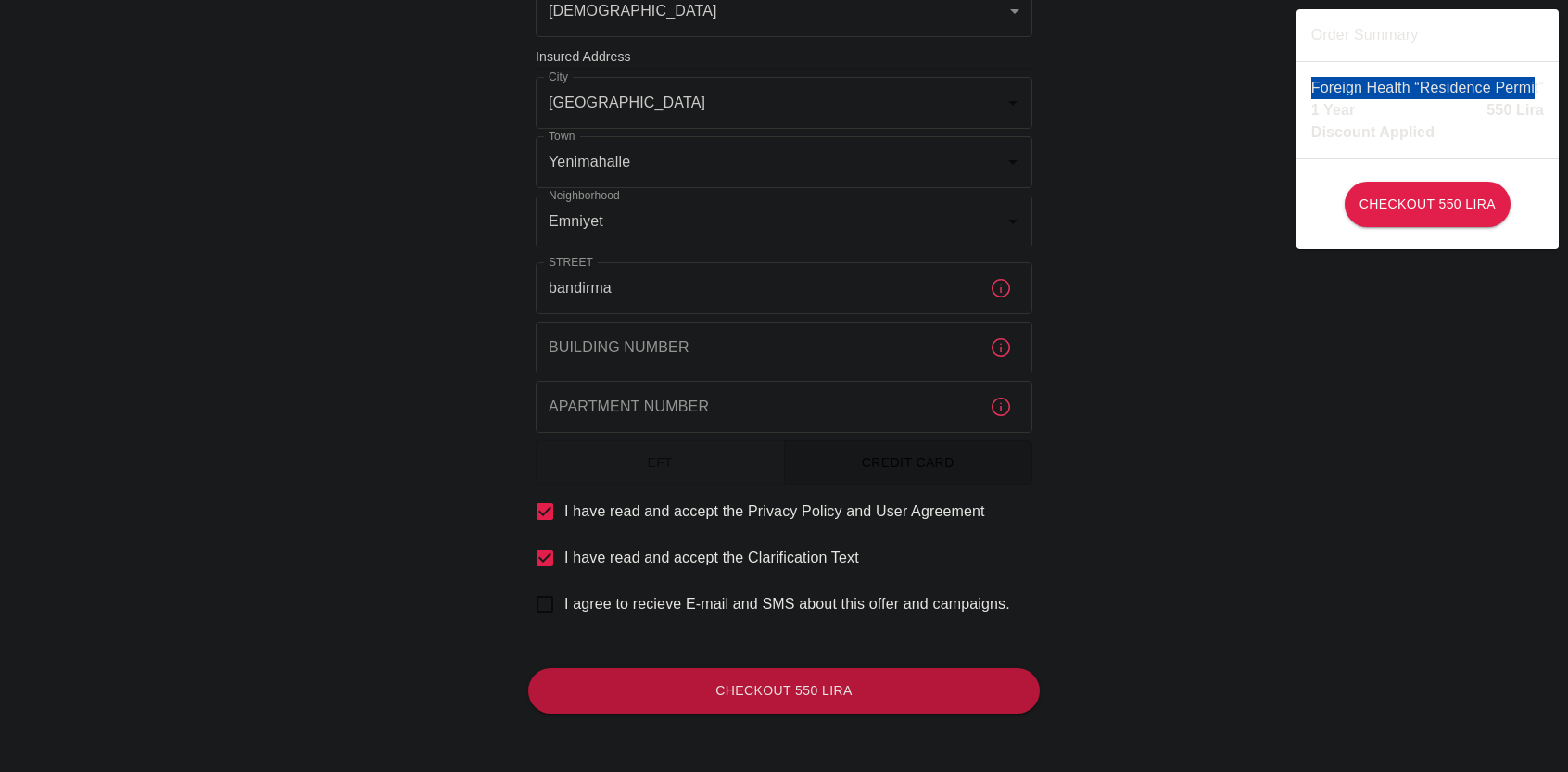
click at [554, 604] on input "I agree to recieve E-mail and SMS about this offer and campaigns." at bounding box center [544, 604] width 39 height 39
checkbox input "true"
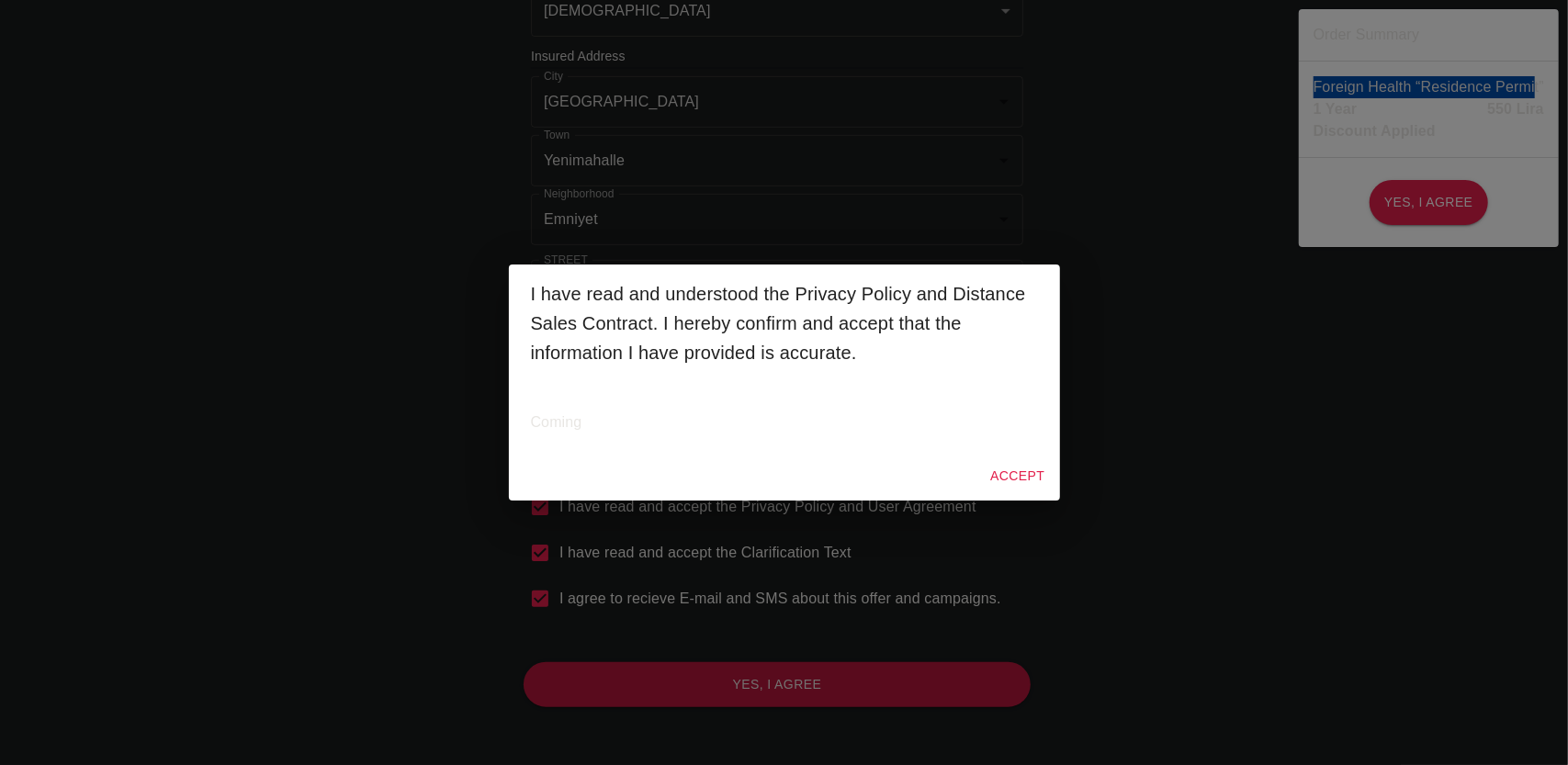
click at [1015, 473] on button "Accept" at bounding box center [1018, 475] width 69 height 34
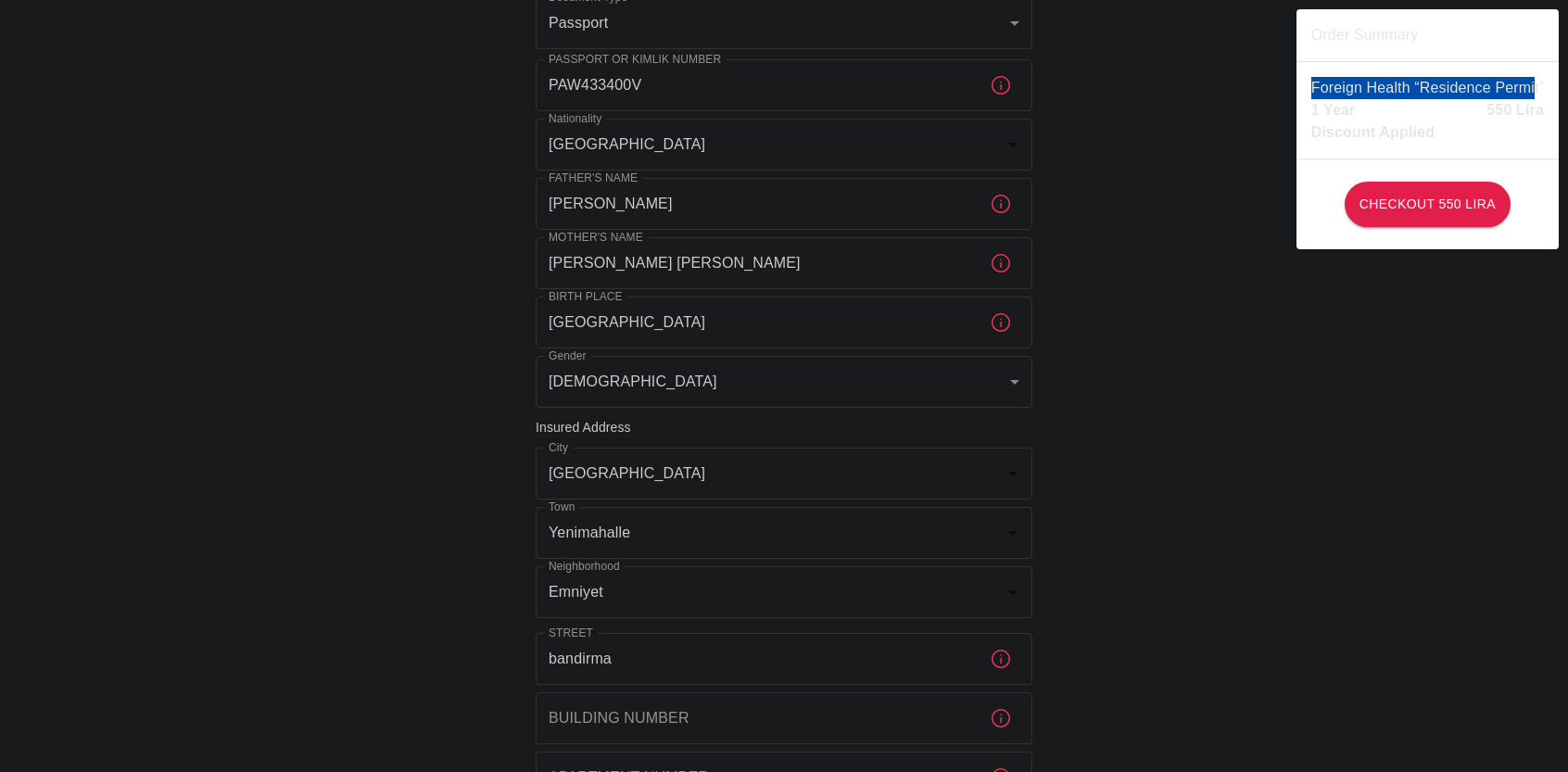
scroll to position [0, 0]
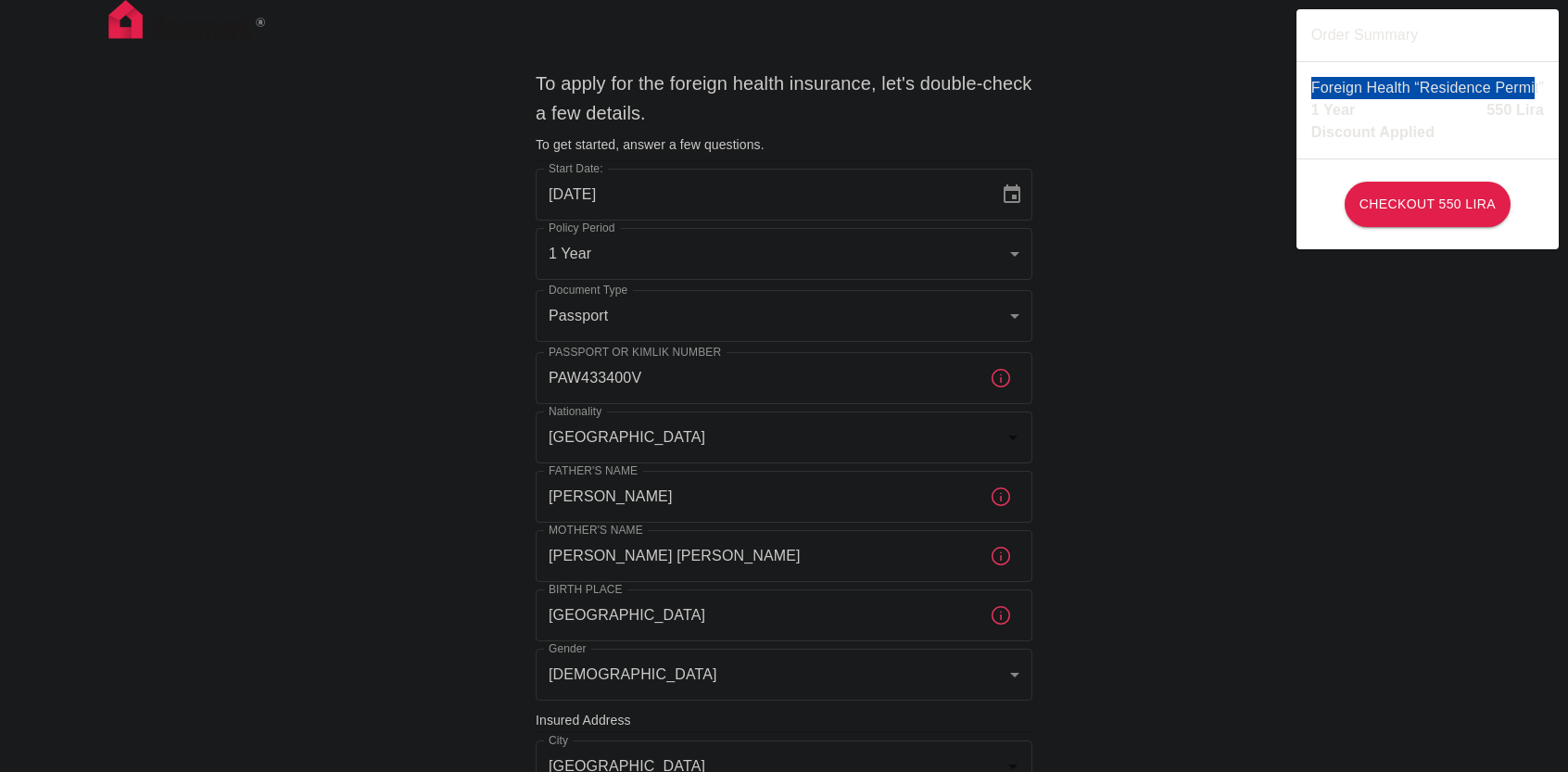
drag, startPoint x: 138, startPoint y: 32, endPoint x: 289, endPoint y: 1, distance: 154.1
click at [1360, 92] on p "Foreign Health “Residence Permit”" at bounding box center [1428, 87] width 232 height 22
click at [1328, 75] on div "Foreign Health “Residence Permit” 1 Year 550 Lira Discount Applied" at bounding box center [1427, 109] width 262 height 96
drag, startPoint x: 1311, startPoint y: 86, endPoint x: 1556, endPoint y: 86, distance: 245.0
click at [1556, 86] on div "Foreign Health “Residence Permit” 1 Year 550 Lira Discount Applied" at bounding box center [1427, 109] width 262 height 96
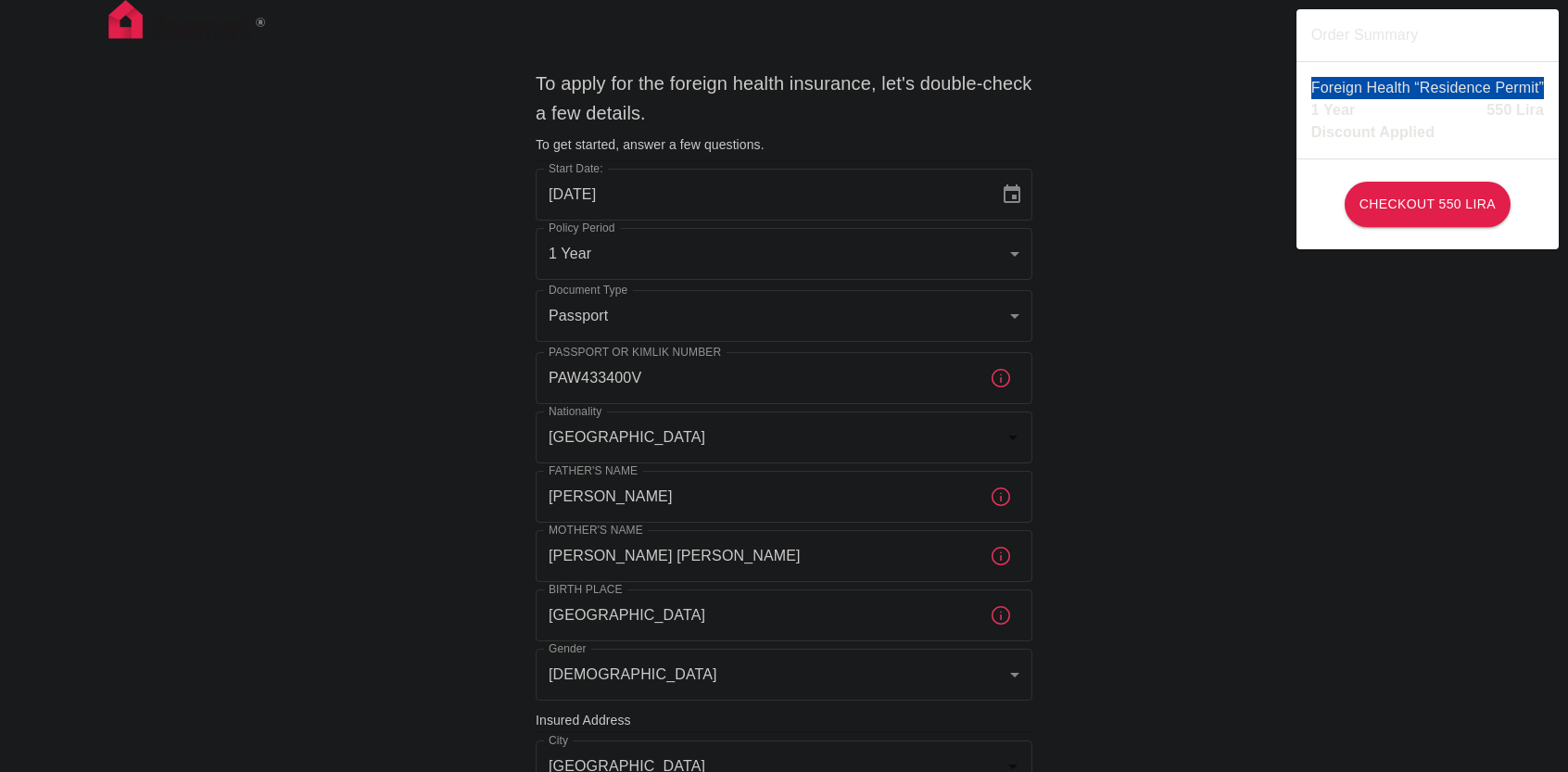
copy p "Foreign Health “Residence Permit”"
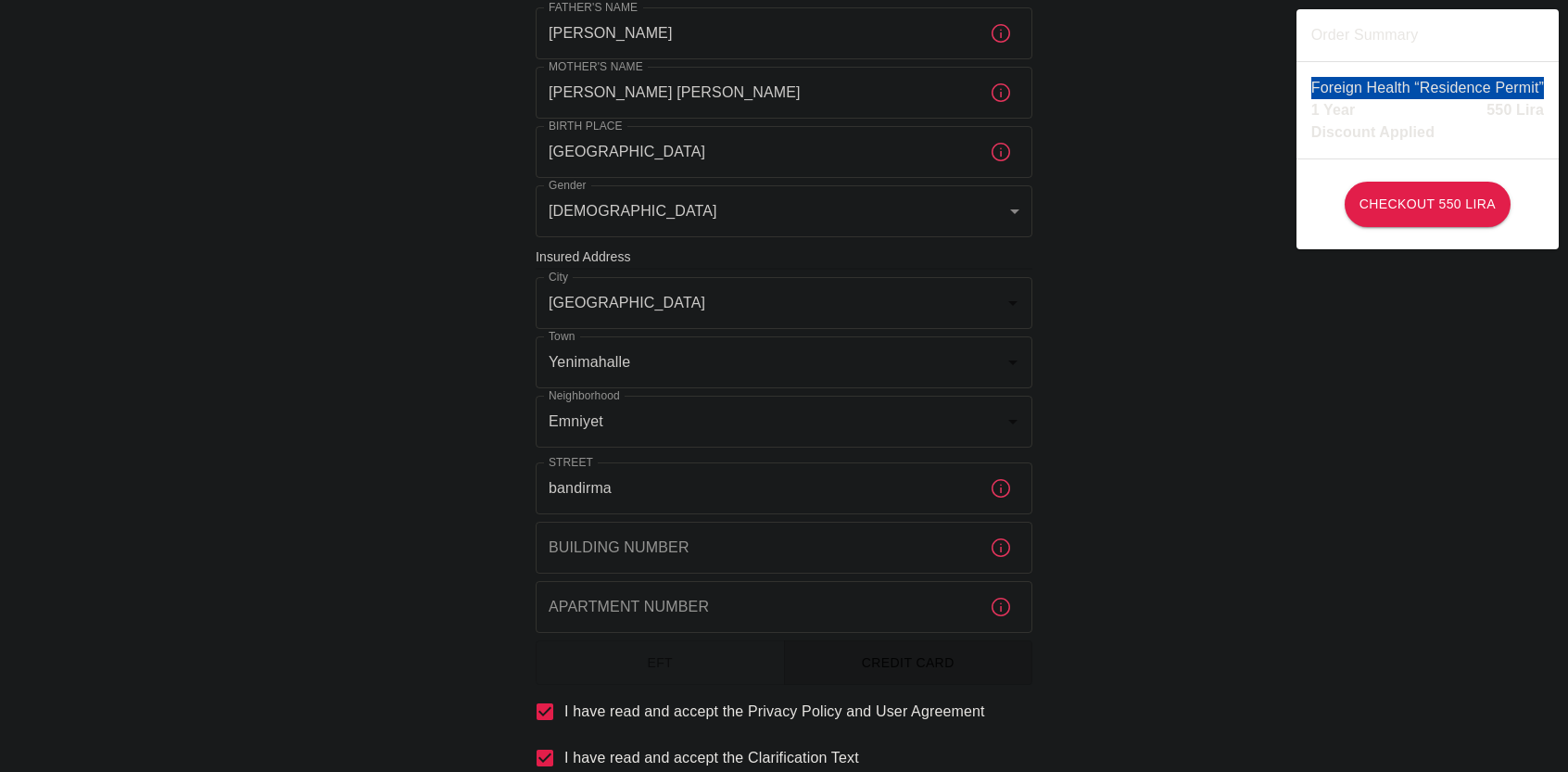
scroll to position [664, 0]
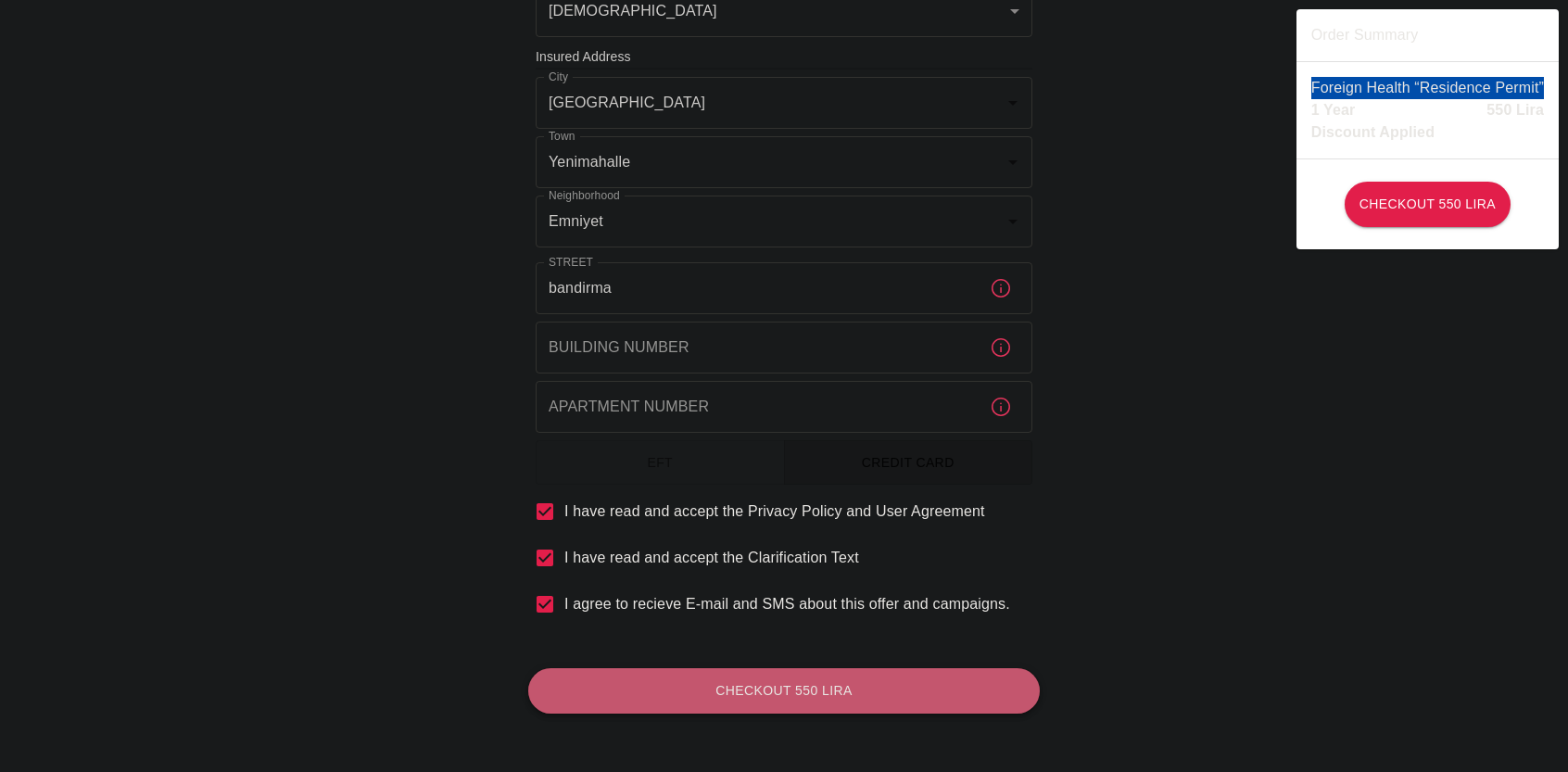
click at [925, 686] on button "Checkout 550 Lira" at bounding box center [784, 691] width 511 height 46
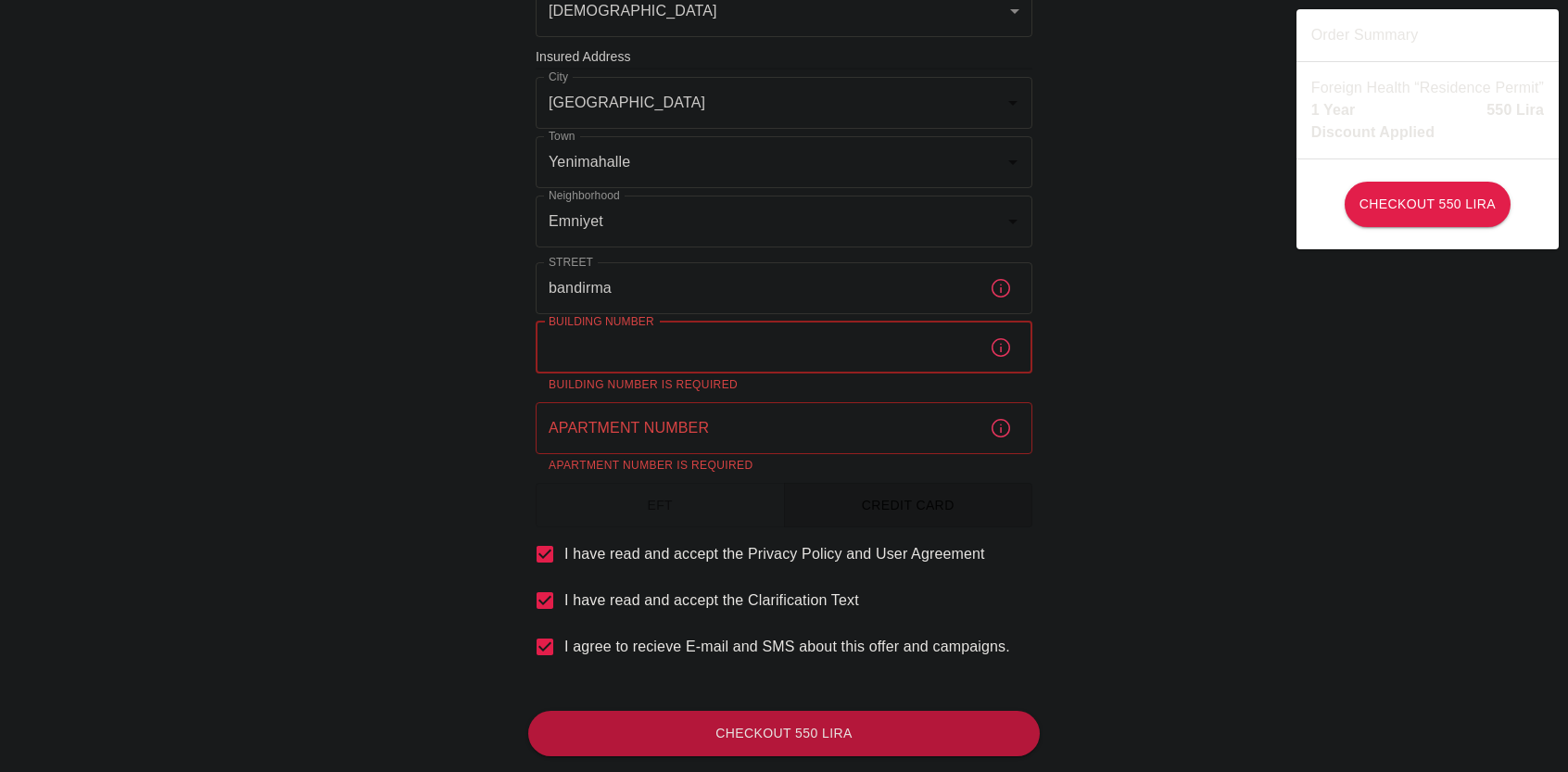
paste input "6/1"
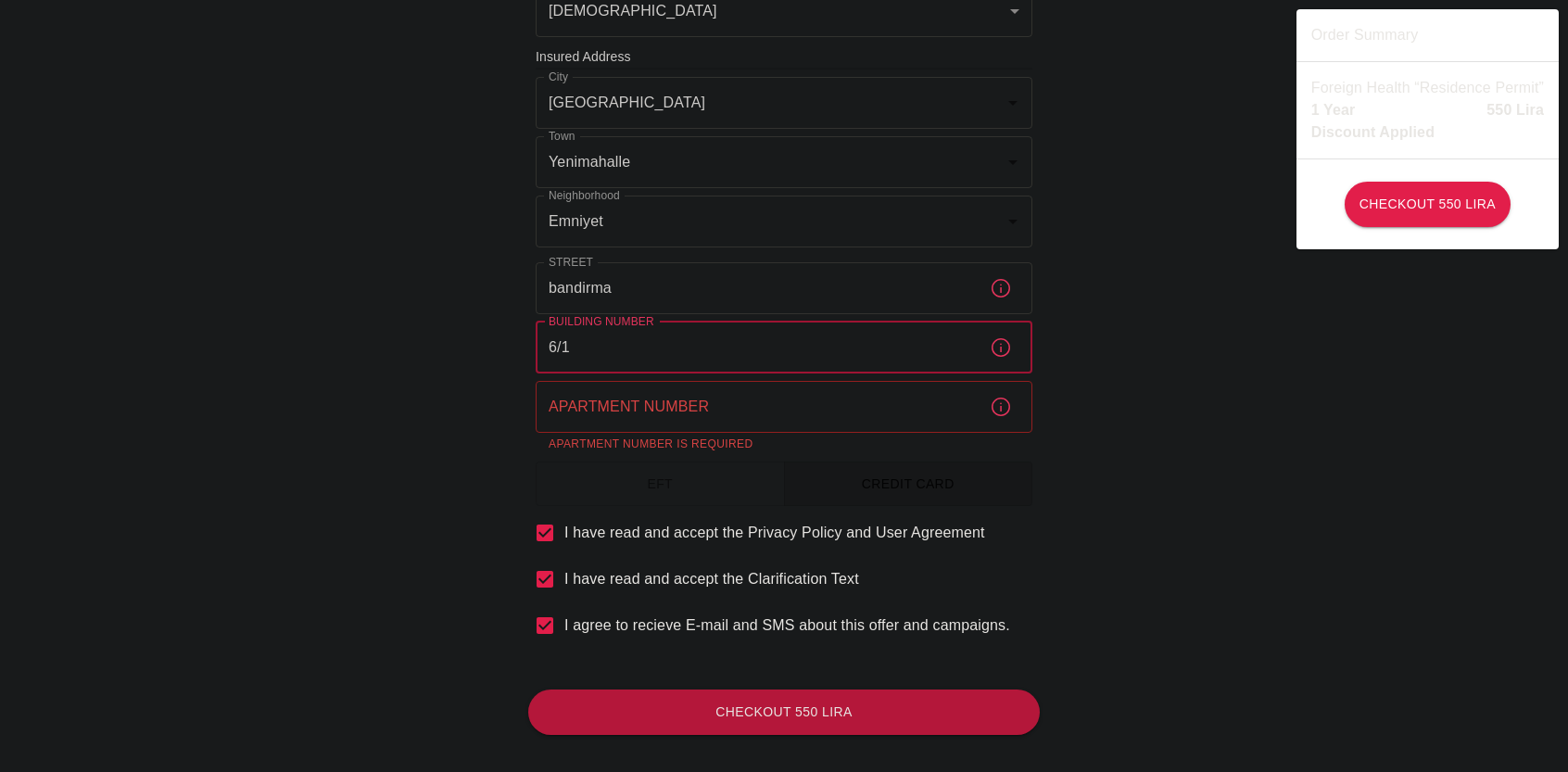
type input "6/1"
click at [1203, 467] on div "To apply for the foreign health insurance, let's double-check a few details. To…" at bounding box center [784, 65] width 1568 height 1458
click at [815, 417] on input "Apartment Number" at bounding box center [754, 407] width 439 height 52
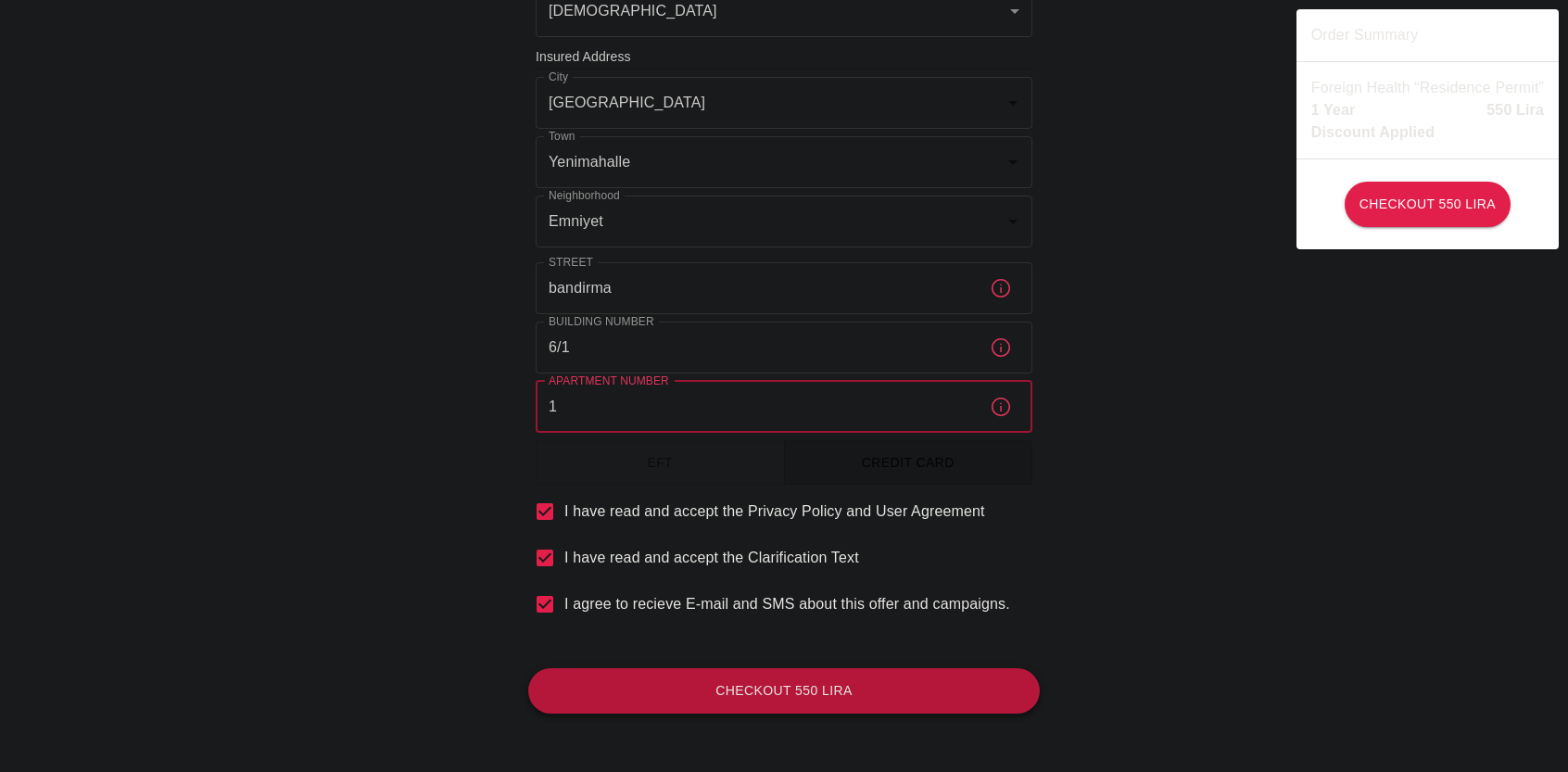
type input "1"
click at [708, 705] on button "Checkout 550 Lira" at bounding box center [784, 691] width 511 height 46
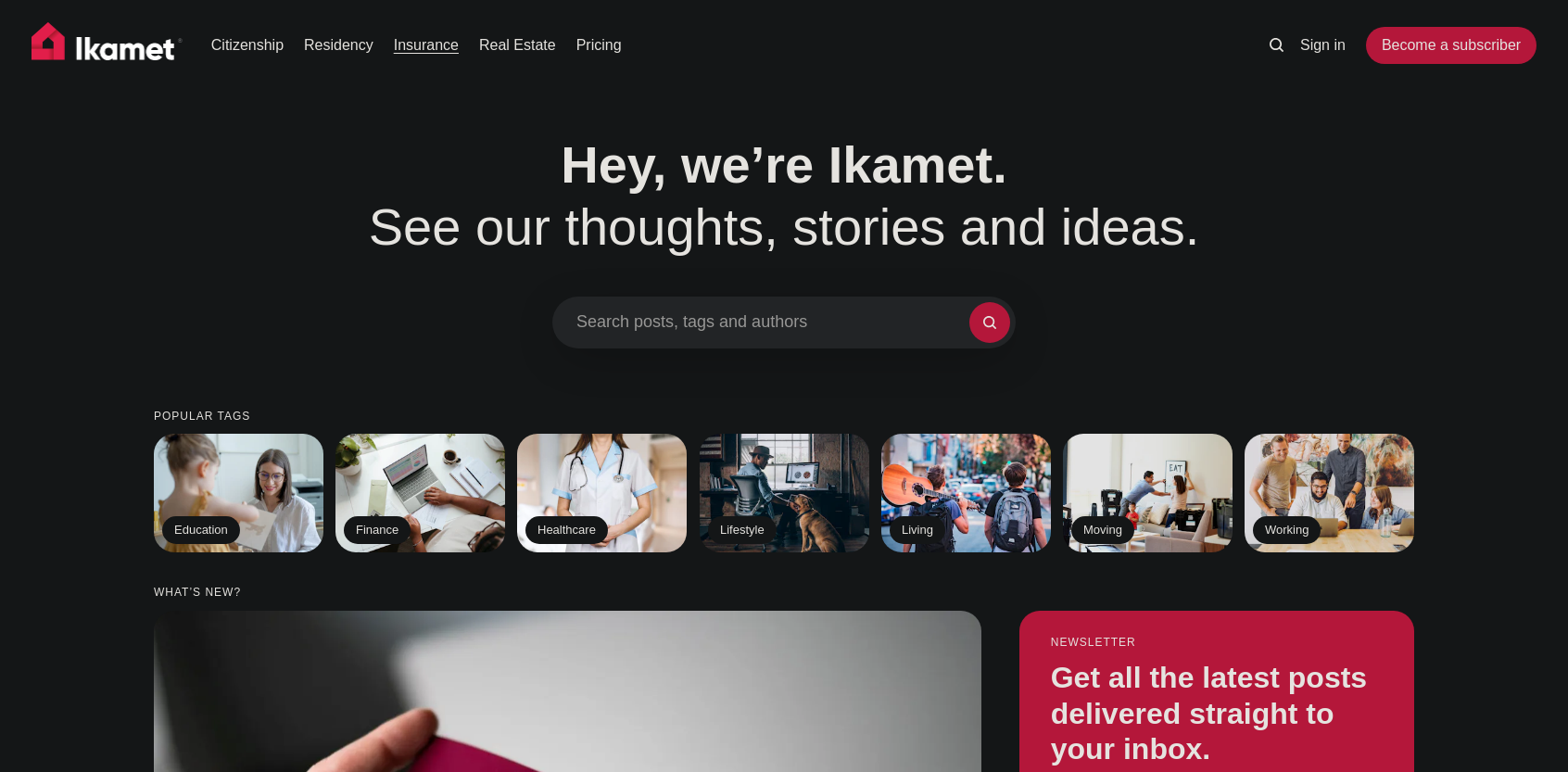
click at [414, 49] on link "Insurance" at bounding box center [426, 45] width 65 height 22
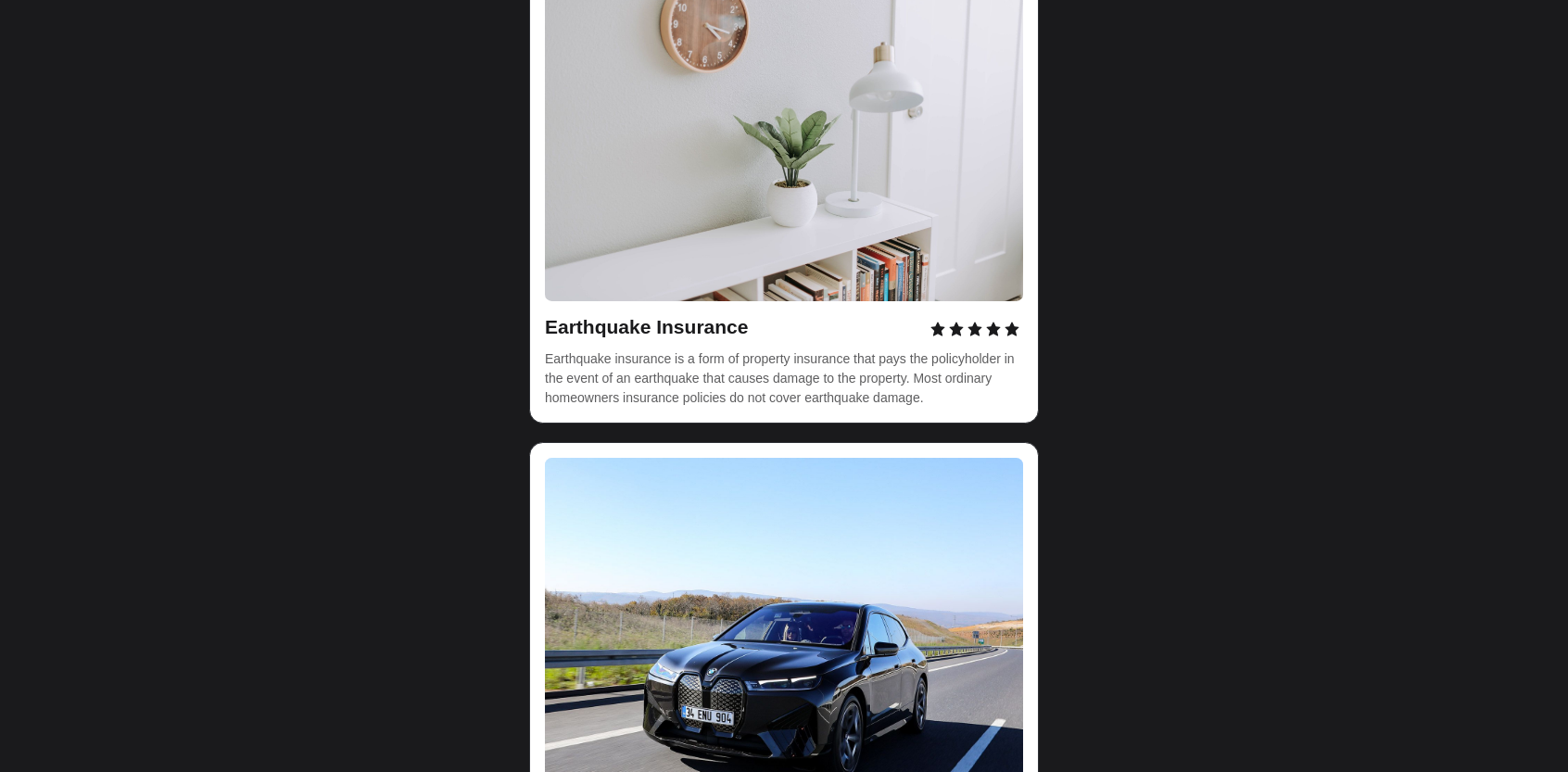
scroll to position [6023, 0]
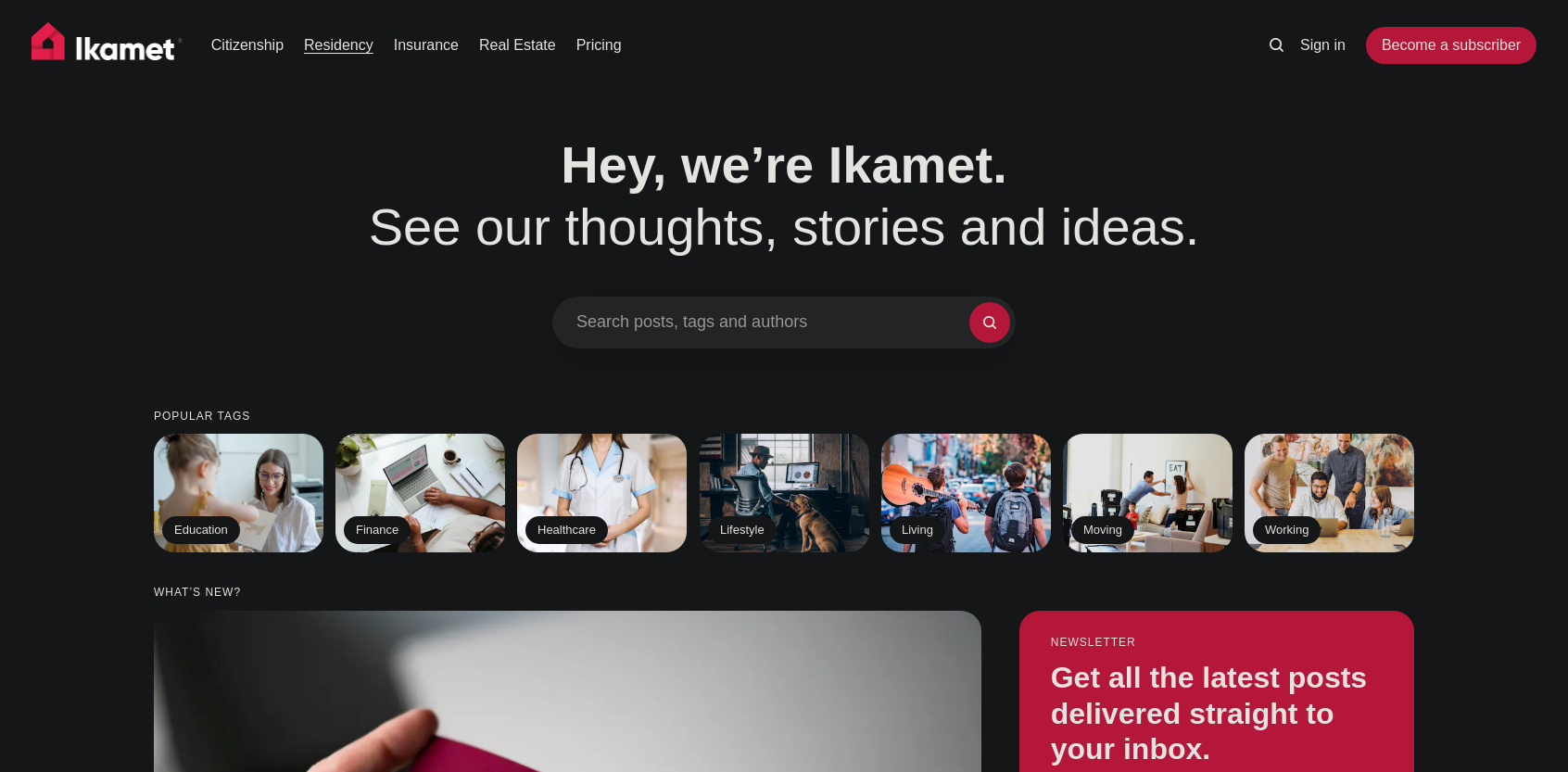
click at [336, 44] on link "Residency" at bounding box center [339, 45] width 70 height 22
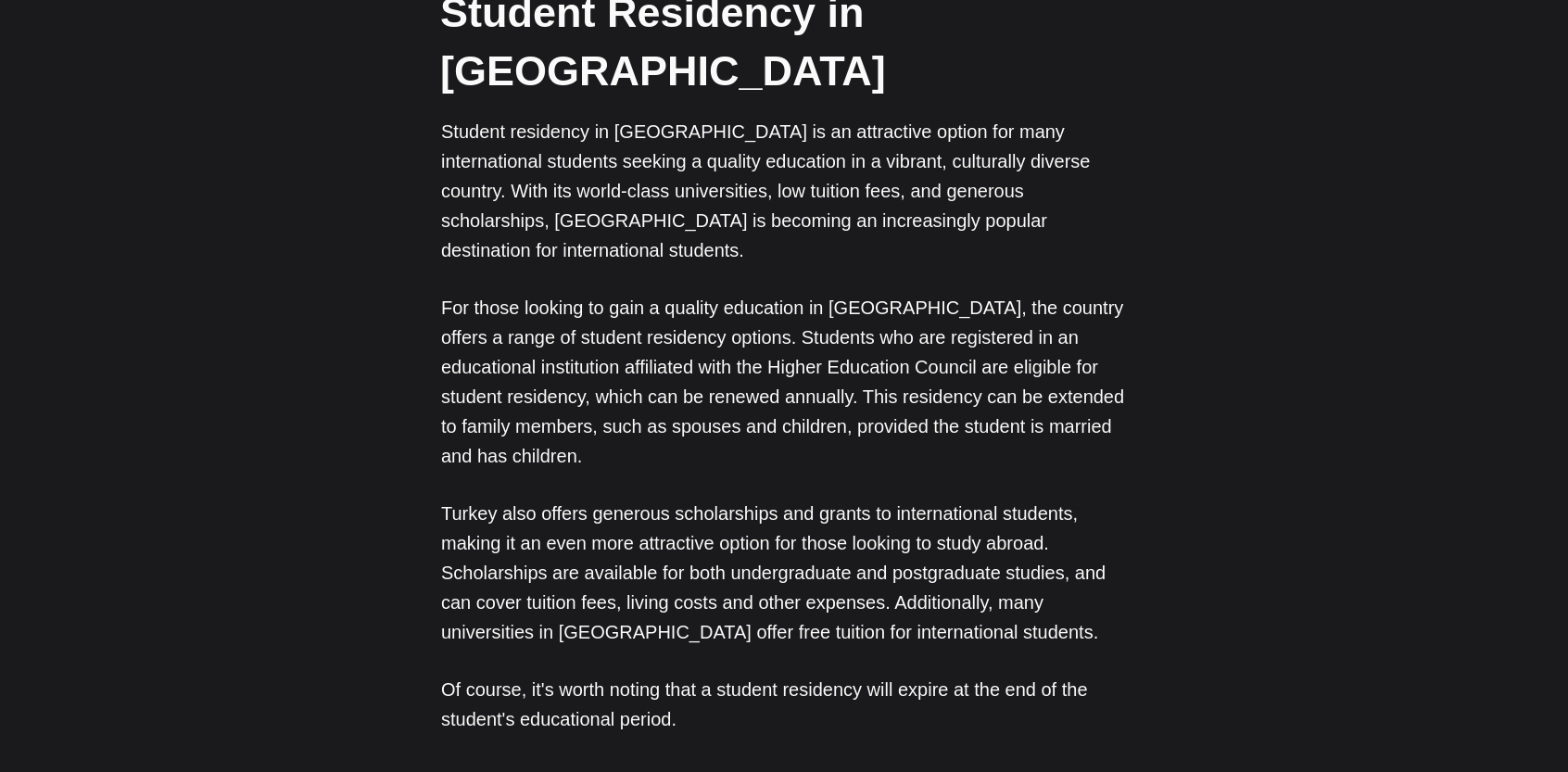
scroll to position [4448, 0]
